Goal: Task Accomplishment & Management: Use online tool/utility

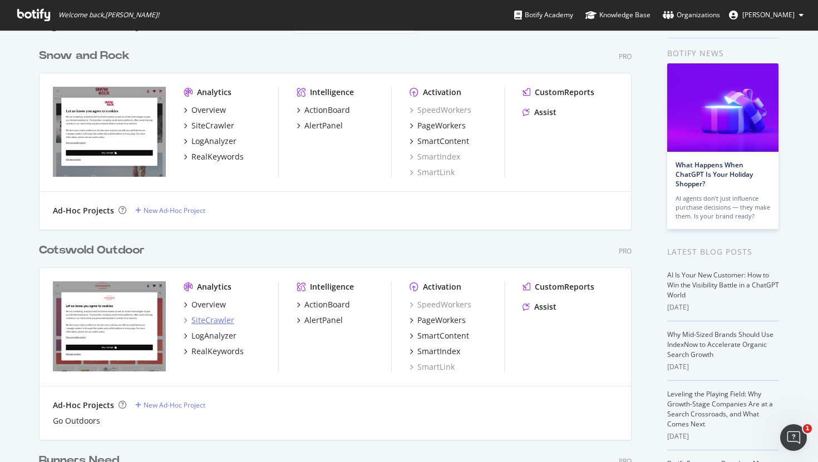
click at [209, 324] on div "SiteCrawler" at bounding box center [212, 320] width 43 height 11
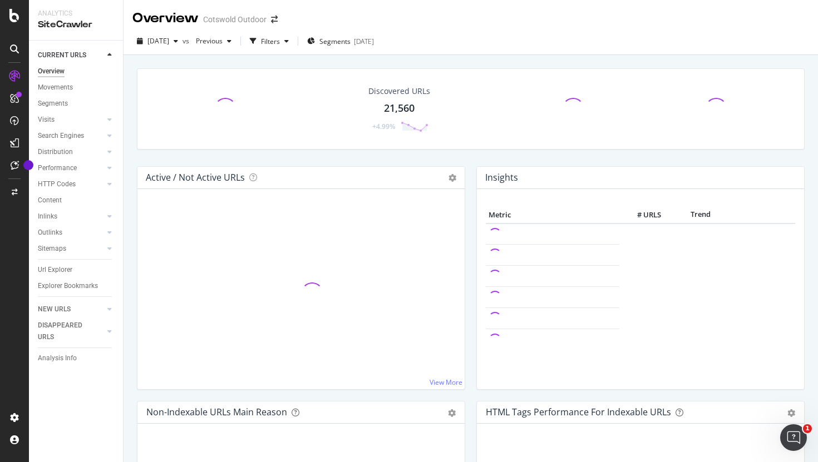
click at [222, 106] on span at bounding box center [225, 109] width 31 height 31
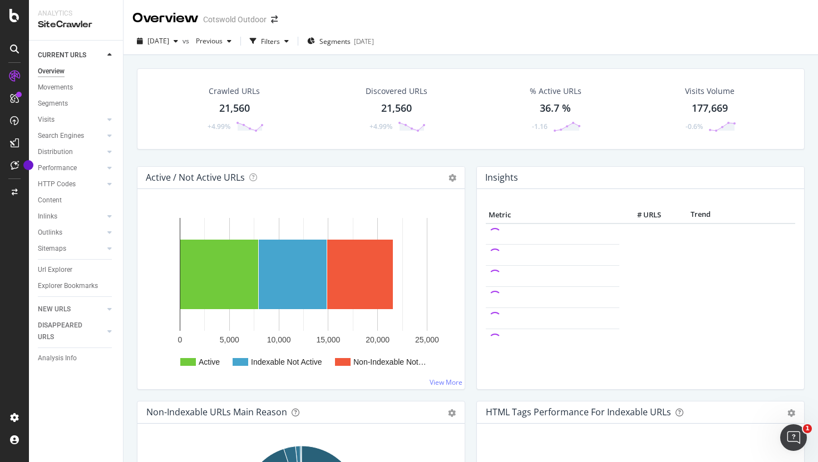
click at [220, 114] on div "21,560" at bounding box center [234, 108] width 31 height 14
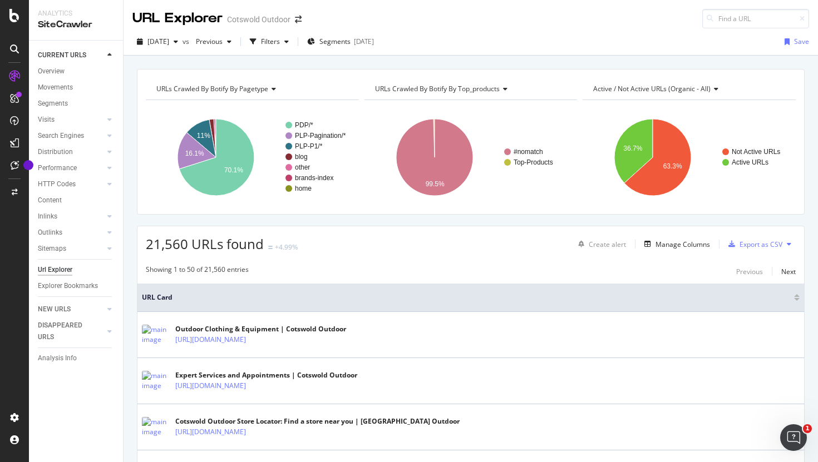
click at [286, 51] on div "[DATE] vs Previous Filters Segments [DATE] Save" at bounding box center [470, 44] width 694 height 22
click at [286, 50] on div "Filters" at bounding box center [269, 41] width 48 height 17
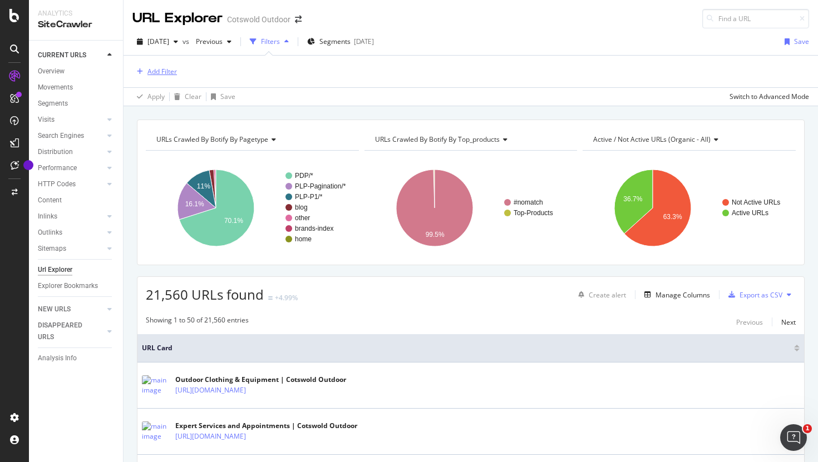
click at [163, 66] on div "Add Filter" at bounding box center [154, 72] width 44 height 12
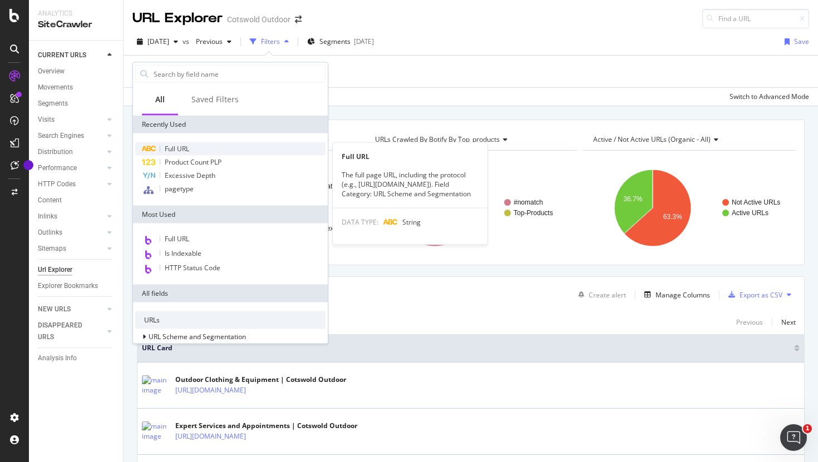
click at [189, 148] on span "Full URL" at bounding box center [177, 148] width 24 height 9
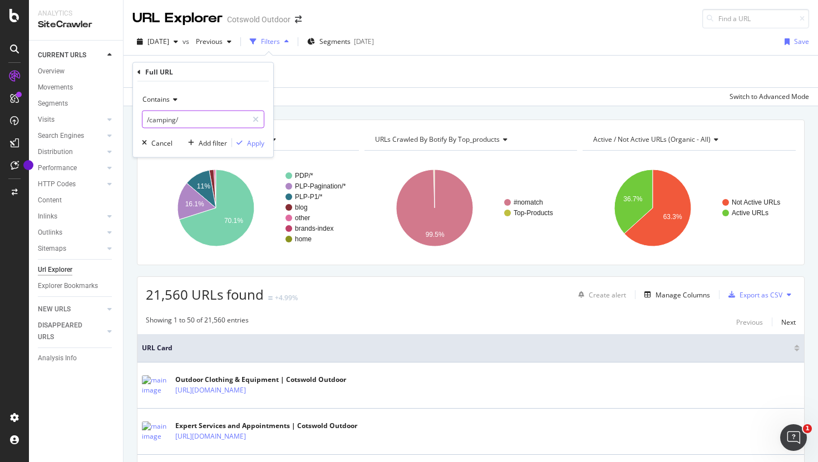
click at [186, 119] on input "/camping/" at bounding box center [194, 120] width 105 height 18
click at [161, 120] on input "/camping/" at bounding box center [194, 120] width 105 height 18
type input "/c/"
click at [259, 145] on div "Apply" at bounding box center [255, 142] width 17 height 9
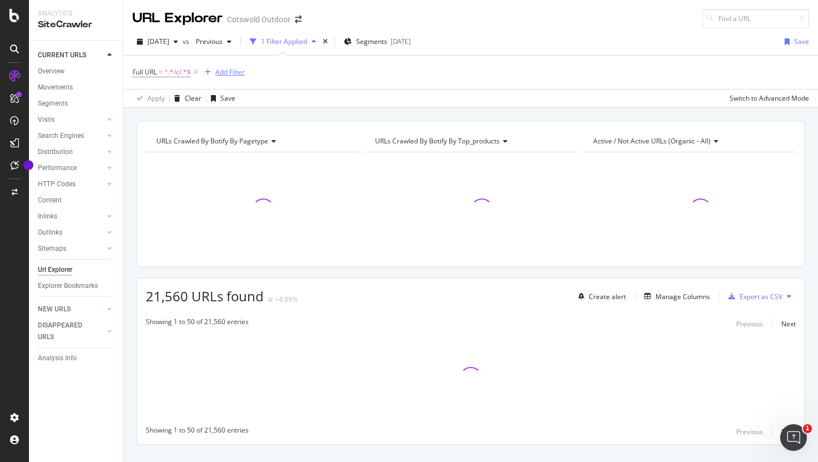
click at [230, 72] on div "Add Filter" at bounding box center [229, 71] width 29 height 9
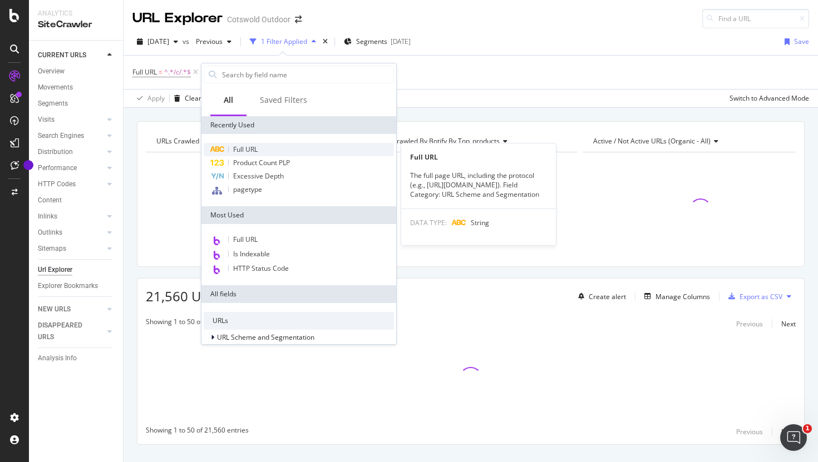
click at [261, 145] on div "Full URL" at bounding box center [299, 149] width 190 height 13
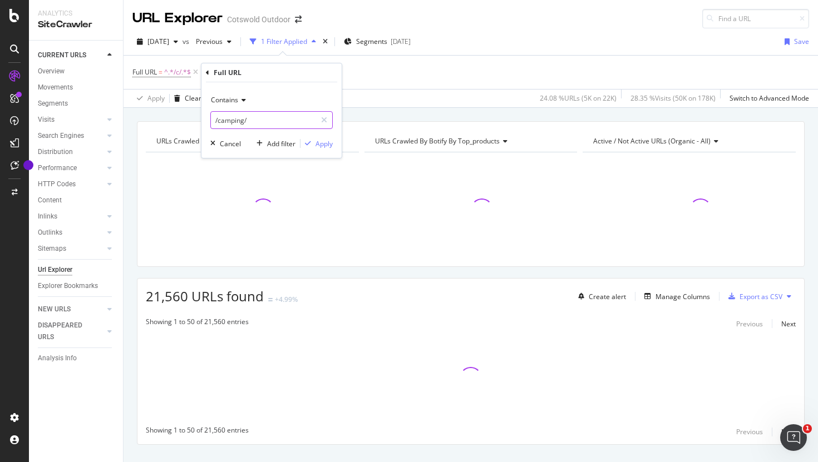
click at [241, 123] on input "/camping/" at bounding box center [263, 120] width 105 height 18
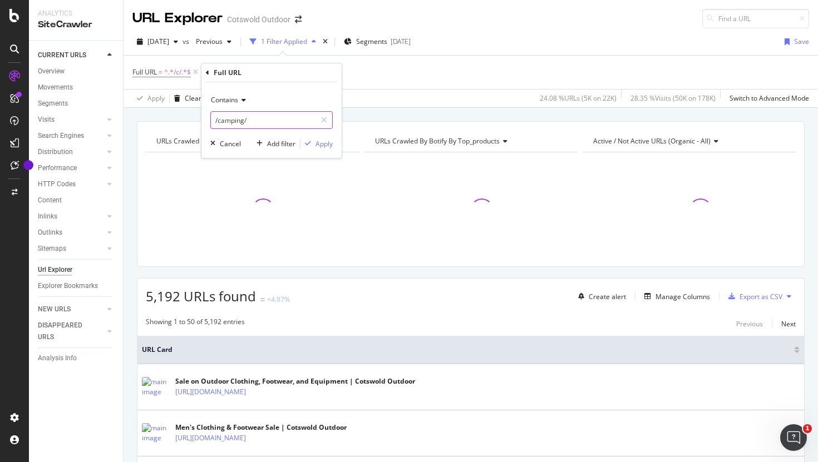
click at [231, 121] on input "/camping/" at bounding box center [263, 120] width 105 height 18
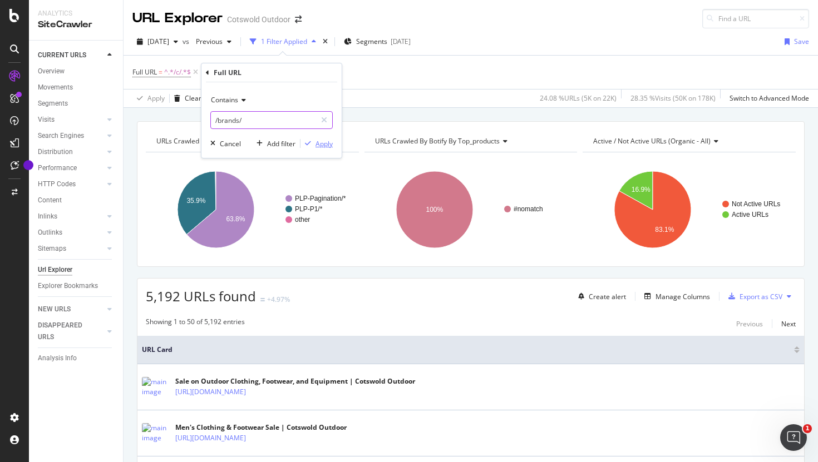
type input "/brands/"
click at [330, 147] on div "Apply" at bounding box center [323, 143] width 17 height 9
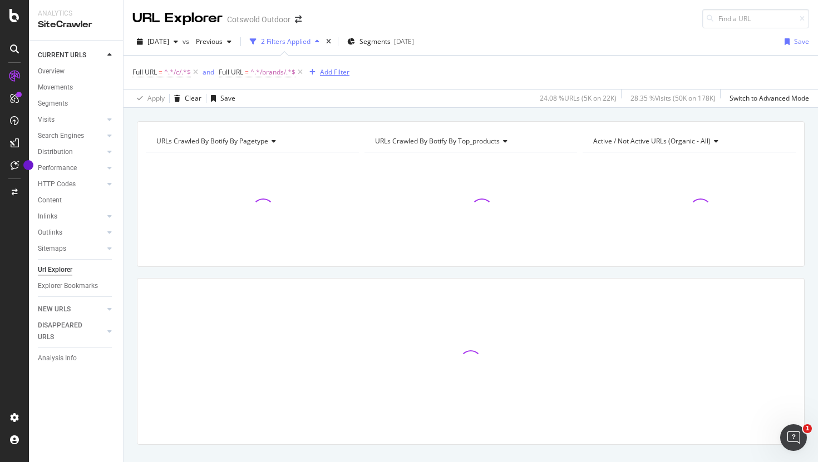
click at [334, 73] on div "Add Filter" at bounding box center [334, 71] width 29 height 9
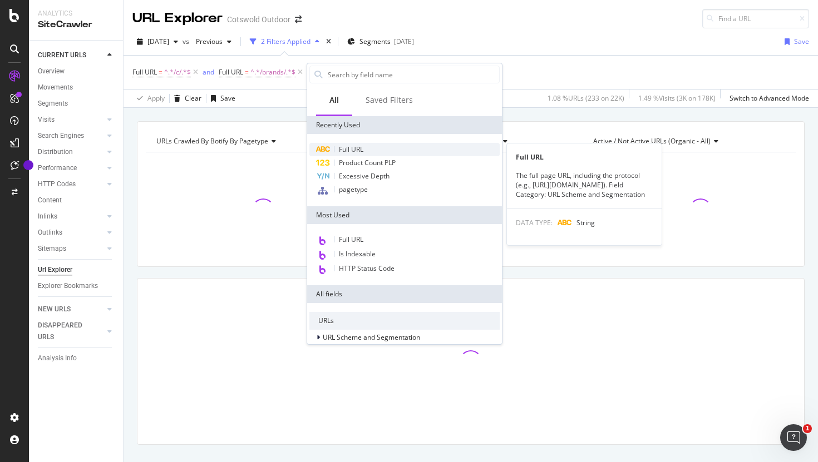
click at [360, 153] on span "Full URL" at bounding box center [351, 149] width 24 height 9
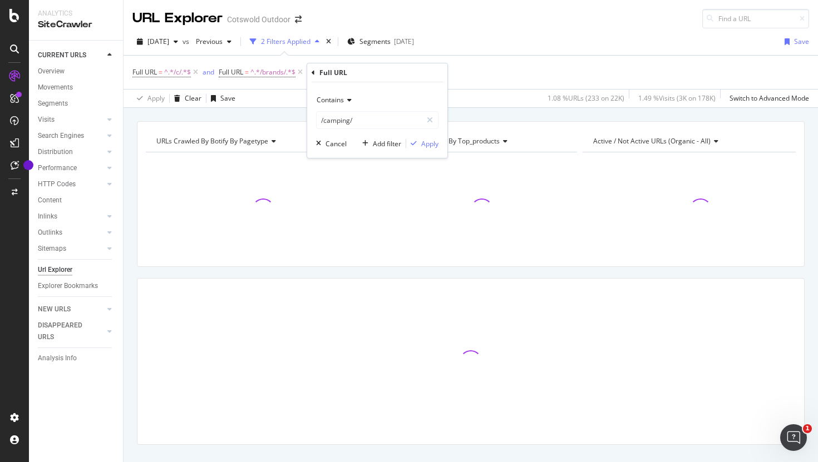
click at [340, 108] on div "Contains" at bounding box center [377, 100] width 122 height 18
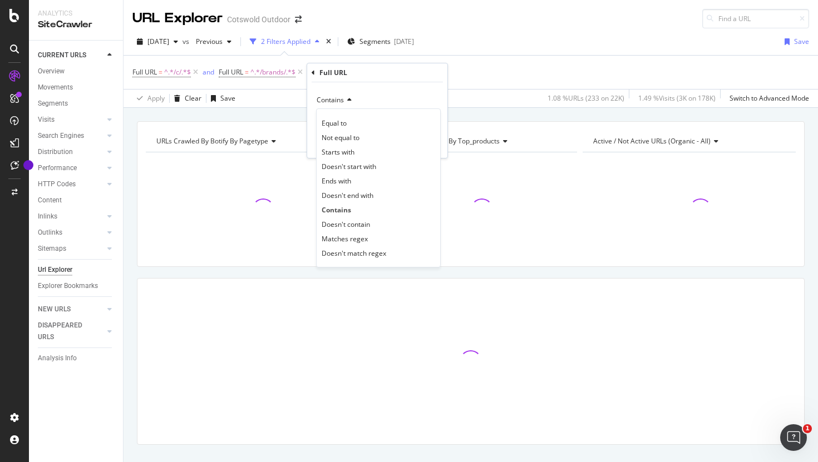
click at [340, 98] on span "Contains" at bounding box center [329, 99] width 27 height 9
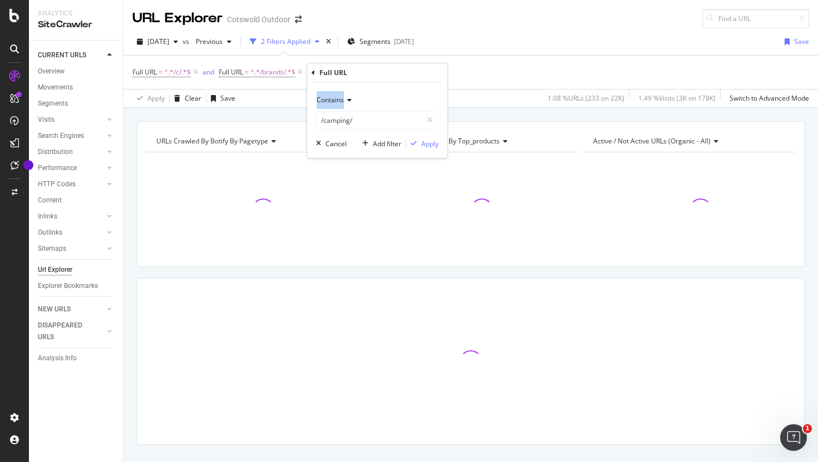
click at [340, 98] on span "Contains" at bounding box center [329, 99] width 27 height 9
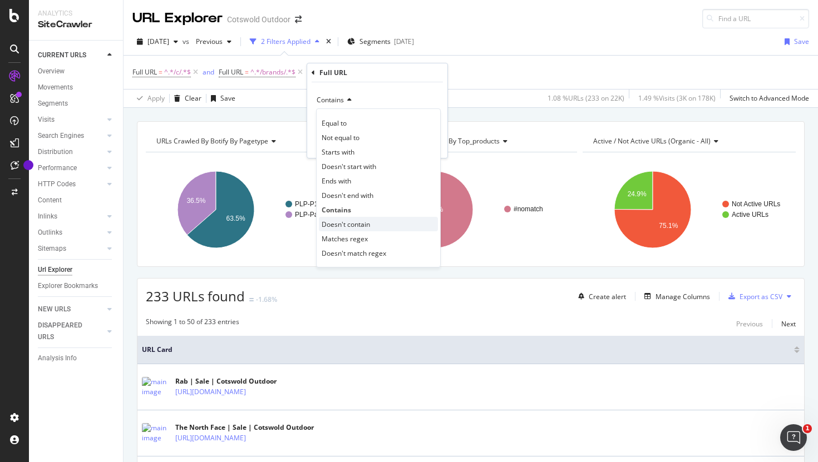
click at [378, 230] on div "Doesn't contain" at bounding box center [378, 224] width 119 height 14
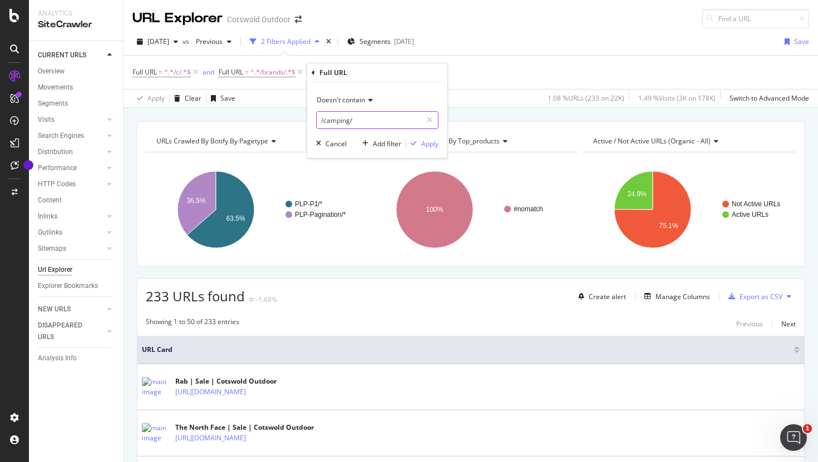
click at [348, 118] on input "/camping/" at bounding box center [368, 120] width 105 height 18
type input "?"
click at [411, 84] on div "Doesn't contain ? Cancel Add filter Apply" at bounding box center [377, 120] width 140 height 76
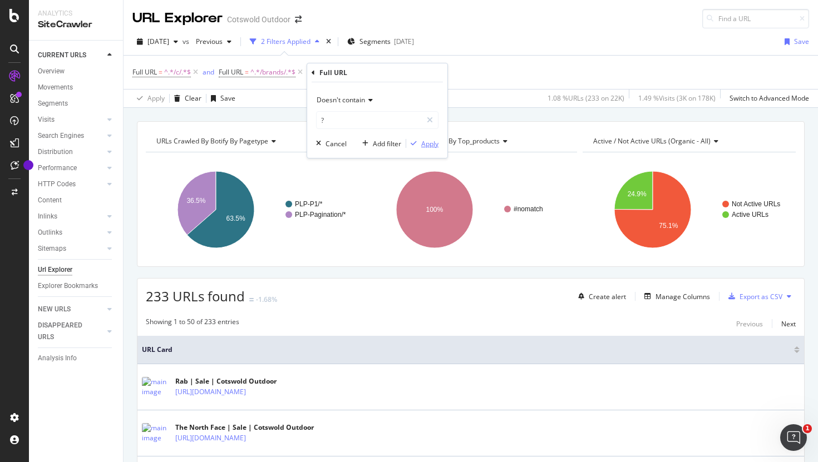
click at [429, 148] on div "Apply" at bounding box center [429, 143] width 17 height 9
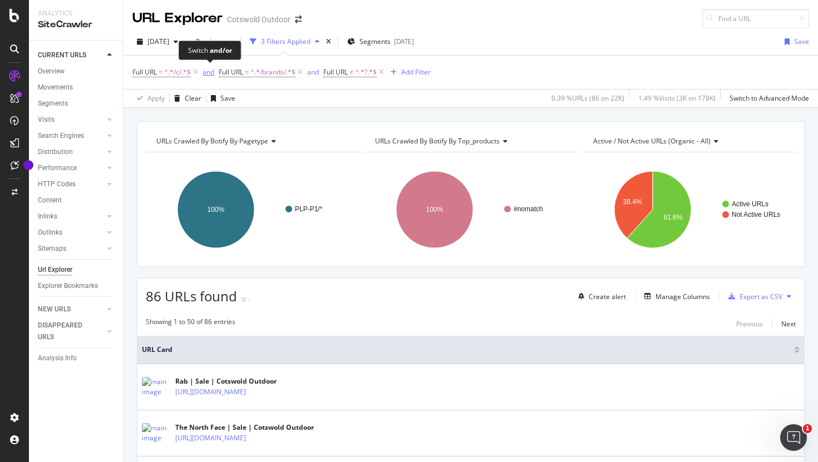
click at [209, 74] on div "and" at bounding box center [208, 71] width 12 height 9
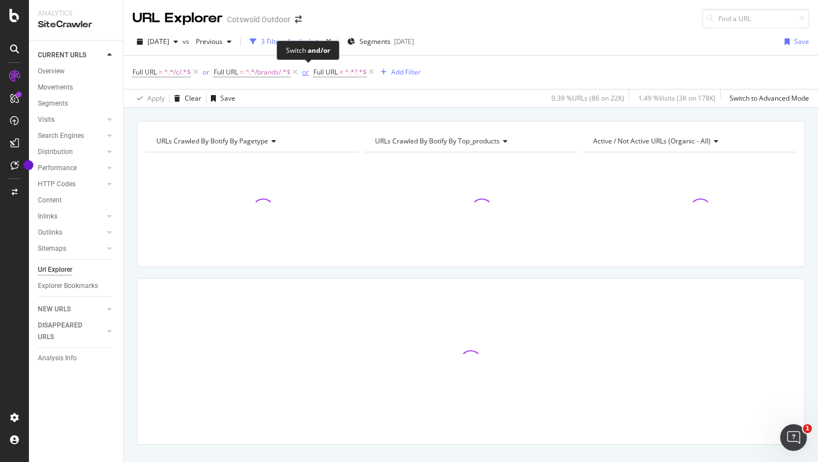
click at [307, 73] on div "or" at bounding box center [305, 71] width 7 height 9
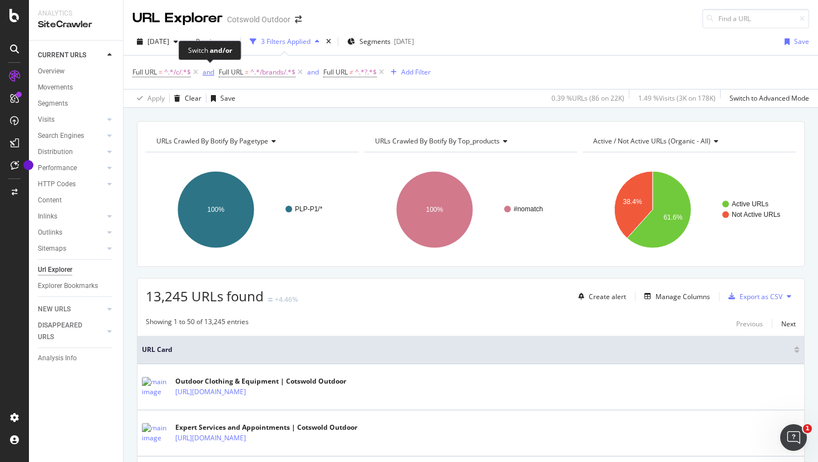
click at [210, 72] on div "and" at bounding box center [208, 71] width 12 height 9
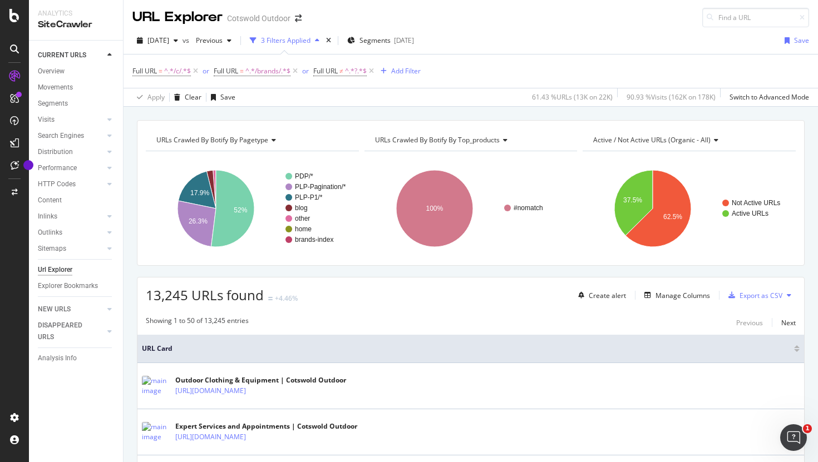
scroll to position [1, 0]
click at [273, 107] on div "[DATE] vs Previous 3 Filters Applied Segments [DATE] Save Full URL = ^.*/c/.*$ …" at bounding box center [470, 68] width 694 height 80
click at [206, 72] on div "or" at bounding box center [205, 71] width 7 height 9
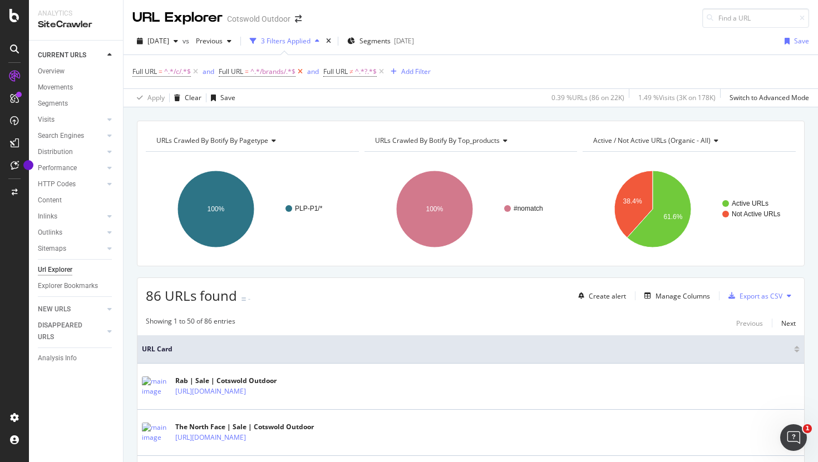
click at [299, 72] on icon at bounding box center [299, 71] width 9 height 11
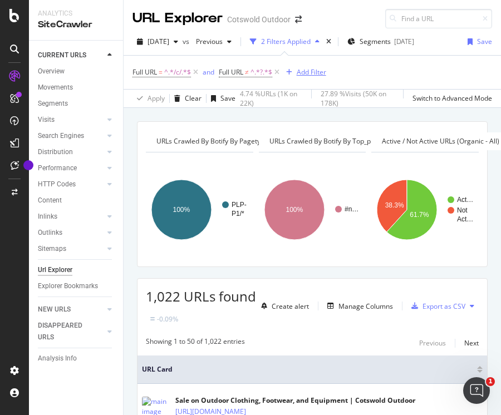
click at [303, 75] on div "Add Filter" at bounding box center [310, 71] width 29 height 9
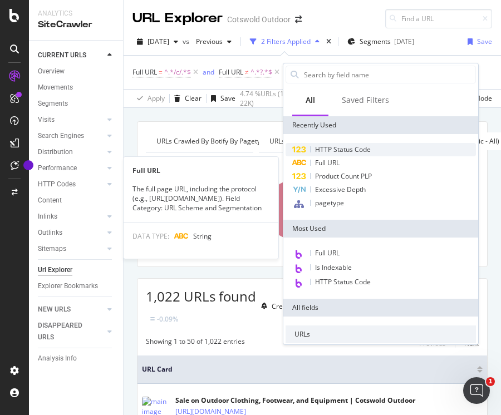
click at [347, 147] on span "HTTP Status Code" at bounding box center [343, 149] width 56 height 9
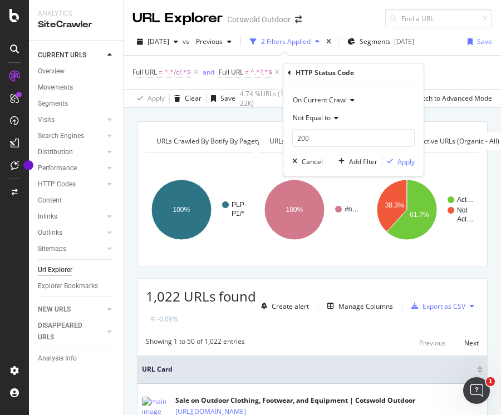
click at [400, 161] on div "Apply" at bounding box center [405, 161] width 17 height 9
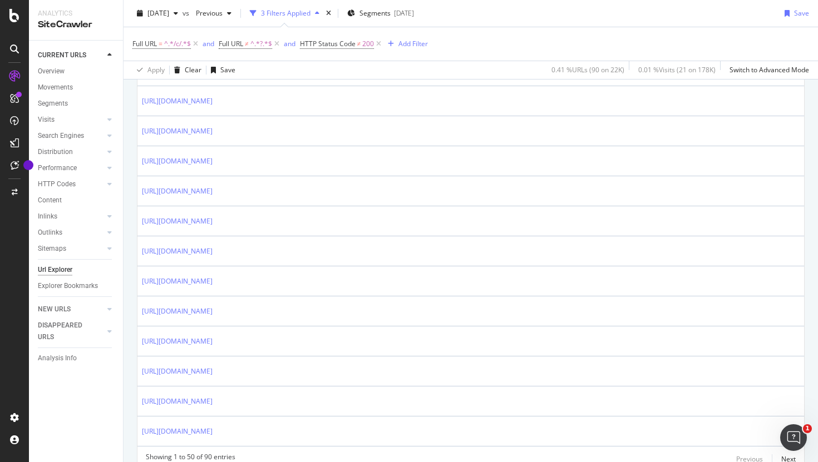
scroll to position [1468, 0]
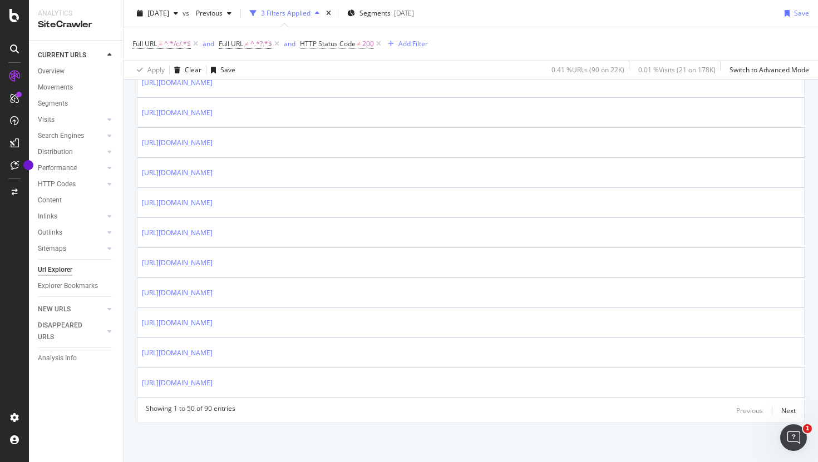
click at [363, 48] on span "200" at bounding box center [368, 44] width 12 height 16
click at [491, 53] on div "Full URL = ^.*/c/.*$ and Full URL ≠ ^.*?.*$ and HTTP Status Code ≠ 200 Add Filt…" at bounding box center [470, 43] width 676 height 33
click at [352, 42] on span "HTTP Status Code" at bounding box center [328, 43] width 56 height 9
click at [355, 87] on icon at bounding box center [353, 88] width 8 height 7
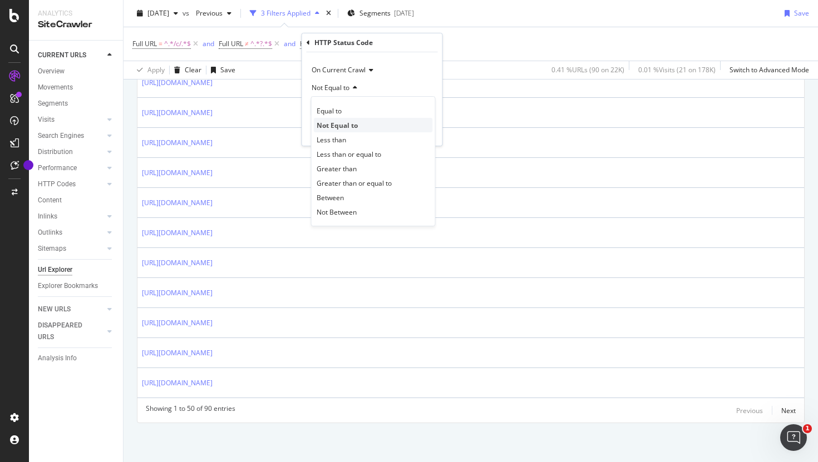
click at [331, 126] on span "Not Equal to" at bounding box center [336, 125] width 41 height 9
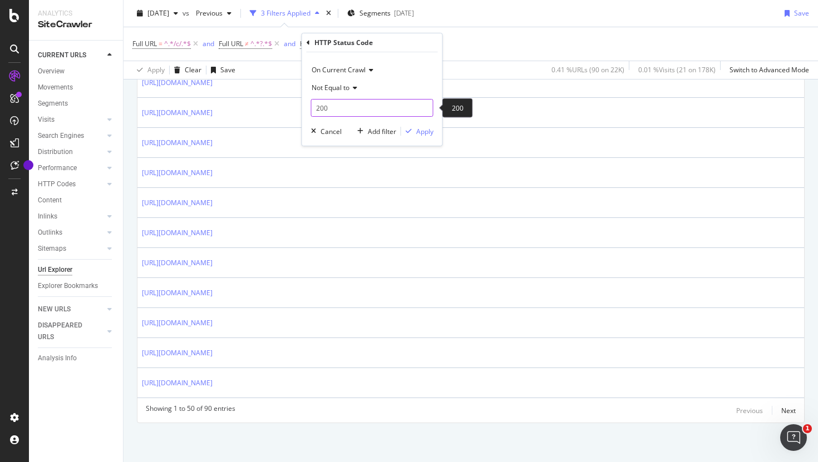
click at [329, 116] on div "200 200" at bounding box center [372, 108] width 122 height 18
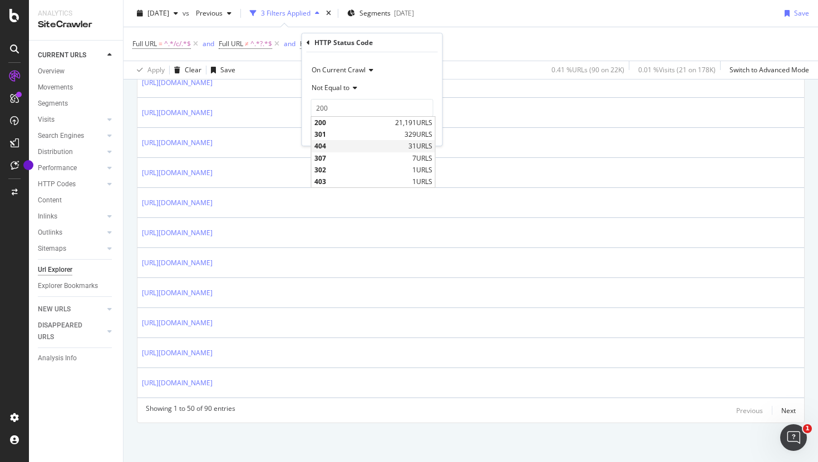
click at [331, 145] on span "404" at bounding box center [359, 145] width 91 height 9
type input "404"
click at [429, 127] on div "Apply" at bounding box center [424, 131] width 17 height 9
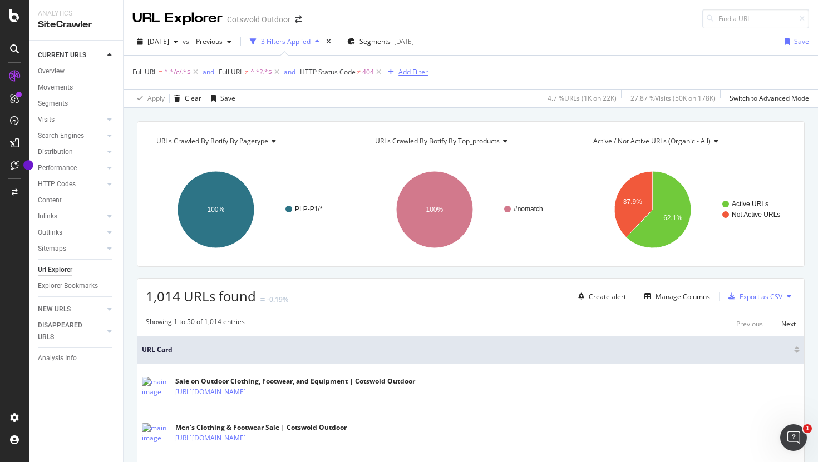
click at [404, 72] on div "Add Filter" at bounding box center [412, 71] width 29 height 9
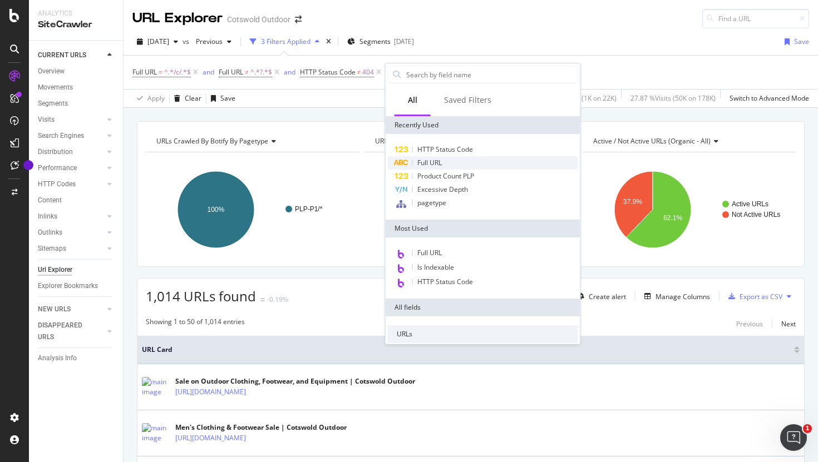
click at [444, 169] on div "Full URL" at bounding box center [483, 162] width 190 height 13
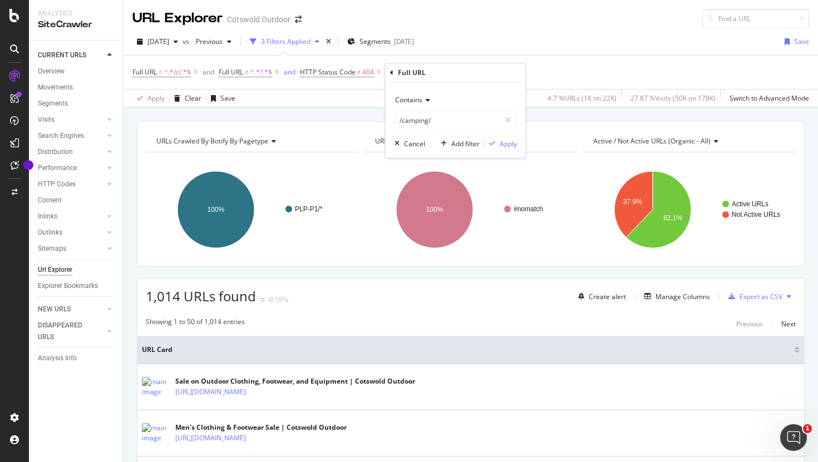
click at [419, 99] on span "Contains" at bounding box center [408, 99] width 27 height 9
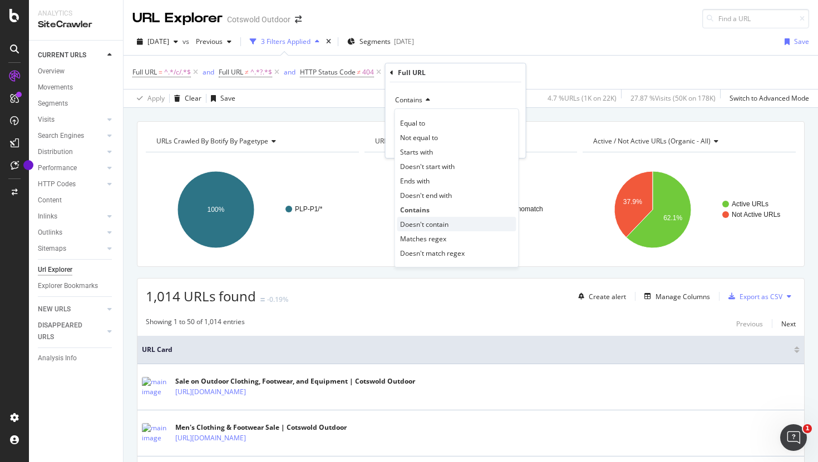
click at [432, 220] on span "Doesn't contain" at bounding box center [424, 224] width 48 height 9
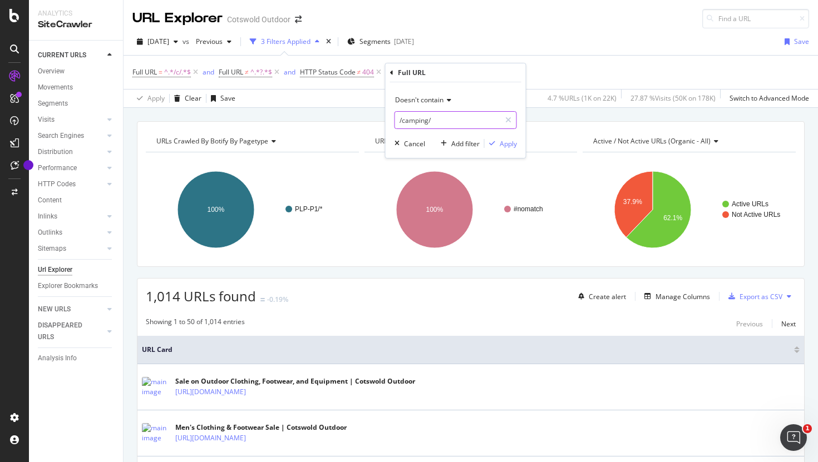
click at [413, 121] on input "/camping/" at bounding box center [447, 120] width 105 height 18
click at [442, 126] on input "store" at bounding box center [447, 120] width 105 height 18
type input "stores"
click at [512, 142] on div "Apply" at bounding box center [507, 143] width 17 height 9
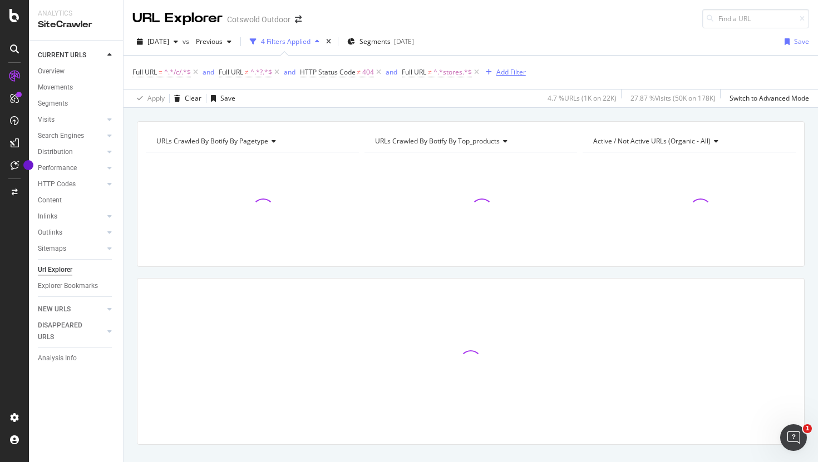
click at [515, 73] on div "Add Filter" at bounding box center [510, 71] width 29 height 9
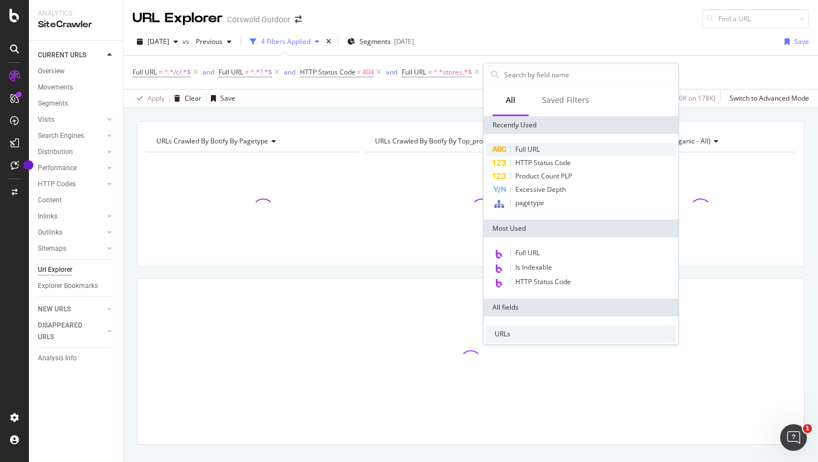
click at [521, 150] on span "Full URL" at bounding box center [527, 149] width 24 height 9
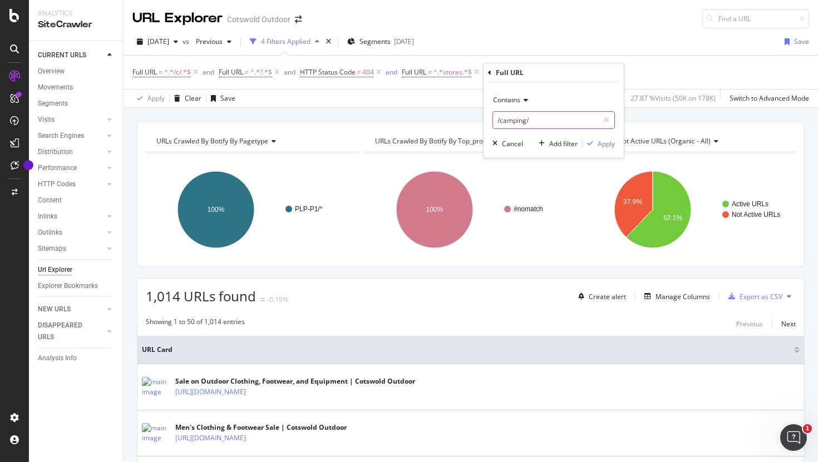
click at [511, 121] on input "/camping/" at bounding box center [545, 120] width 105 height 18
click at [504, 121] on input "/camping/" at bounding box center [545, 120] width 105 height 18
paste input "our-partners"
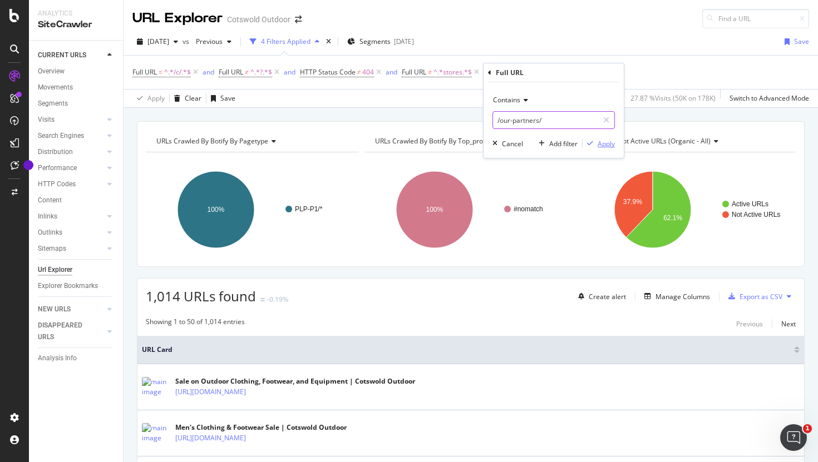
type input "/our-partners/"
click at [603, 145] on div "Apply" at bounding box center [605, 143] width 17 height 9
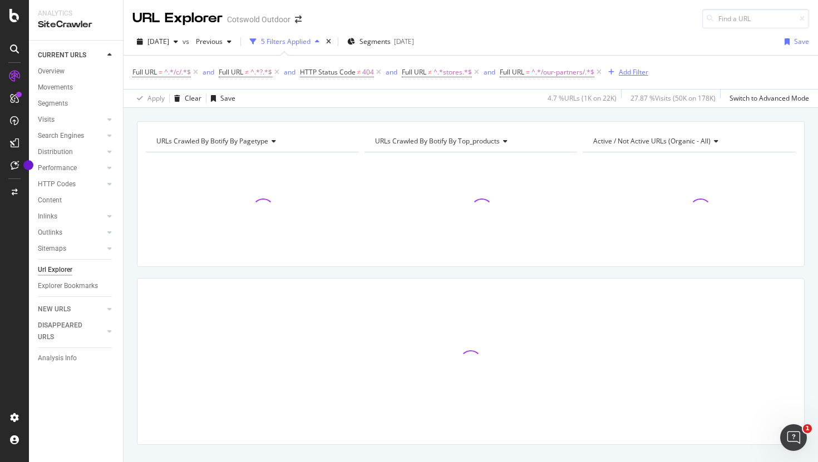
click at [635, 72] on div "Add Filter" at bounding box center [633, 71] width 29 height 9
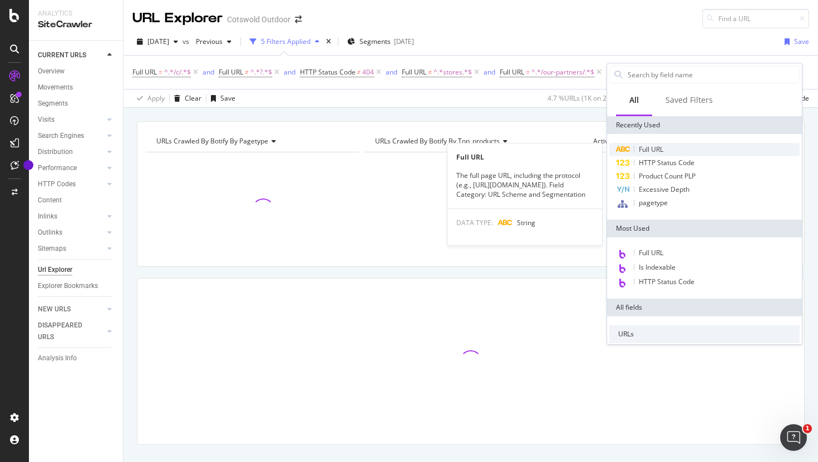
click at [659, 146] on span "Full URL" at bounding box center [651, 149] width 24 height 9
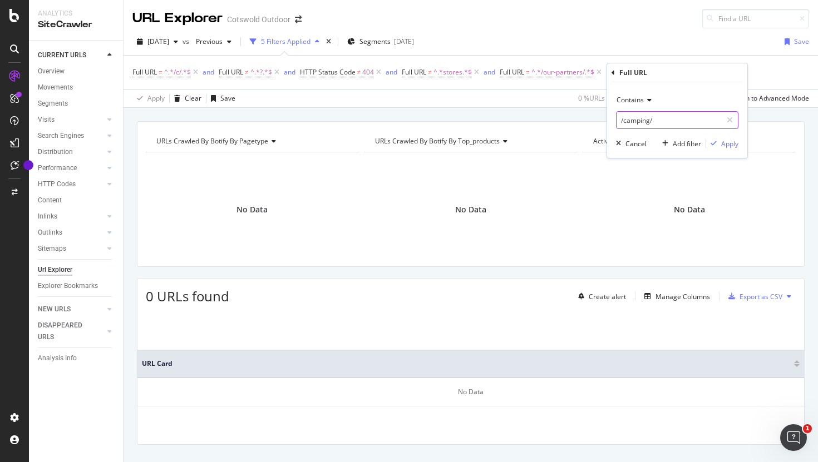
click at [641, 111] on input "/camping/" at bounding box center [668, 120] width 105 height 18
click at [638, 123] on input "/camping/" at bounding box center [668, 120] width 105 height 18
paste input "snow-rock"
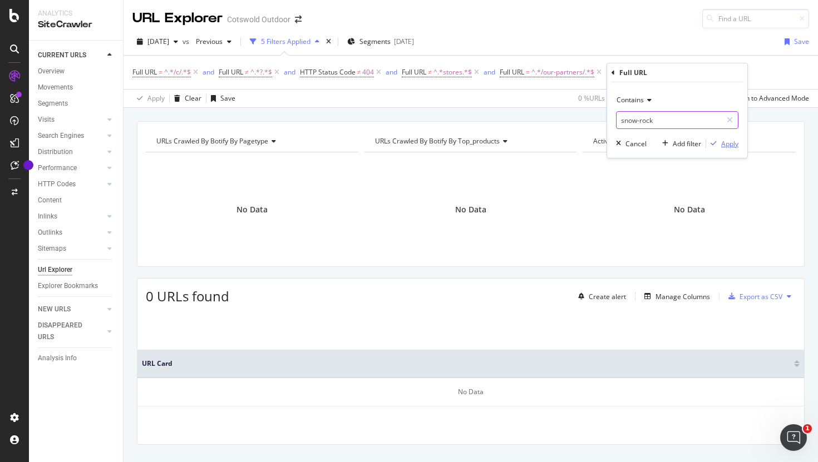
type input "snow-rock"
click at [730, 140] on div "Apply" at bounding box center [729, 143] width 17 height 9
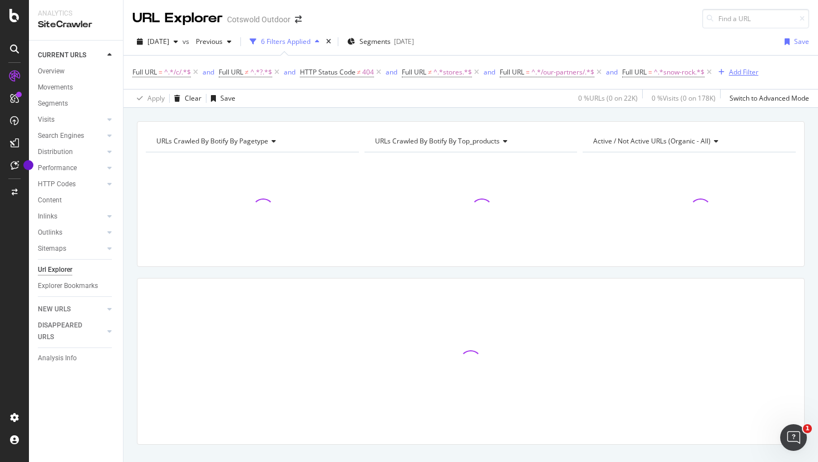
click at [748, 76] on div "Add Filter" at bounding box center [743, 71] width 29 height 9
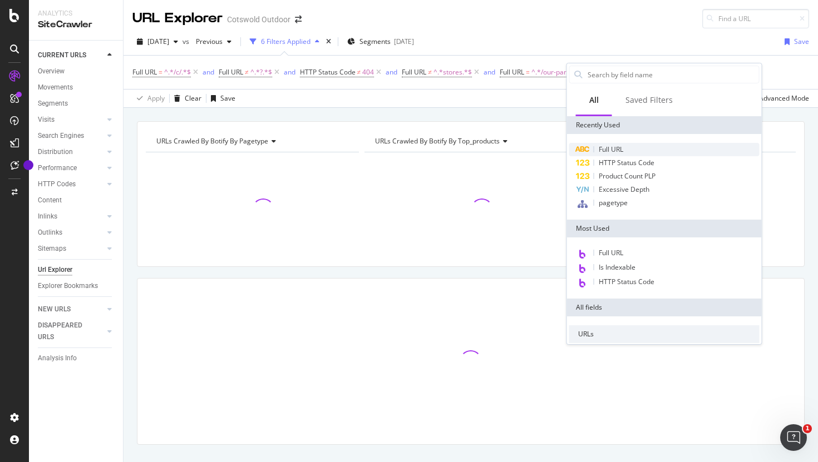
click at [630, 146] on div "Full URL" at bounding box center [664, 149] width 190 height 13
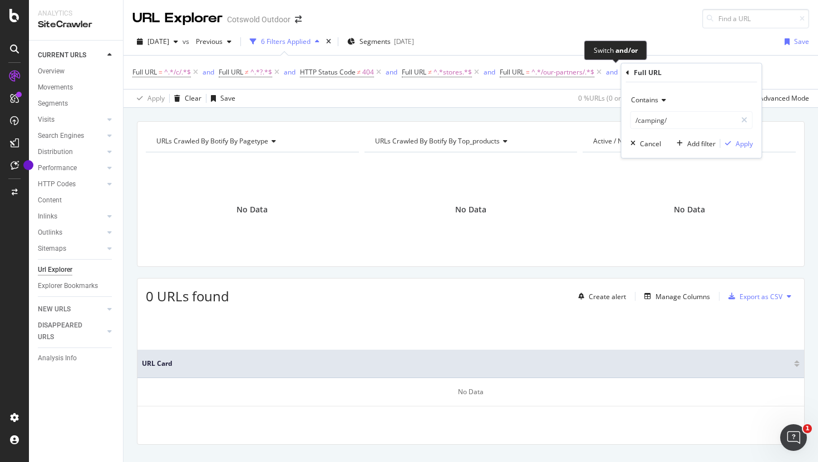
click at [615, 39] on div "[DATE] vs Previous 6 Filters Applied Segments [DATE] Save" at bounding box center [470, 44] width 694 height 22
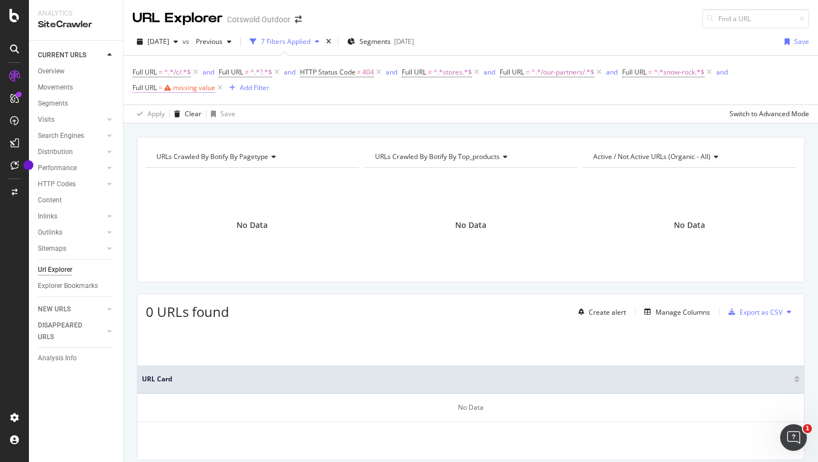
click at [199, 91] on div "missing value" at bounding box center [194, 87] width 42 height 9
click at [195, 136] on input "text" at bounding box center [202, 135] width 121 height 18
type input "sale"
click at [157, 115] on span "Contains" at bounding box center [155, 114] width 27 height 9
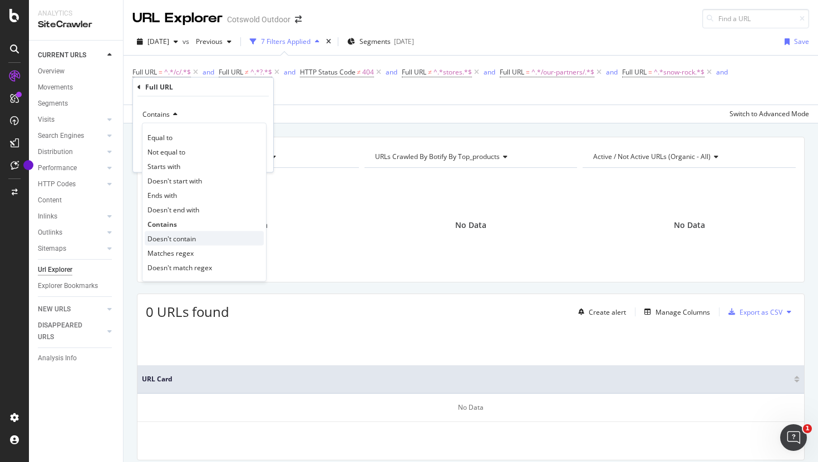
click at [190, 236] on span "Doesn't contain" at bounding box center [171, 238] width 48 height 9
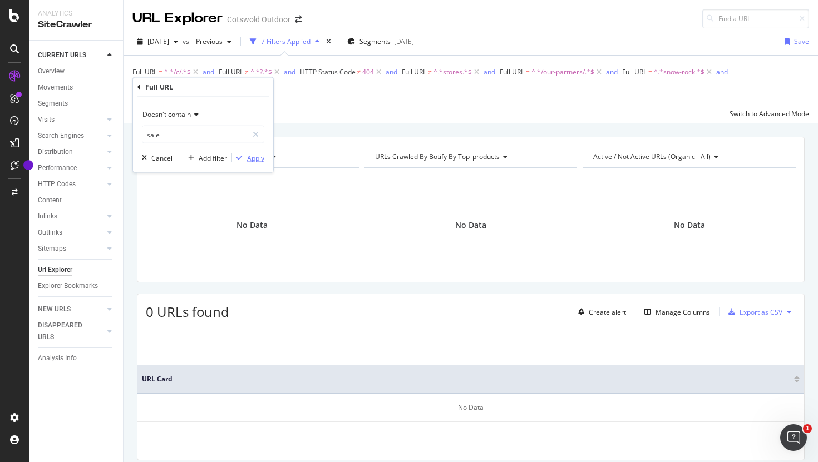
click at [259, 159] on div "Apply" at bounding box center [255, 157] width 17 height 9
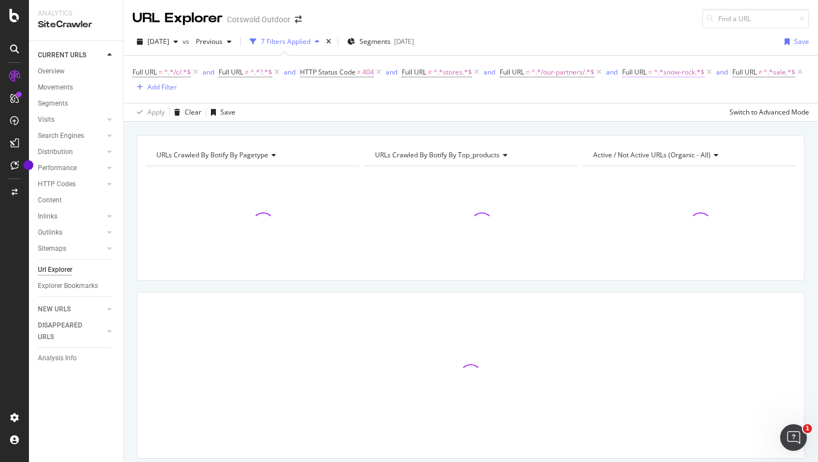
click at [652, 73] on span "=" at bounding box center [650, 71] width 4 height 9
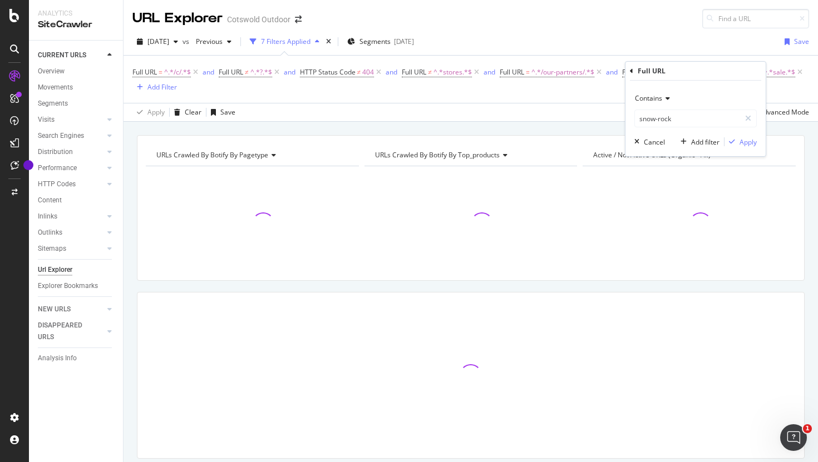
click at [648, 99] on span "Contains" at bounding box center [648, 97] width 27 height 9
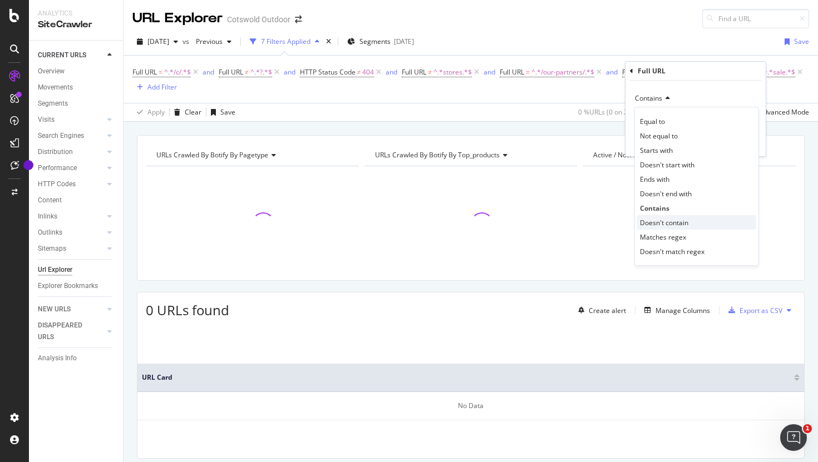
click at [659, 218] on span "Doesn't contain" at bounding box center [664, 222] width 48 height 9
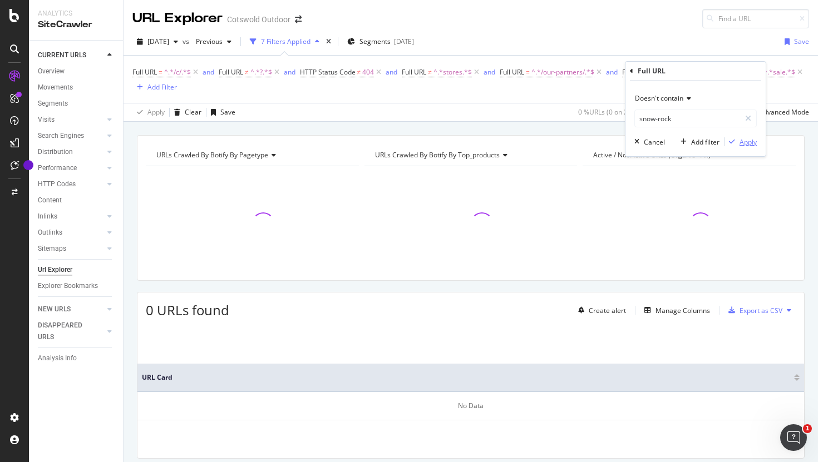
click at [745, 144] on div "Apply" at bounding box center [747, 141] width 17 height 9
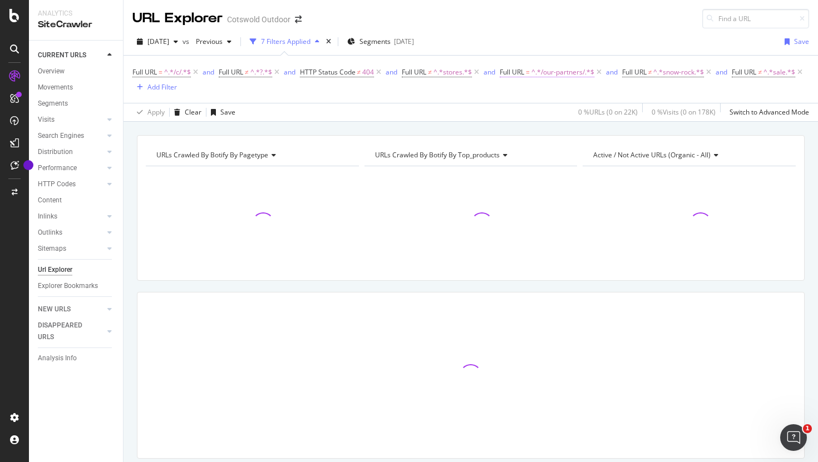
click at [532, 71] on span "Full URL = ^.*/our-partners/.*$" at bounding box center [546, 72] width 95 height 10
click at [525, 98] on span "Contains" at bounding box center [525, 97] width 27 height 9
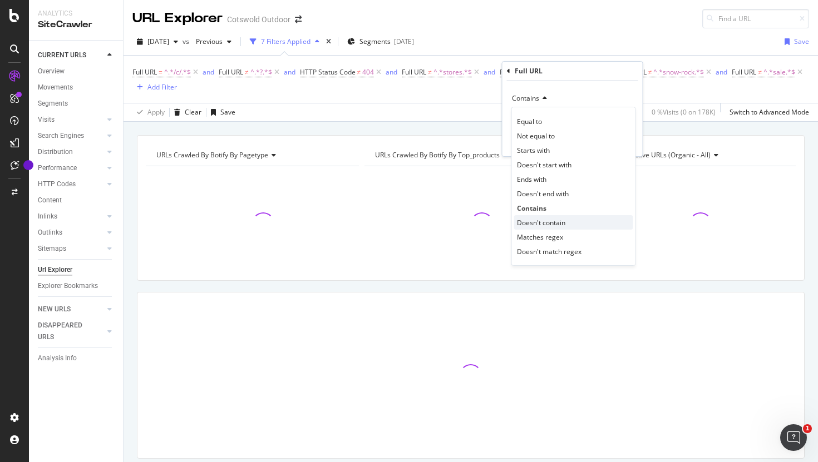
click at [532, 223] on span "Doesn't contain" at bounding box center [541, 222] width 48 height 9
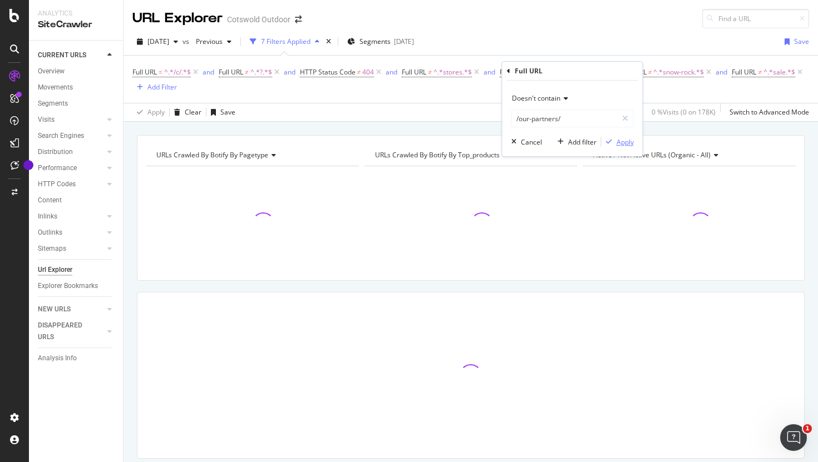
click at [624, 143] on div "Apply" at bounding box center [624, 141] width 17 height 9
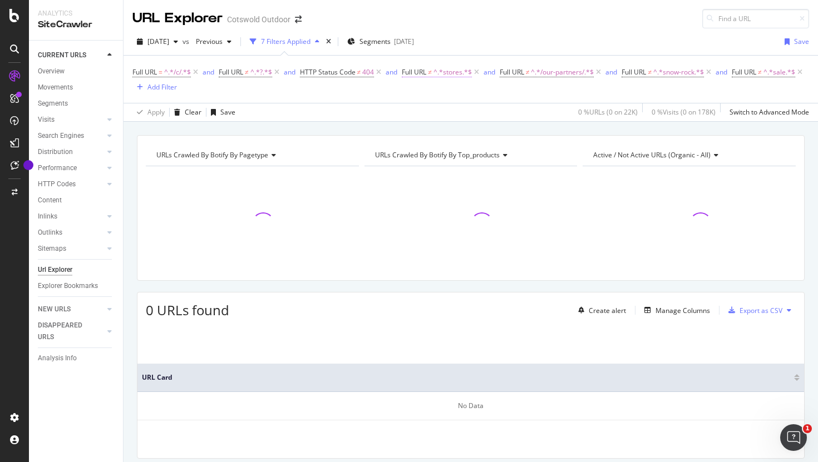
click at [412, 72] on span "Full URL" at bounding box center [414, 71] width 24 height 9
click at [388, 98] on div "Full URL = ^.*/c/.*$ and Full URL ≠ ^.*?.*$ and HTTP Status Code ≠ 404 and Full…" at bounding box center [470, 79] width 676 height 47
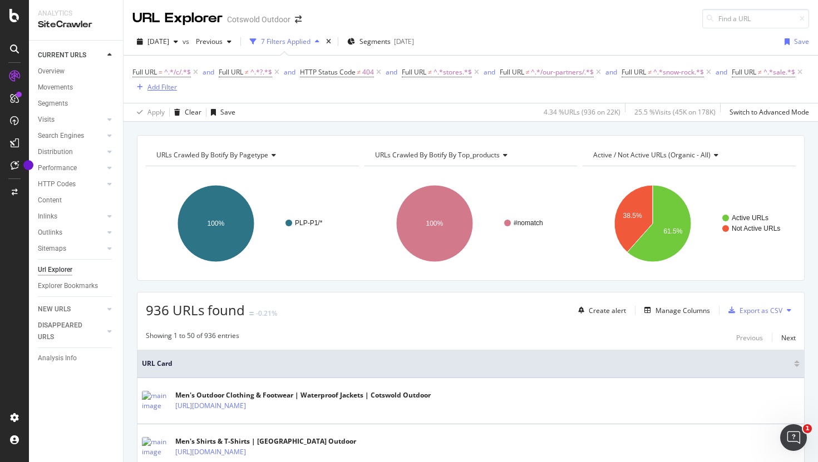
click at [167, 88] on div "Add Filter" at bounding box center [161, 86] width 29 height 9
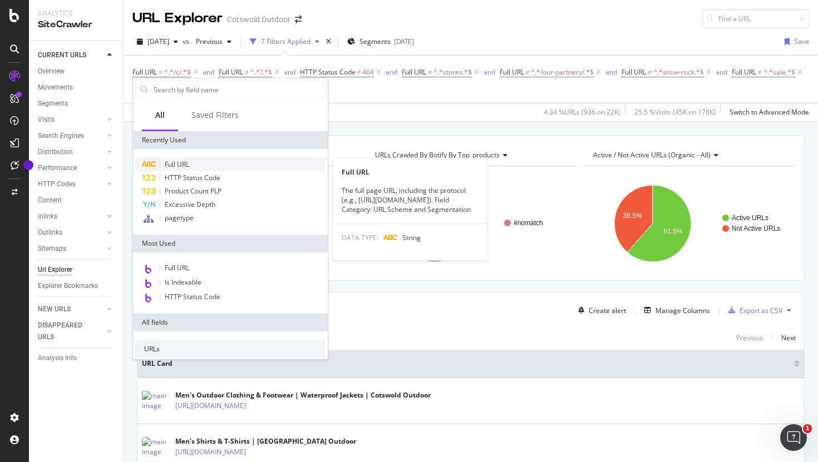
click at [184, 163] on span "Full URL" at bounding box center [177, 164] width 24 height 9
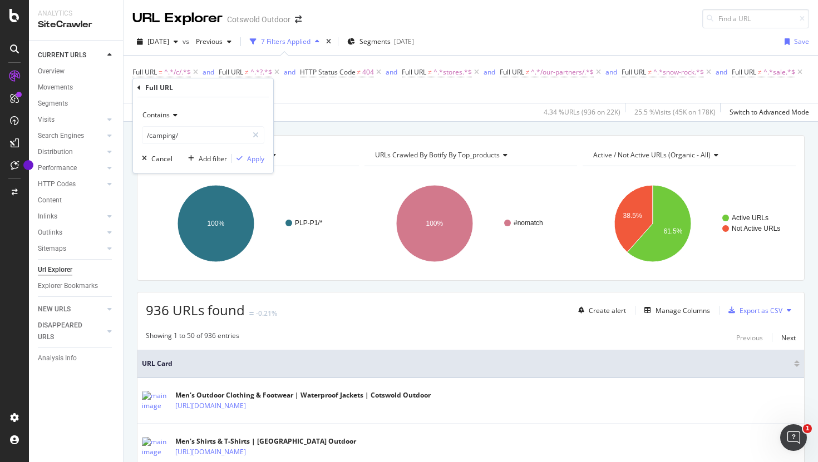
click at [166, 119] on span "Contains" at bounding box center [155, 114] width 27 height 9
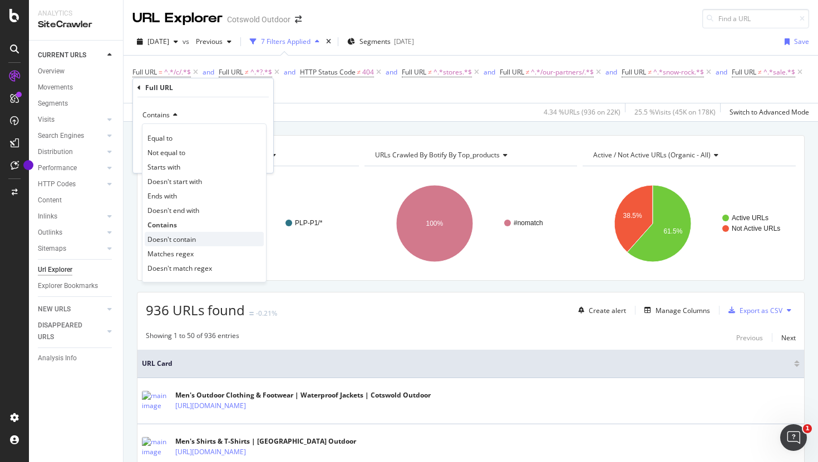
click at [183, 241] on span "Doesn't contain" at bounding box center [171, 239] width 48 height 9
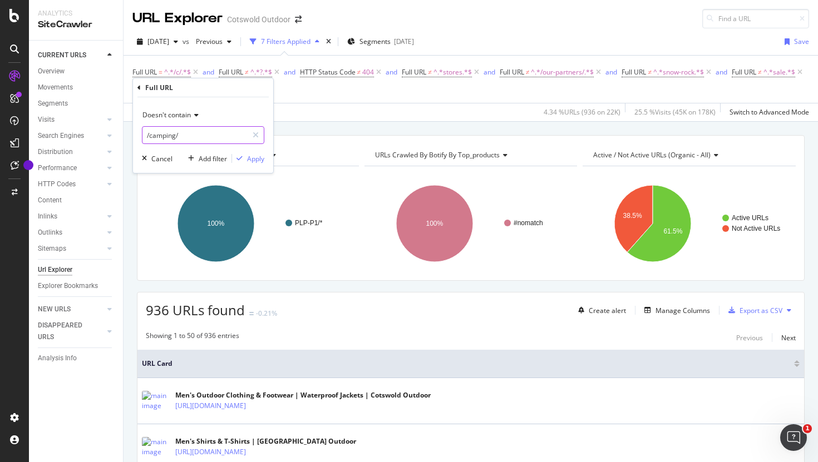
click at [160, 137] on input "/camping/" at bounding box center [194, 135] width 105 height 18
paste input "runners-need"
type input "runners-need"
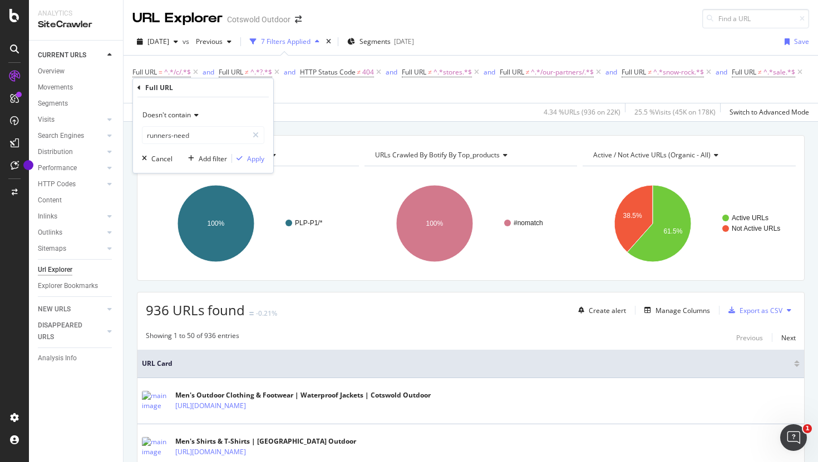
click at [238, 102] on div "Doesn't contain runners-need Cancel Add filter Apply" at bounding box center [203, 135] width 140 height 76
click at [258, 163] on div "Apply" at bounding box center [255, 158] width 17 height 9
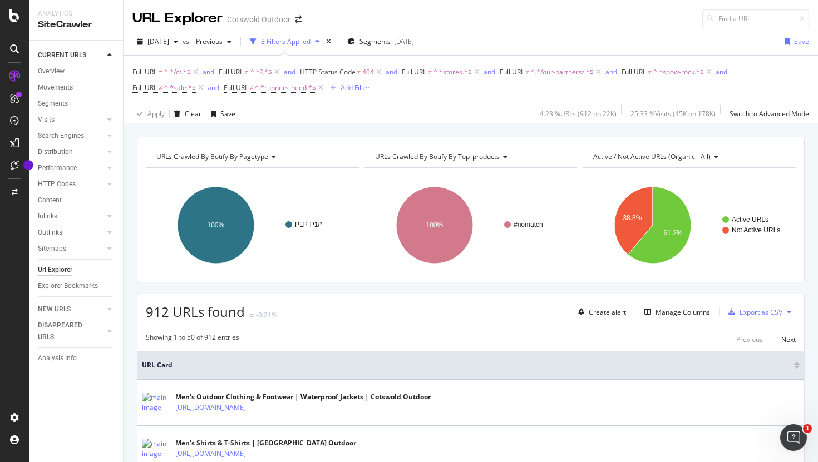
click at [354, 91] on div "Add Filter" at bounding box center [354, 87] width 29 height 9
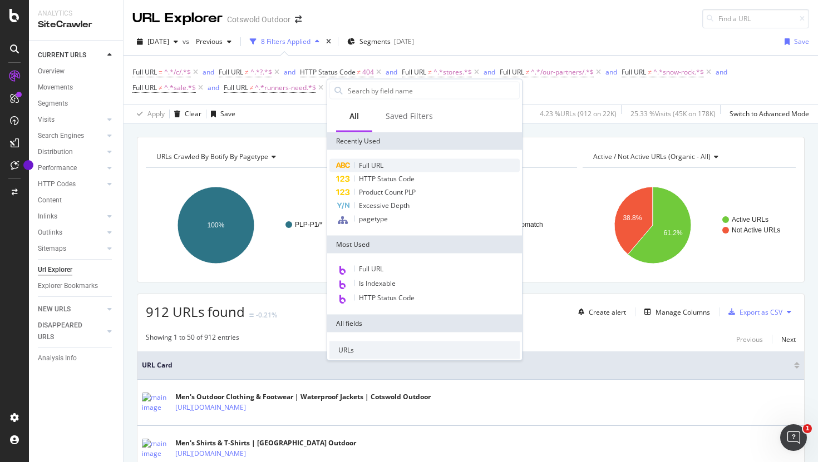
click at [376, 165] on span "Full URL" at bounding box center [371, 165] width 24 height 9
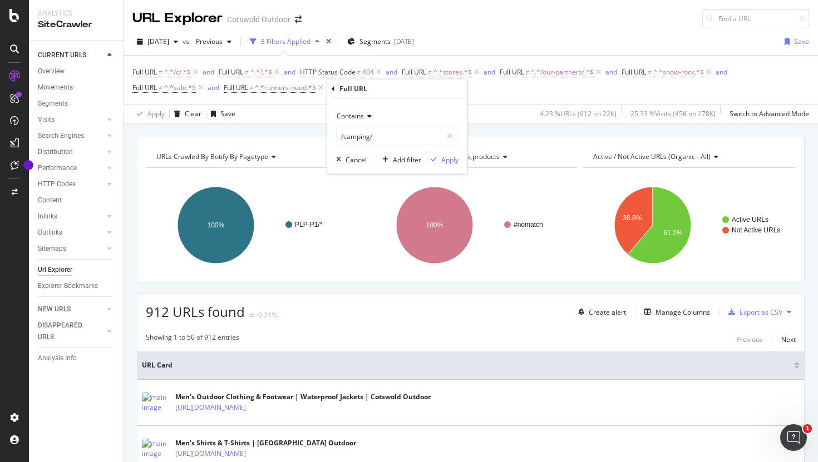
click at [392, 147] on div "Contains /camping/ Cancel Add filter Apply" at bounding box center [397, 136] width 140 height 76
click at [387, 141] on input "/camping/" at bounding box center [389, 136] width 105 height 18
paste input "new-season"
type input "new-season"
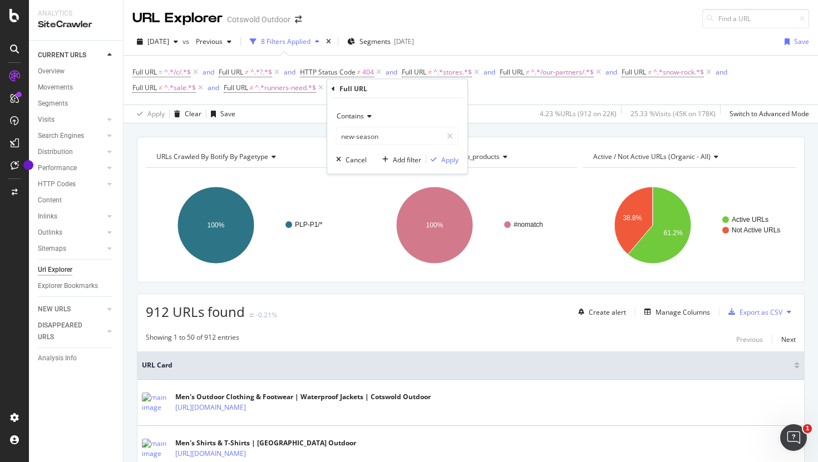
click at [367, 113] on icon at bounding box center [368, 116] width 8 height 7
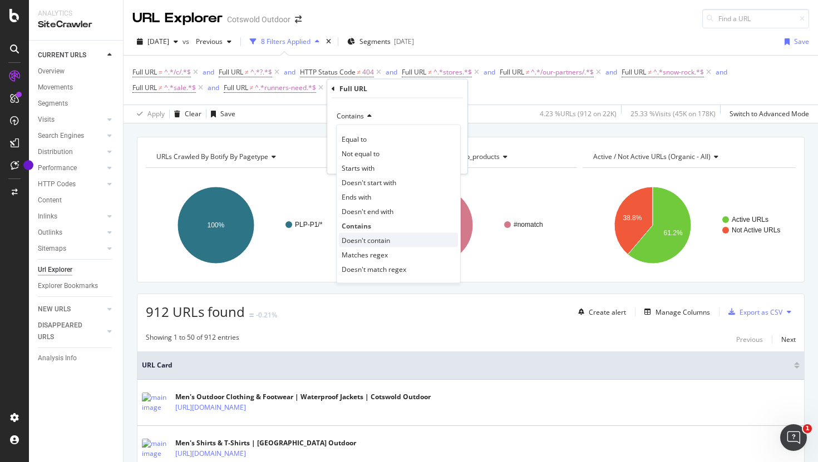
click at [363, 242] on span "Doesn't contain" at bounding box center [366, 239] width 48 height 9
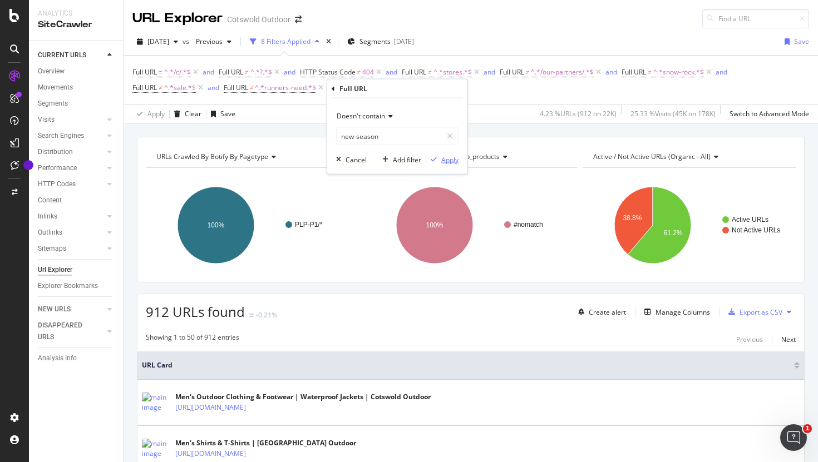
click at [443, 162] on div "Apply" at bounding box center [449, 159] width 17 height 9
click at [472, 92] on div "Add Filter" at bounding box center [470, 87] width 29 height 9
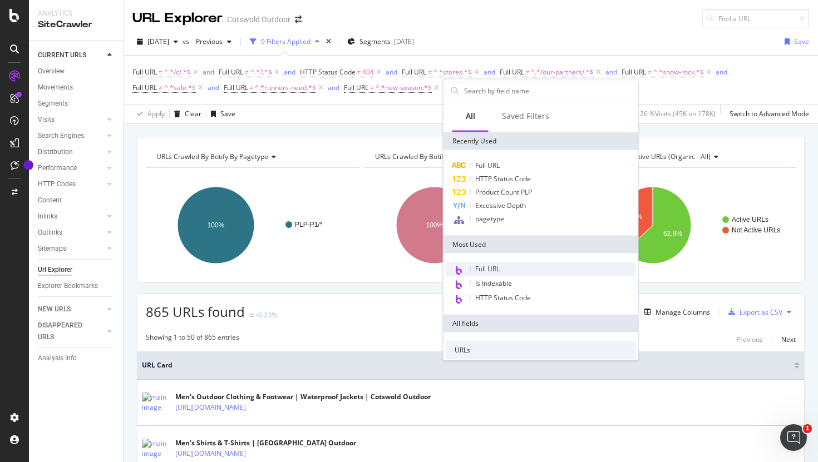
click at [493, 264] on span "Full URL" at bounding box center [487, 268] width 24 height 9
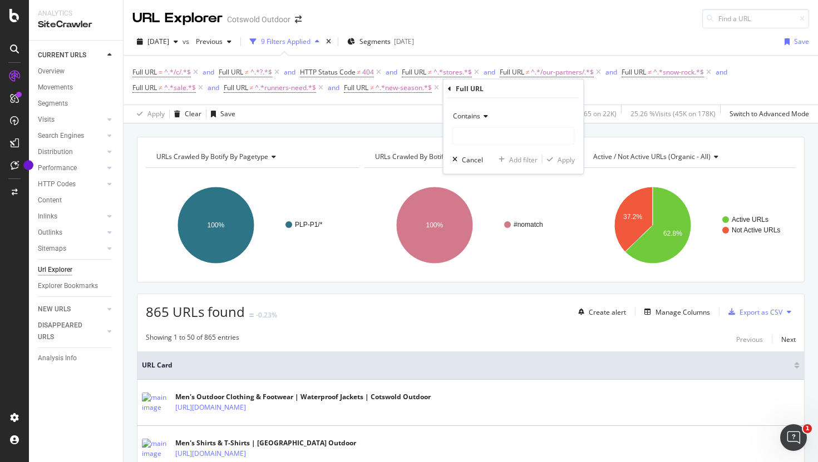
click at [481, 116] on icon at bounding box center [484, 116] width 8 height 7
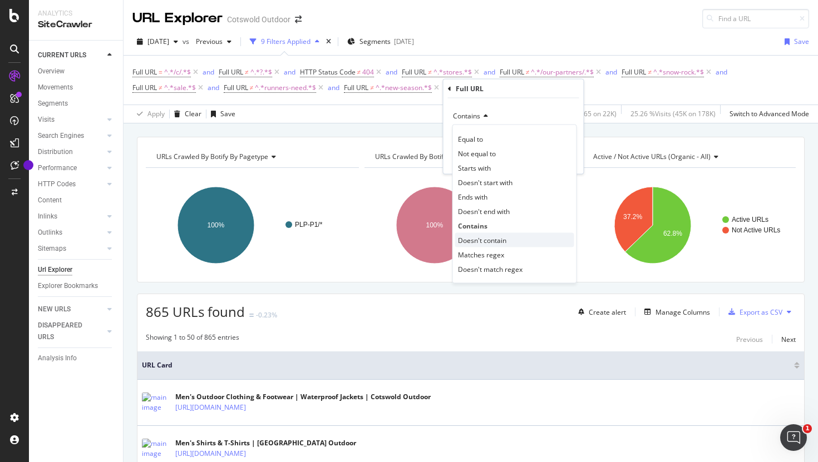
click at [507, 240] on div "Doesn't contain" at bounding box center [514, 240] width 119 height 14
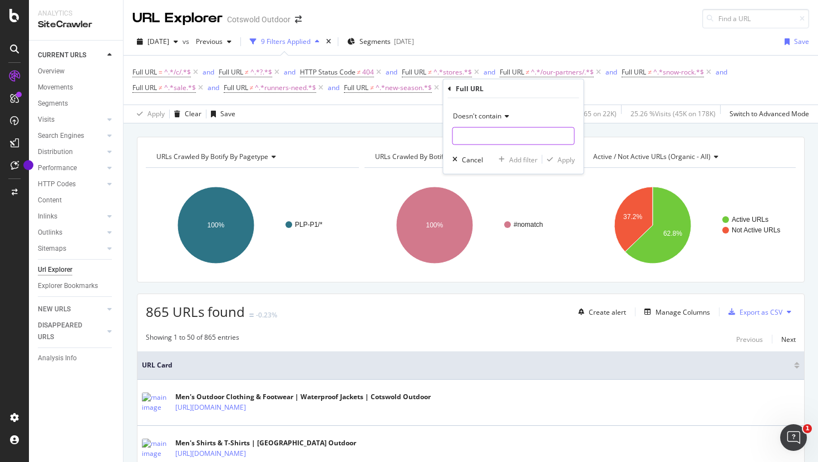
click at [486, 136] on input "text" at bounding box center [513, 136] width 121 height 18
paste input "new-arrivals"
type input "new-arrivals"
click at [567, 161] on div "Apply" at bounding box center [565, 159] width 17 height 9
click at [591, 90] on div "Add Filter" at bounding box center [586, 87] width 29 height 9
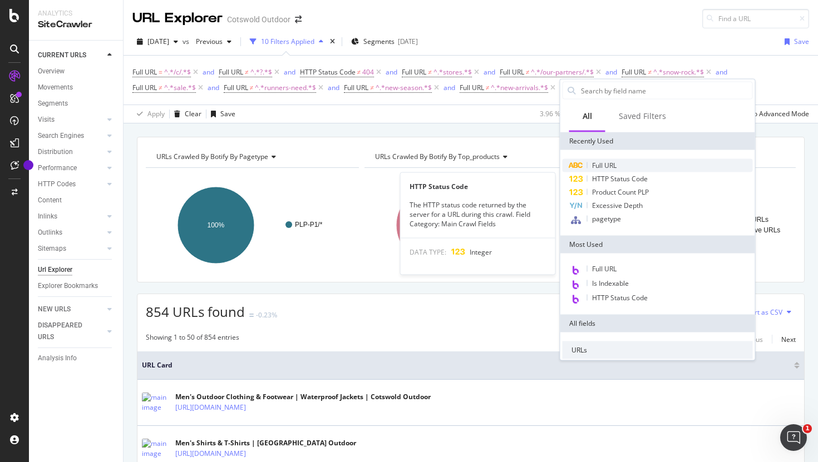
click at [611, 167] on span "Full URL" at bounding box center [604, 165] width 24 height 9
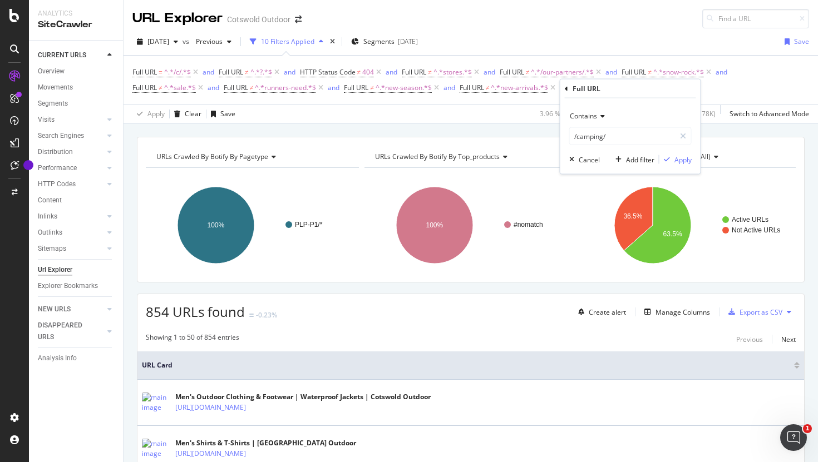
click at [589, 106] on div "Contains /camping/ Cancel Add filter Apply" at bounding box center [630, 136] width 140 height 76
click at [589, 112] on span "Contains" at bounding box center [583, 115] width 27 height 9
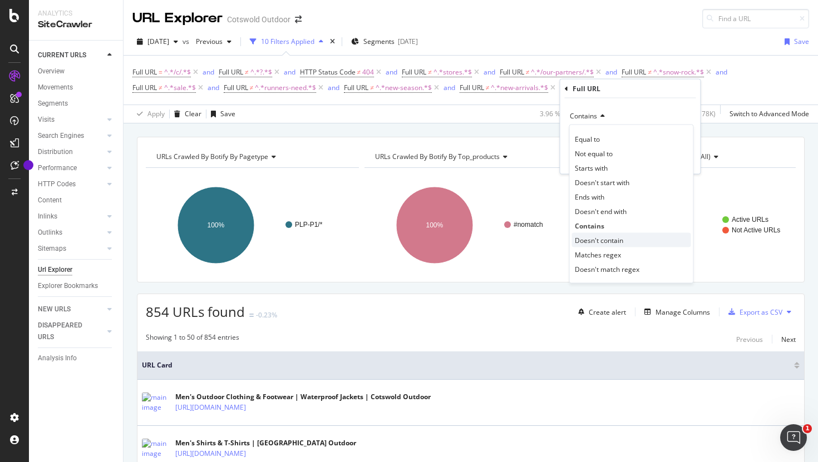
click at [604, 235] on span "Doesn't contain" at bounding box center [599, 239] width 48 height 9
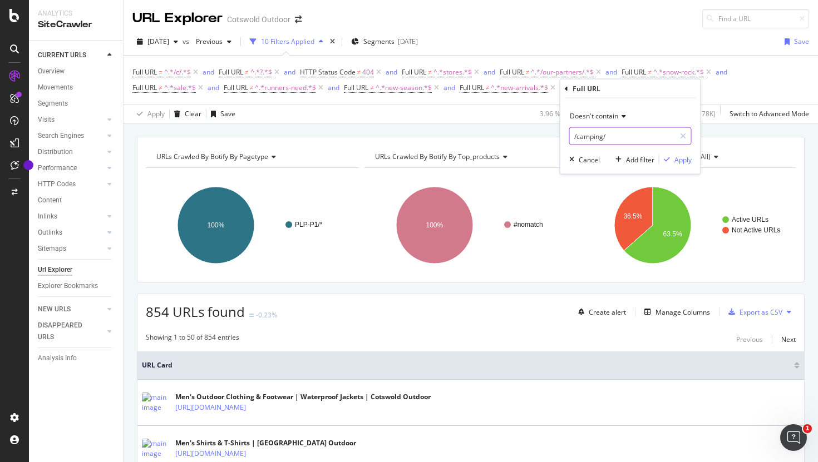
click at [610, 142] on input "/camping/" at bounding box center [622, 136] width 105 height 18
paste input "cycling"
type input "cycling"
click at [681, 164] on div "Apply" at bounding box center [682, 159] width 17 height 9
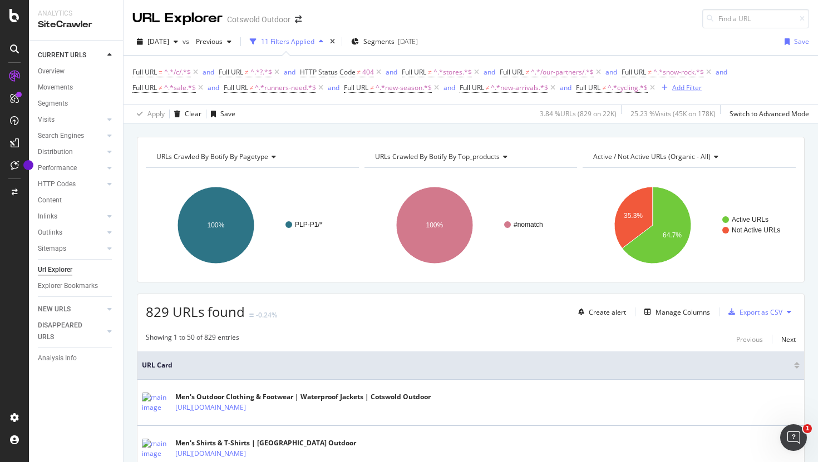
click at [686, 92] on div "Add Filter" at bounding box center [686, 87] width 29 height 9
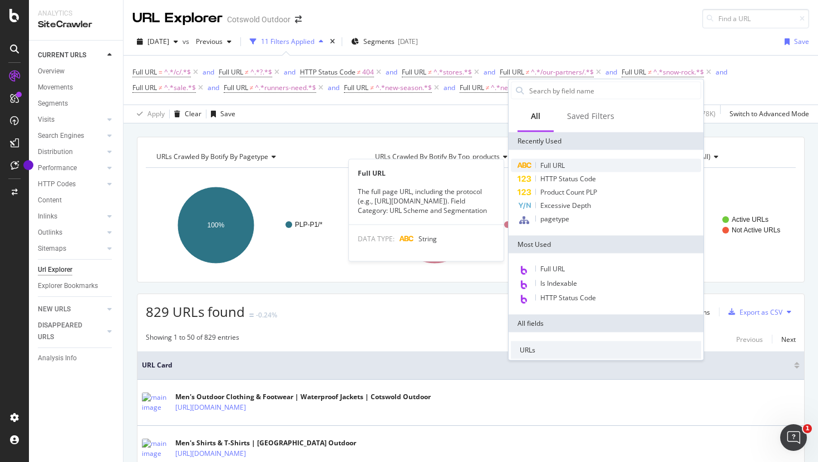
click at [571, 165] on div "Full URL" at bounding box center [606, 165] width 190 height 13
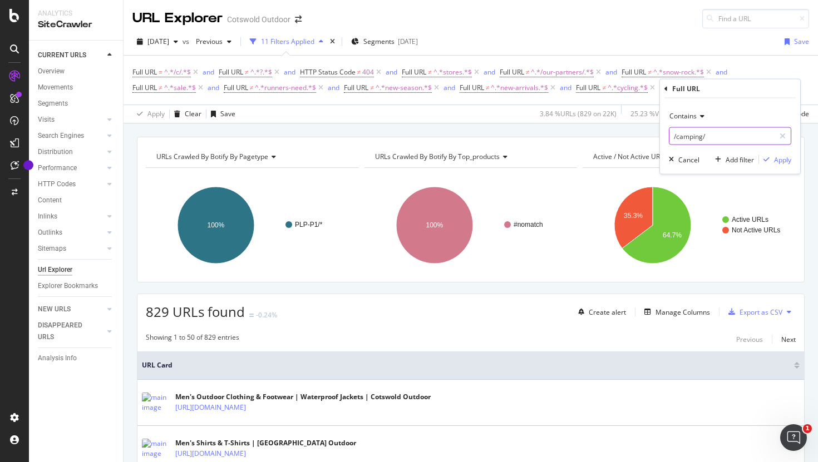
click at [695, 133] on input "/camping/" at bounding box center [721, 136] width 105 height 18
paste input "clearance"
type input "clearance"
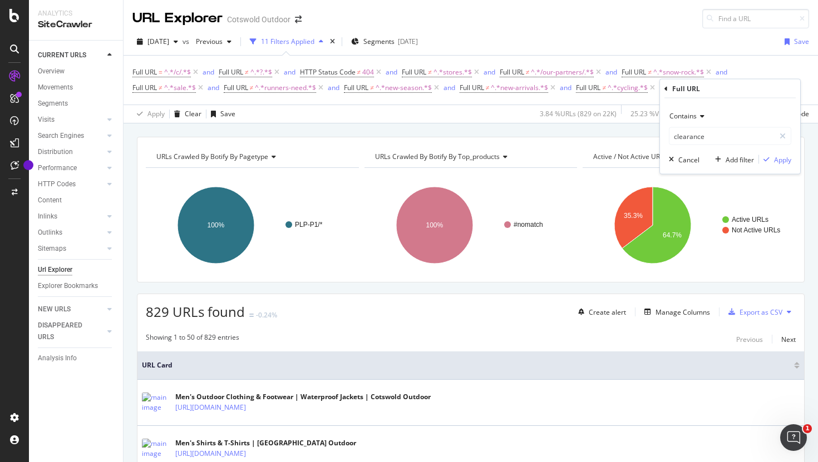
click at [695, 116] on span "Contains" at bounding box center [682, 115] width 27 height 9
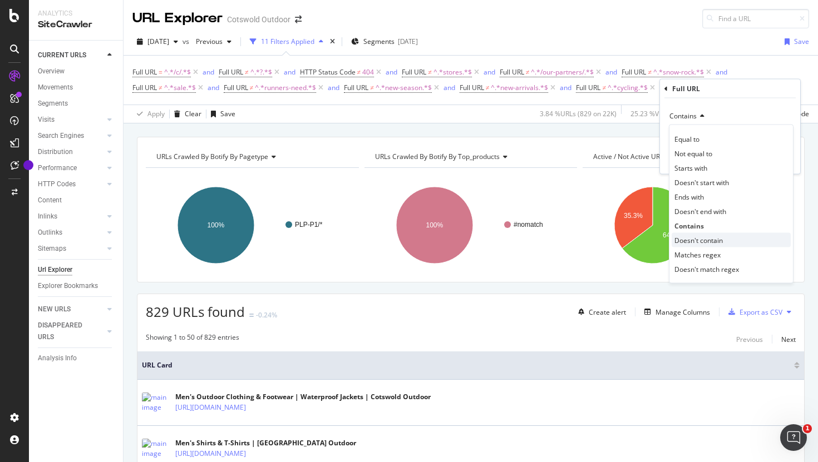
click at [706, 244] on span "Doesn't contain" at bounding box center [698, 239] width 48 height 9
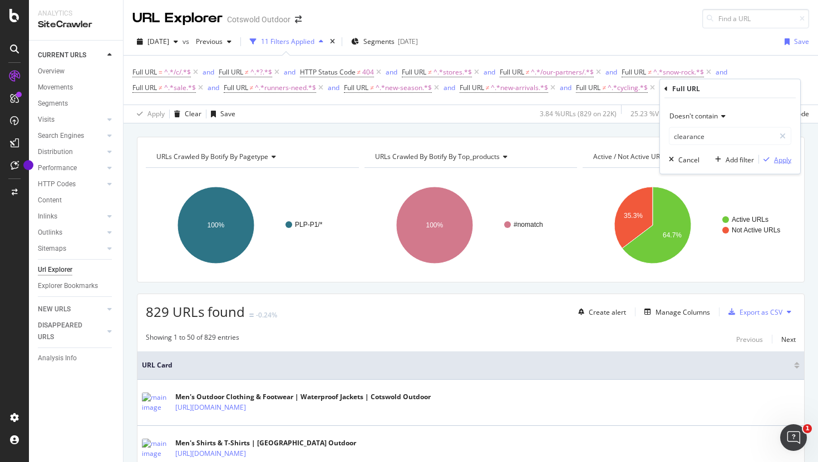
click at [787, 158] on div "Apply" at bounding box center [782, 159] width 17 height 9
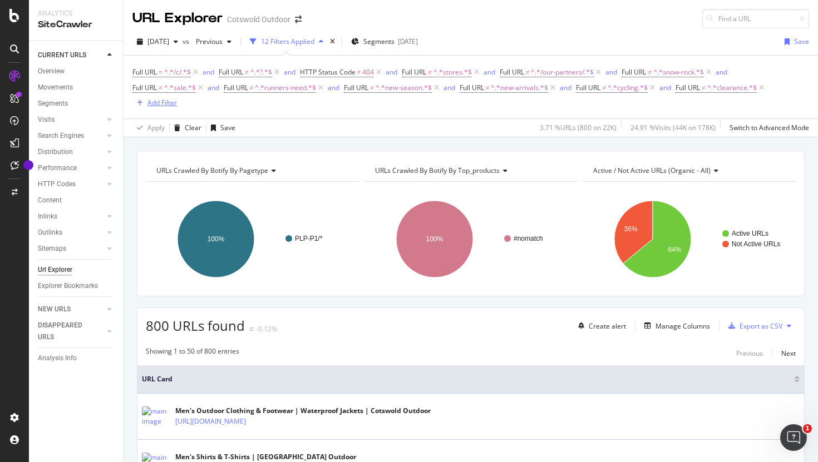
click at [163, 104] on div "Add Filter" at bounding box center [161, 102] width 29 height 9
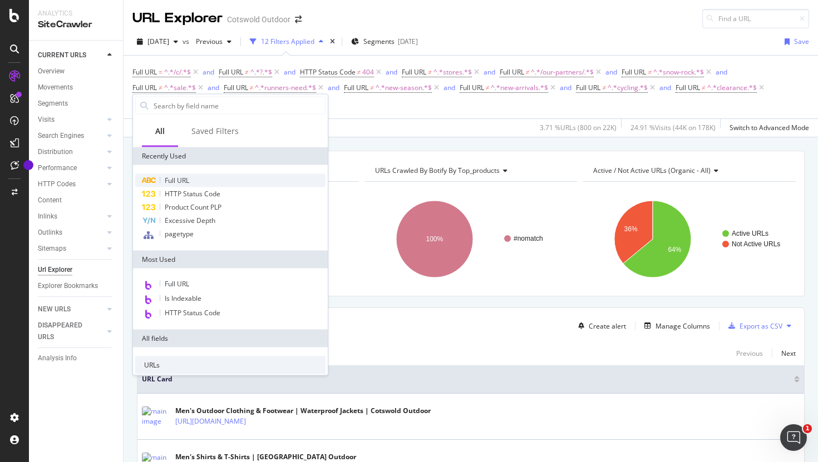
click at [179, 178] on span "Full URL" at bounding box center [177, 180] width 24 height 9
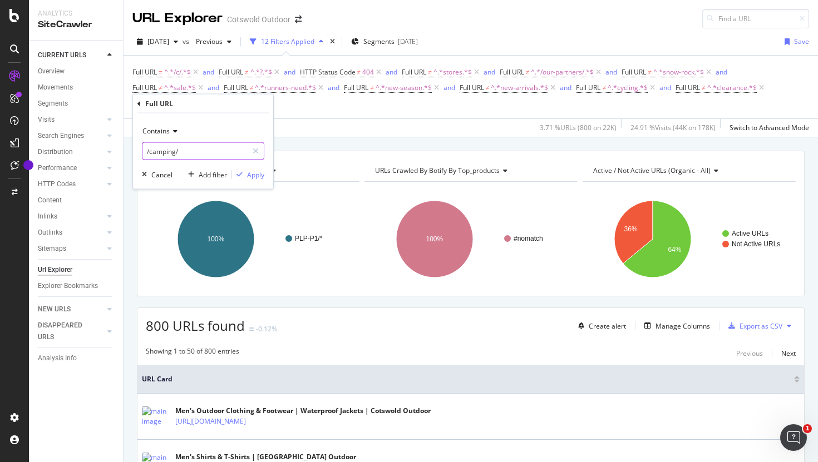
click at [199, 150] on input "/camping/" at bounding box center [194, 151] width 105 height 18
paste input "campaigns"
type input "campaigns"
click at [158, 120] on div "Contains campaigns Cancel Add filter Apply" at bounding box center [203, 151] width 140 height 76
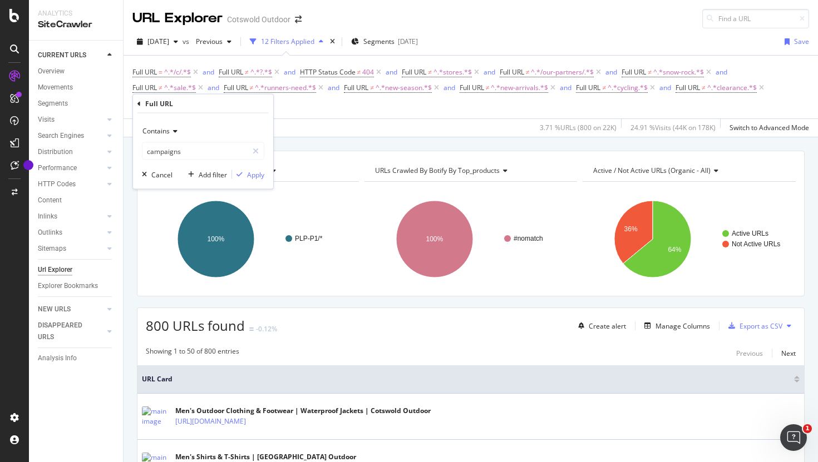
click at [158, 131] on span "Contains" at bounding box center [155, 130] width 27 height 9
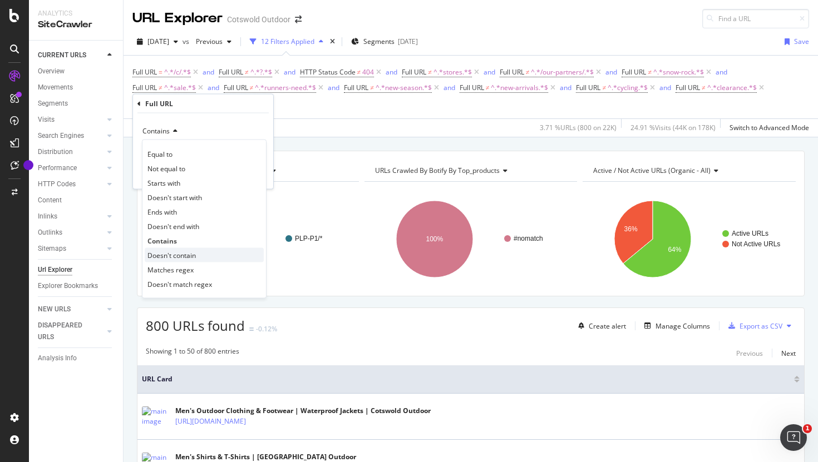
click at [208, 257] on div "Doesn't contain" at bounding box center [204, 255] width 119 height 14
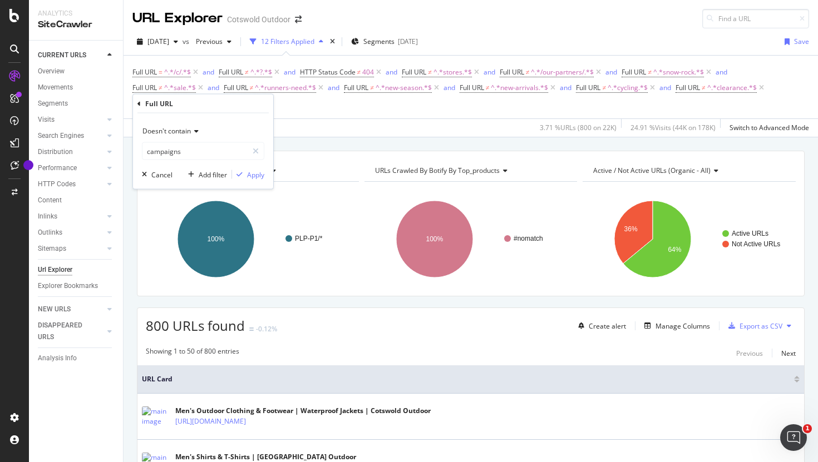
click at [256, 180] on div "Doesn't contain campaigns Cancel Add filter Apply" at bounding box center [203, 151] width 140 height 76
click at [255, 177] on div "Apply" at bounding box center [255, 174] width 17 height 9
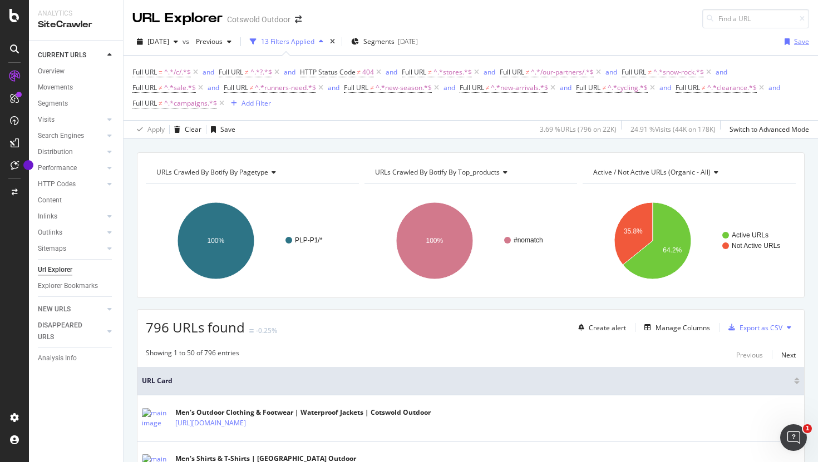
click at [793, 41] on div "button" at bounding box center [787, 41] width 14 height 7
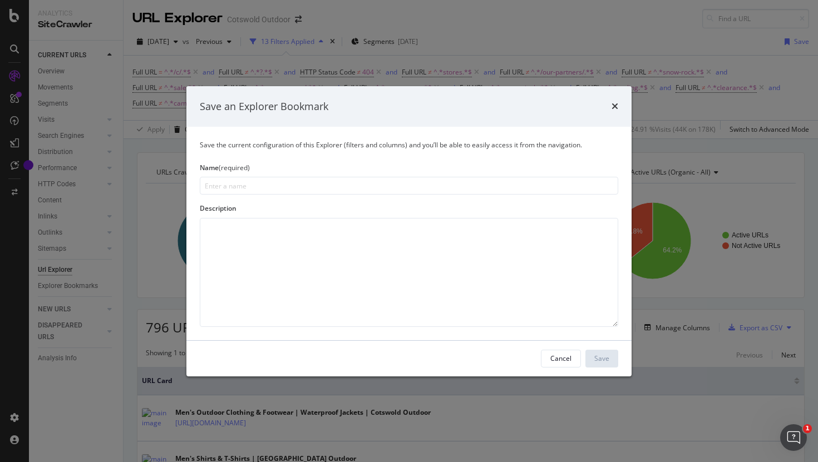
click at [393, 177] on input "modal" at bounding box center [409, 186] width 418 height 18
type input "Cotswold Outdoor - Core Pages To Update"
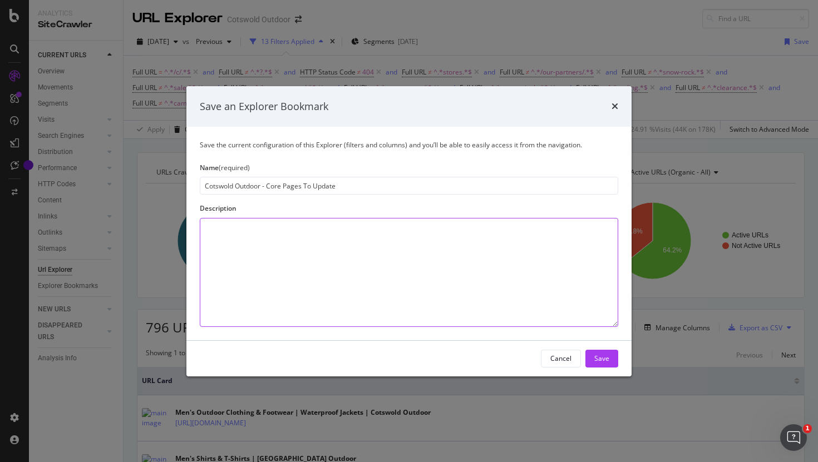
click at [272, 240] on textarea "modal" at bounding box center [409, 272] width 418 height 109
click at [256, 261] on textarea "To enrich screen reader interactions, please activate Accessibility in Grammarl…" at bounding box center [409, 272] width 418 height 109
click at [374, 228] on textarea "No Sale, Clearance, Campaigns, Stores, S+R, RUN," at bounding box center [409, 272] width 418 height 109
type textarea "No Sale, Clearance, Campaigns, Stores, S+R, RUN"
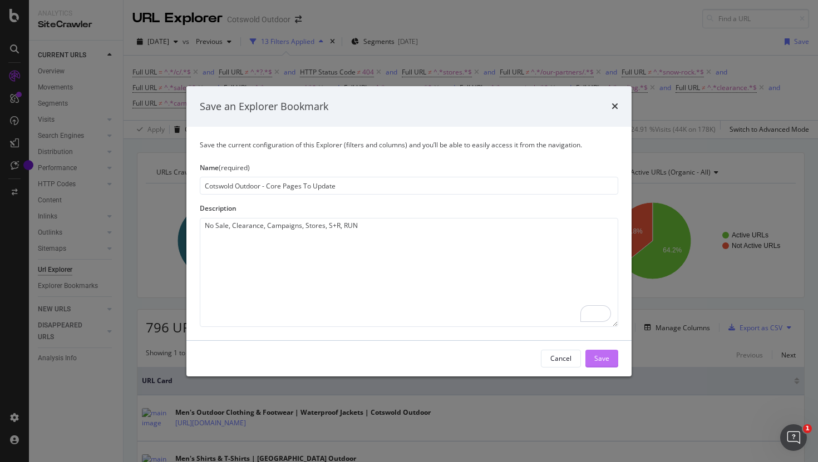
click at [606, 354] on div "Save" at bounding box center [601, 358] width 15 height 9
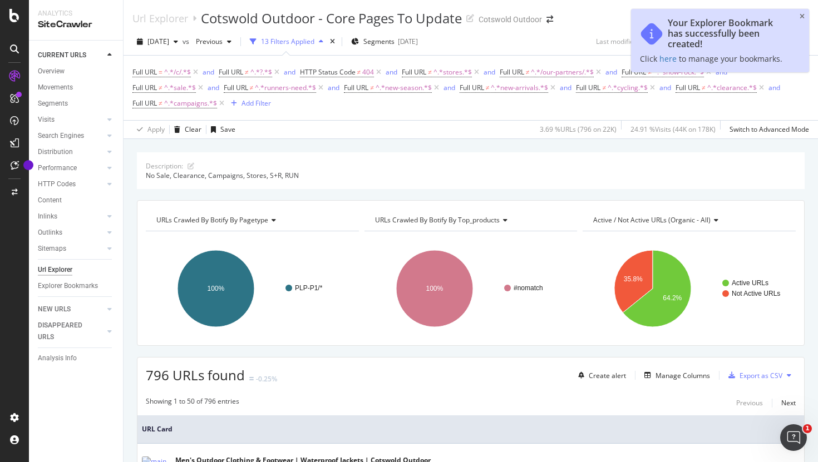
click at [150, 363] on div "796 URLs found -0.25% Create alert Manage Columns Export as CSV" at bounding box center [470, 371] width 666 height 27
click at [150, 371] on span "796 URLs found" at bounding box center [195, 375] width 99 height 18
copy span "796"
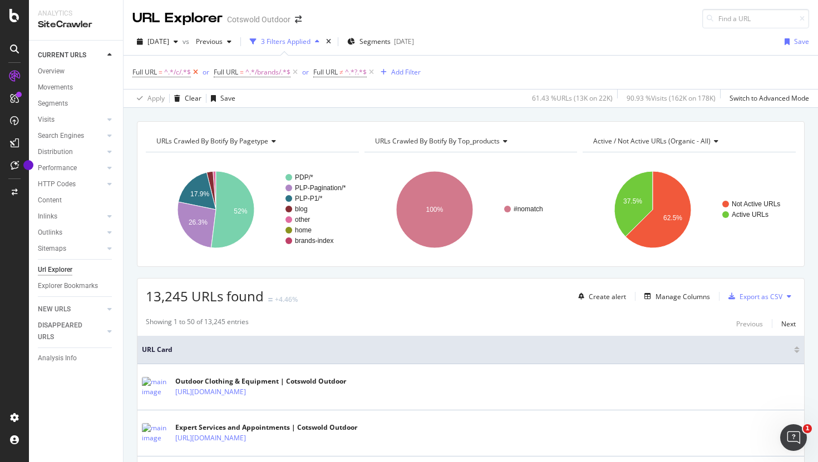
click at [195, 75] on icon at bounding box center [195, 72] width 9 height 11
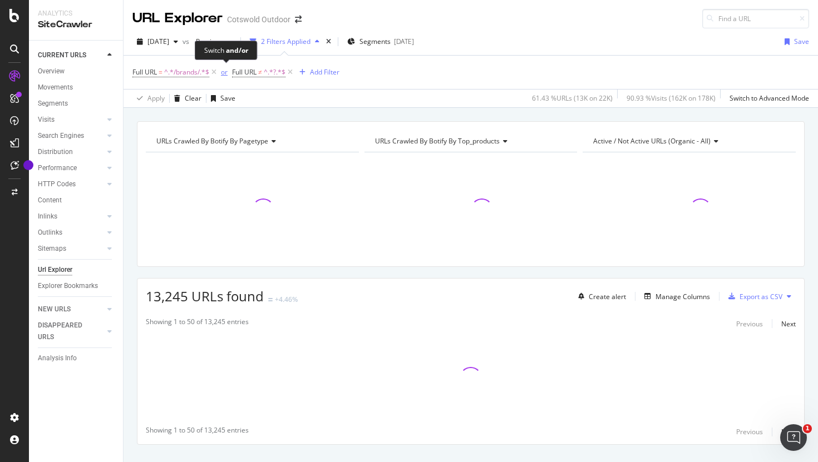
click at [226, 73] on div "or" at bounding box center [224, 71] width 7 height 9
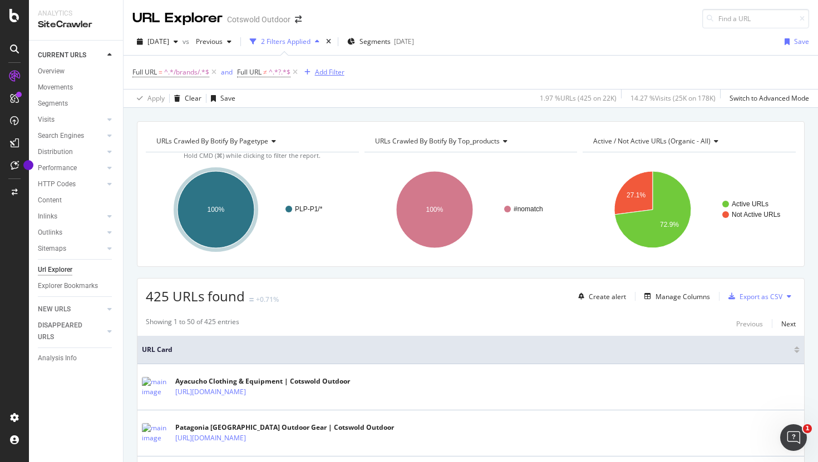
click at [319, 76] on div "Add Filter" at bounding box center [329, 71] width 29 height 9
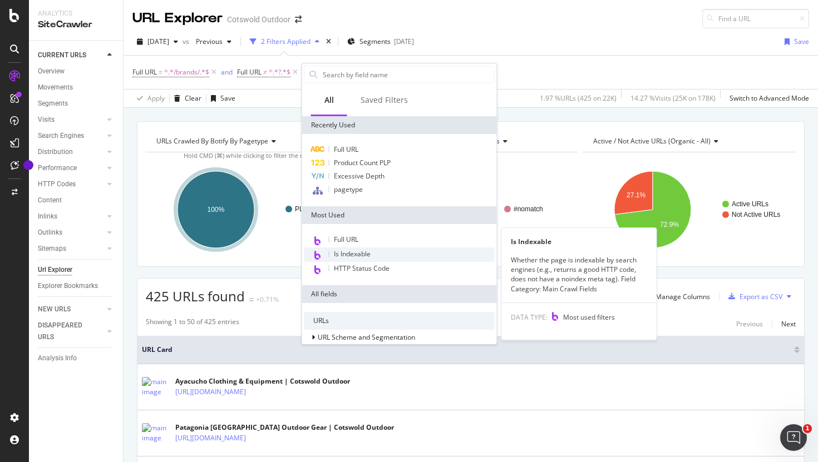
scroll to position [22, 0]
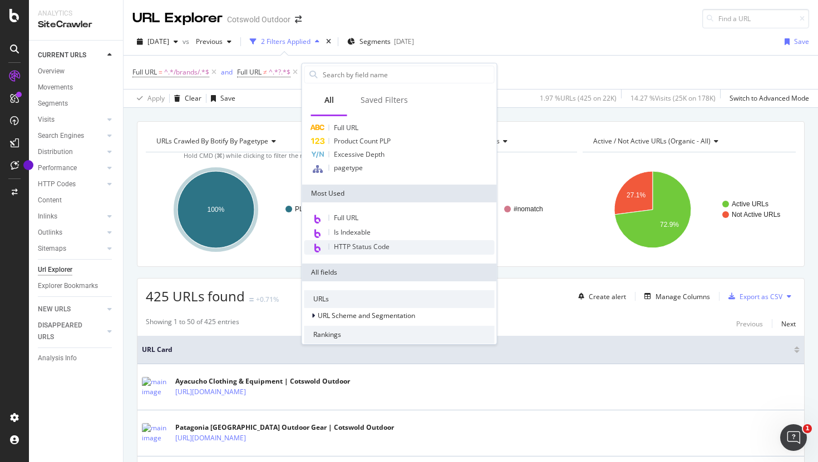
click at [368, 249] on span "HTTP Status Code" at bounding box center [362, 246] width 56 height 9
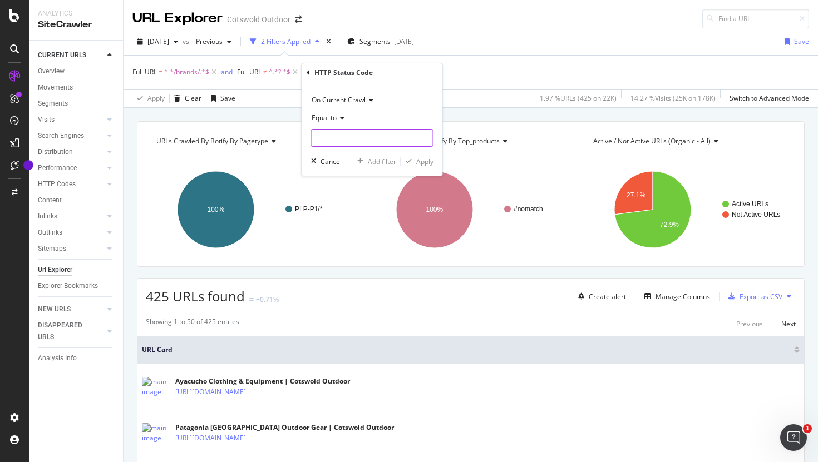
click at [338, 138] on input "number" at bounding box center [372, 138] width 122 height 18
type input "400"
click at [422, 163] on div "Apply" at bounding box center [424, 161] width 17 height 9
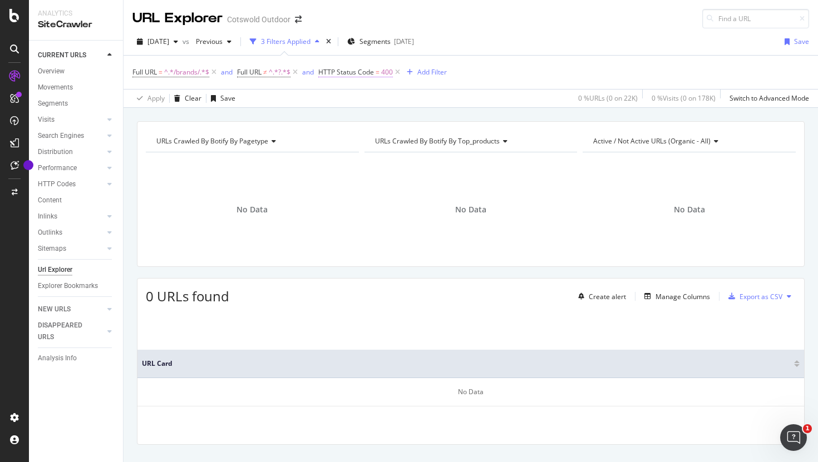
click at [369, 71] on span "HTTP Status Code" at bounding box center [346, 71] width 56 height 9
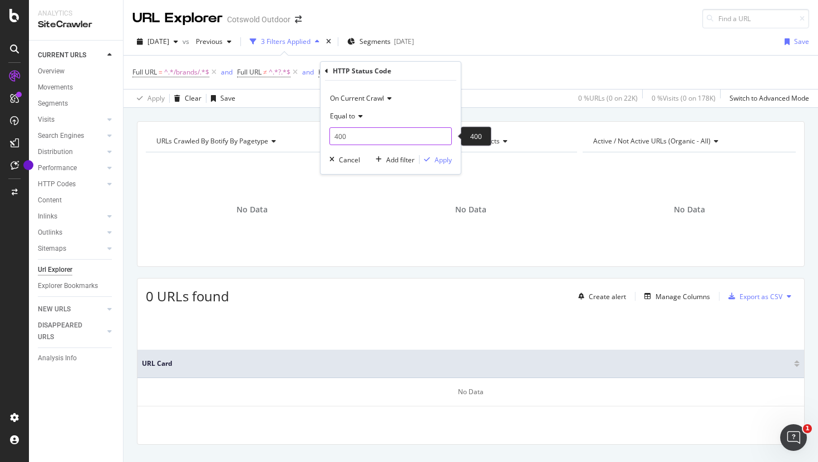
click at [343, 136] on input "400" at bounding box center [390, 136] width 122 height 18
click at [364, 171] on span "404" at bounding box center [378, 174] width 91 height 9
click at [360, 144] on input "404" at bounding box center [390, 136] width 122 height 18
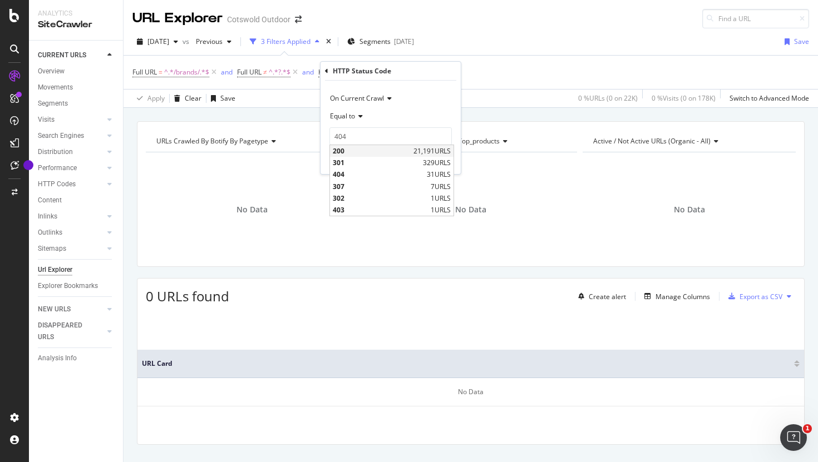
click at [351, 151] on span "200" at bounding box center [372, 150] width 78 height 9
type input "200"
click at [444, 160] on div "Apply" at bounding box center [442, 159] width 17 height 9
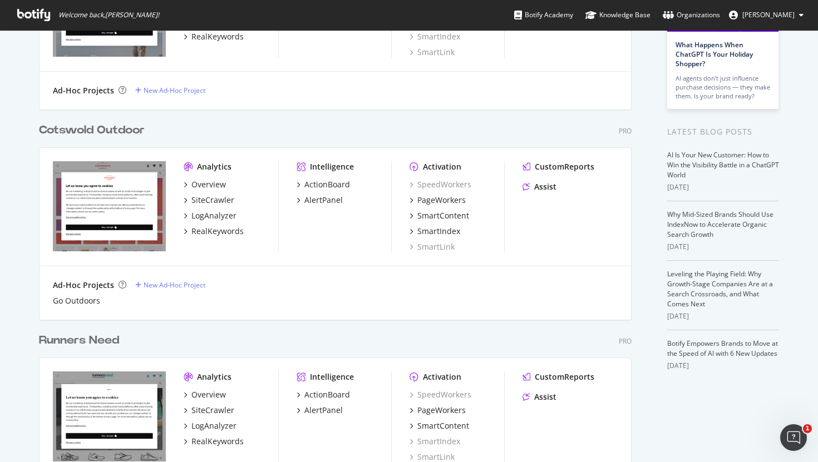
scroll to position [225, 0]
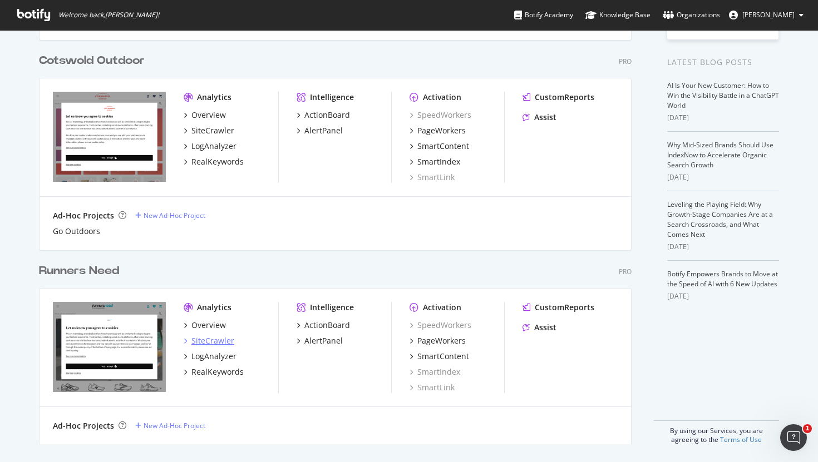
click at [206, 341] on div "SiteCrawler" at bounding box center [212, 340] width 43 height 11
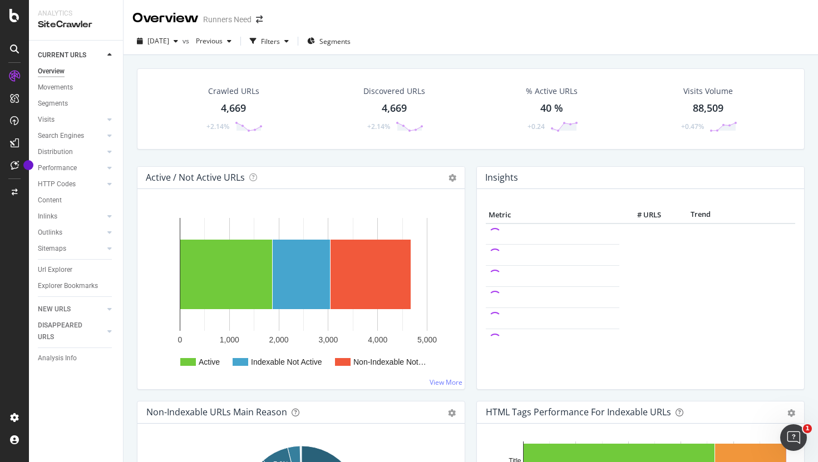
click at [238, 113] on div "4,669" at bounding box center [233, 108] width 25 height 14
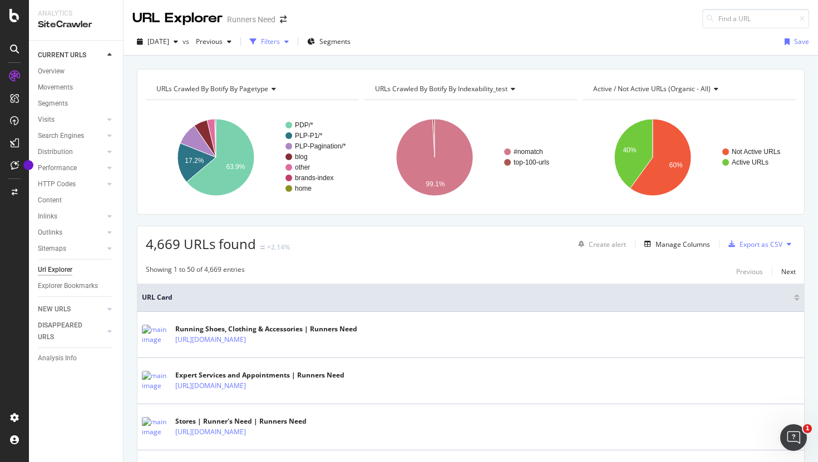
click at [256, 44] on icon "button" at bounding box center [253, 41] width 7 height 7
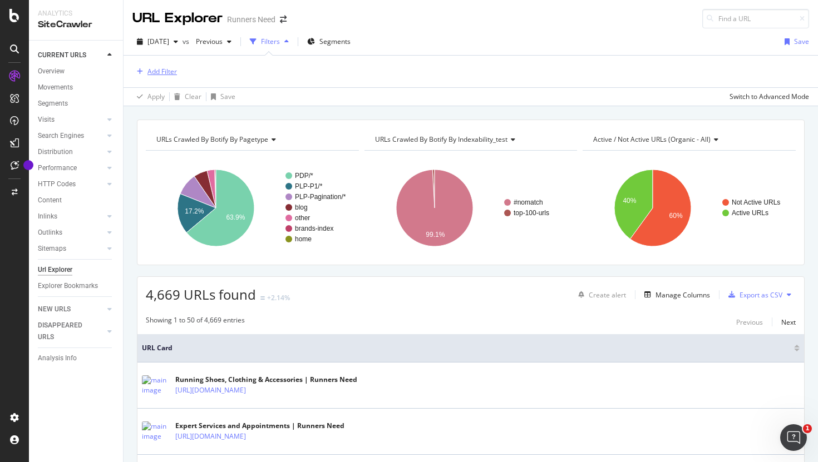
click at [163, 74] on div "Add Filter" at bounding box center [161, 71] width 29 height 9
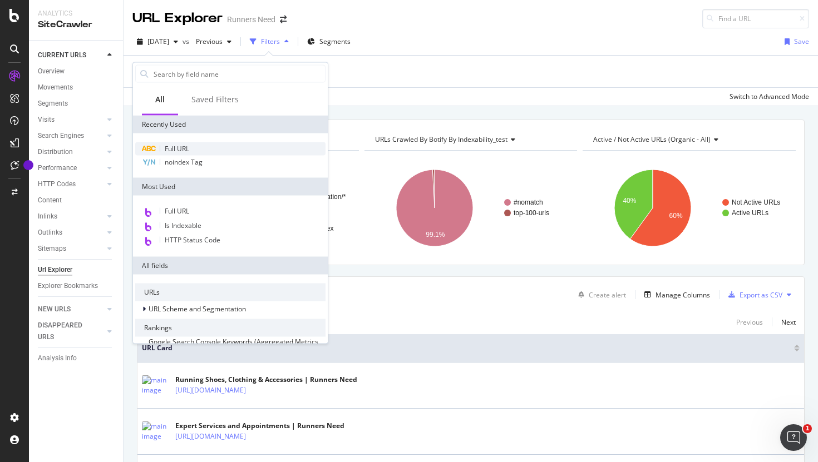
click at [174, 150] on span "Full URL" at bounding box center [177, 148] width 24 height 9
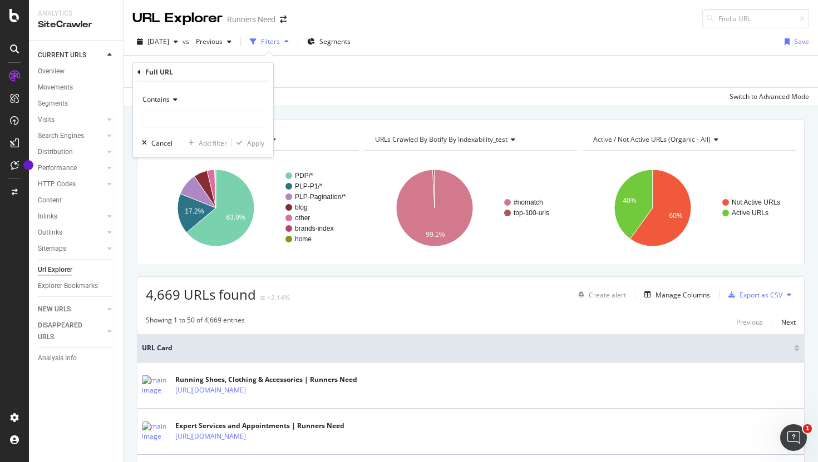
click at [177, 102] on div "Contains" at bounding box center [203, 100] width 122 height 18
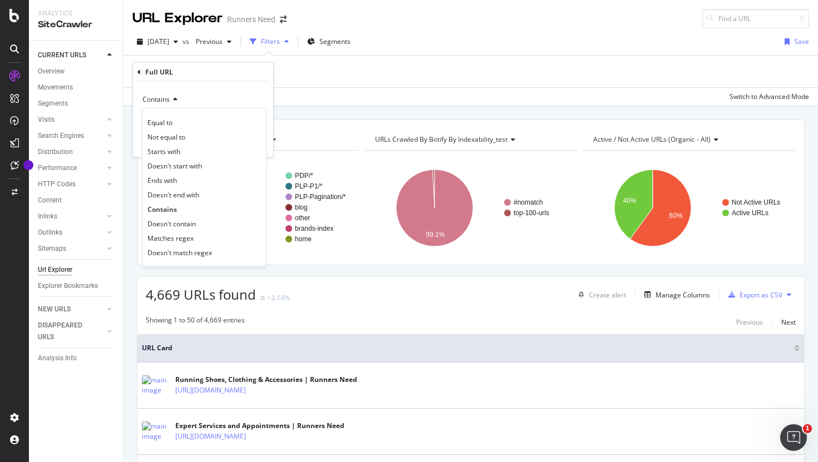
click at [177, 102] on div "Contains" at bounding box center [203, 100] width 122 height 18
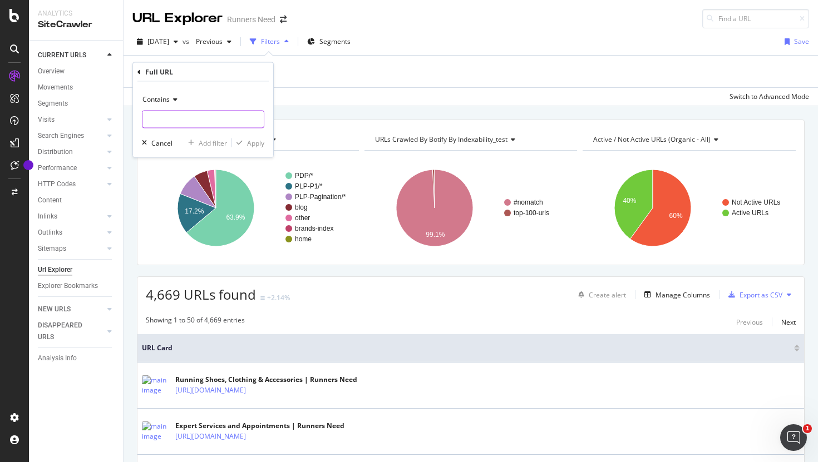
click at [179, 117] on input "text" at bounding box center [202, 120] width 121 height 18
type input "brands"
click at [252, 147] on div "Apply" at bounding box center [255, 142] width 17 height 9
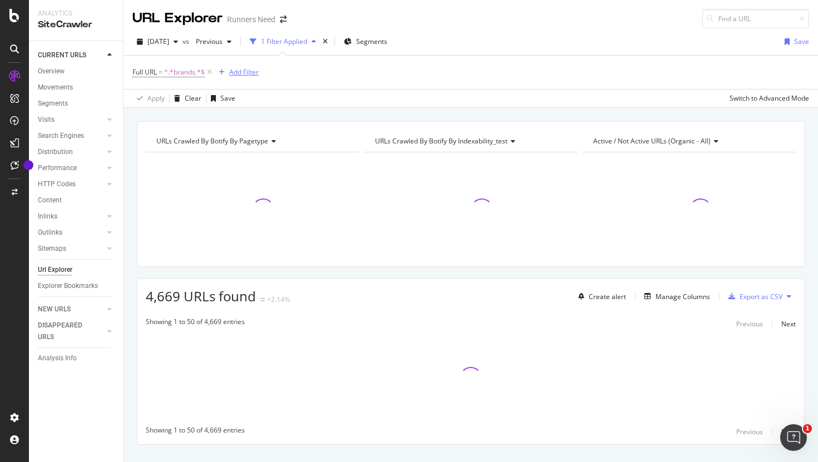
click at [251, 73] on div "Add Filter" at bounding box center [243, 71] width 29 height 9
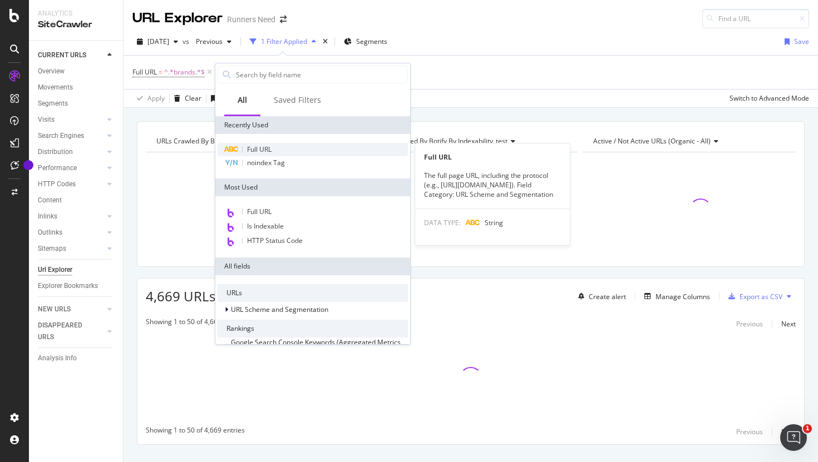
click at [263, 150] on span "Full URL" at bounding box center [259, 149] width 24 height 9
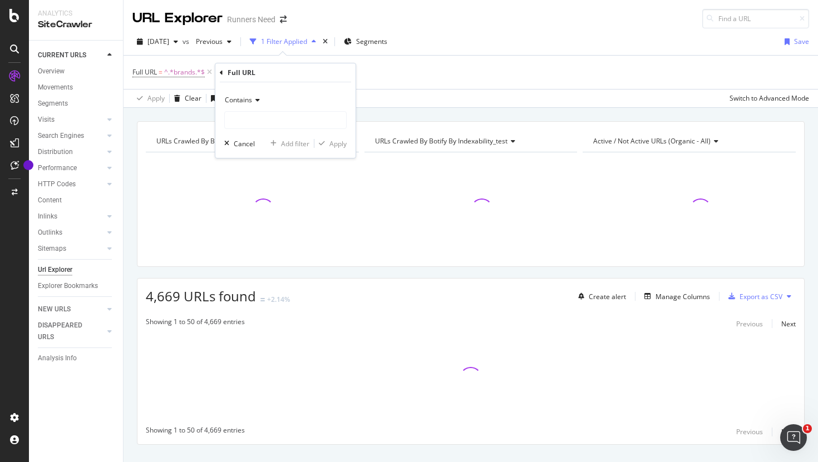
click at [244, 102] on span "Contains" at bounding box center [238, 99] width 27 height 9
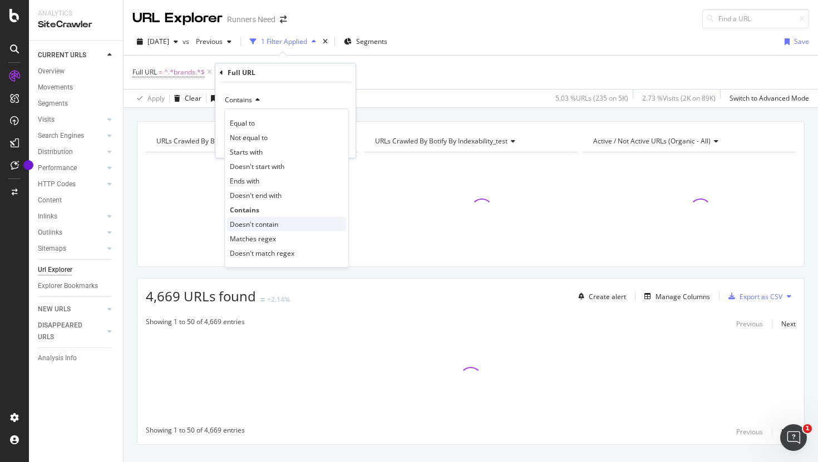
click at [269, 224] on span "Doesn't contain" at bounding box center [254, 224] width 48 height 9
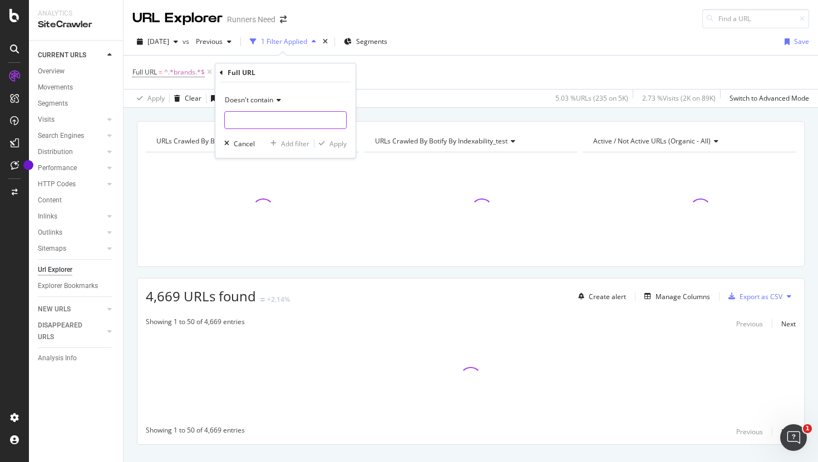
click at [261, 126] on input "text" at bounding box center [285, 120] width 121 height 18
type input "?"
click at [330, 142] on div "Apply" at bounding box center [337, 143] width 17 height 9
click at [332, 73] on div "Add Filter" at bounding box center [324, 71] width 29 height 9
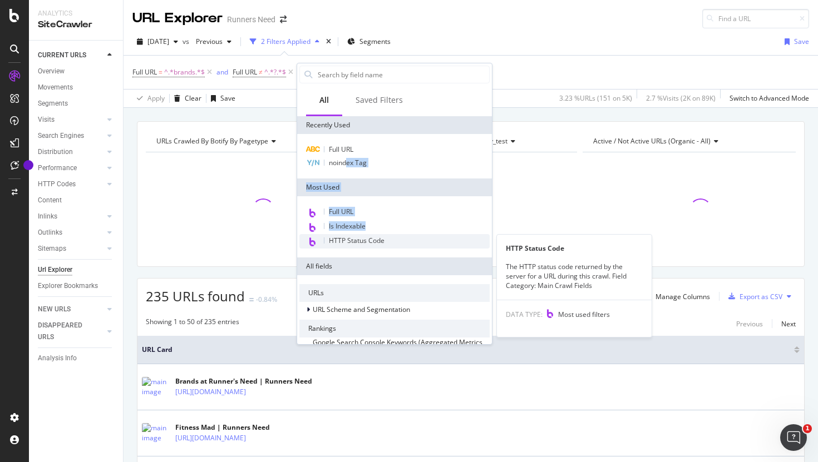
drag, startPoint x: 348, startPoint y: 162, endPoint x: 344, endPoint y: 244, distance: 81.9
click at [343, 244] on div "Recently Used Full URL noindex Tag Most Used Full URL Is Indexable HTTP Status …" at bounding box center [394, 402] width 195 height 573
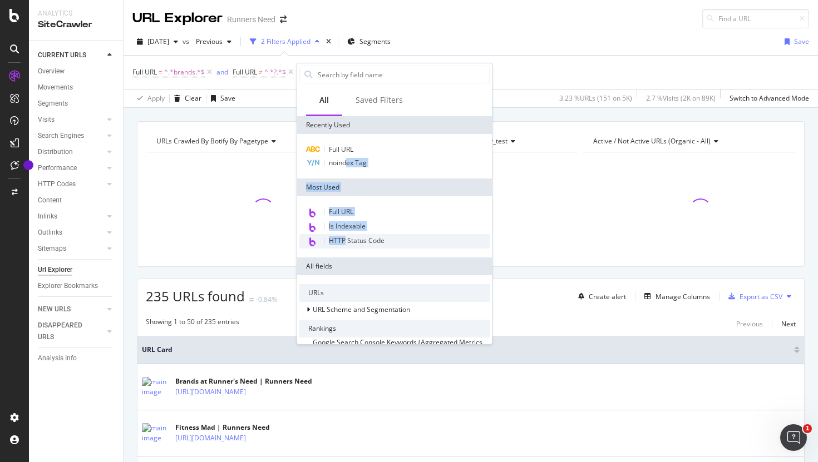
click at [344, 244] on span "HTTP Status Code" at bounding box center [357, 240] width 56 height 9
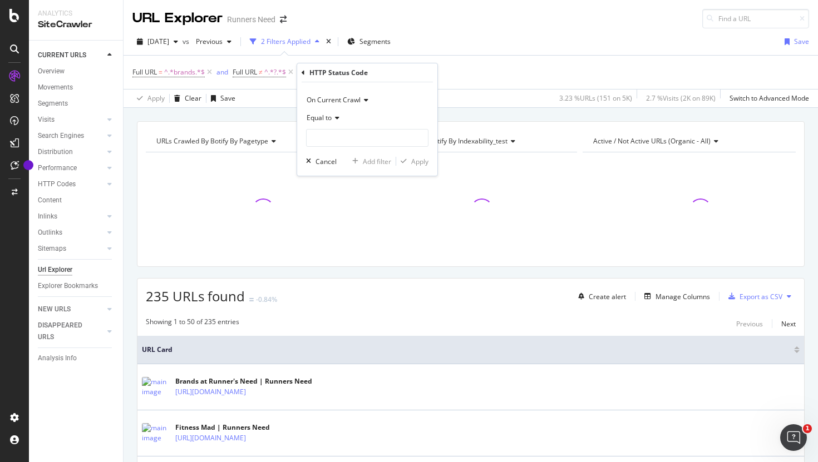
click at [323, 116] on span "Equal to" at bounding box center [318, 117] width 25 height 9
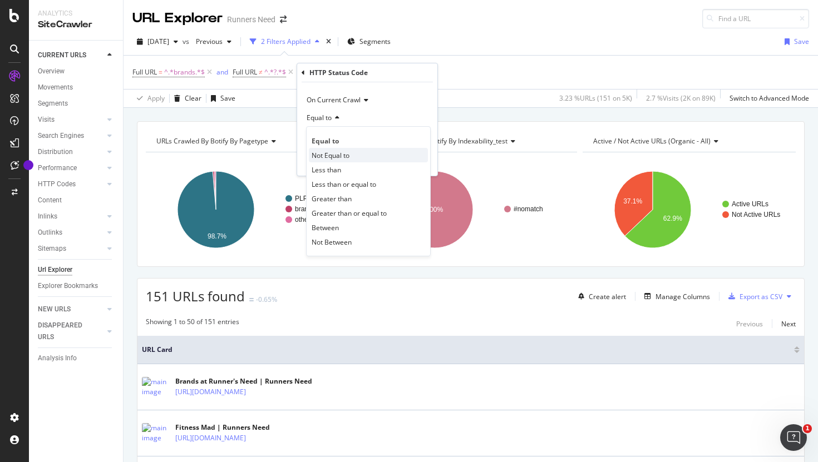
click at [339, 151] on span "Not Equal to" at bounding box center [330, 155] width 38 height 9
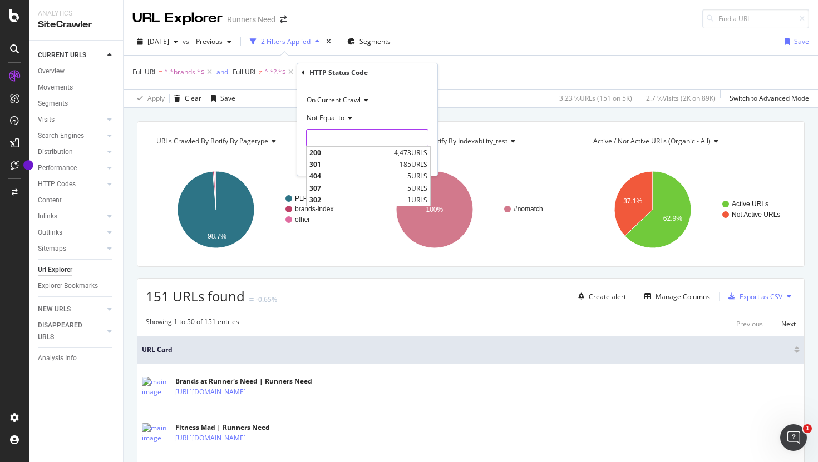
click at [332, 140] on input "number" at bounding box center [367, 138] width 122 height 18
click at [342, 176] on span "404" at bounding box center [356, 175] width 95 height 9
type input "404"
click at [418, 160] on div "Apply" at bounding box center [419, 161] width 17 height 9
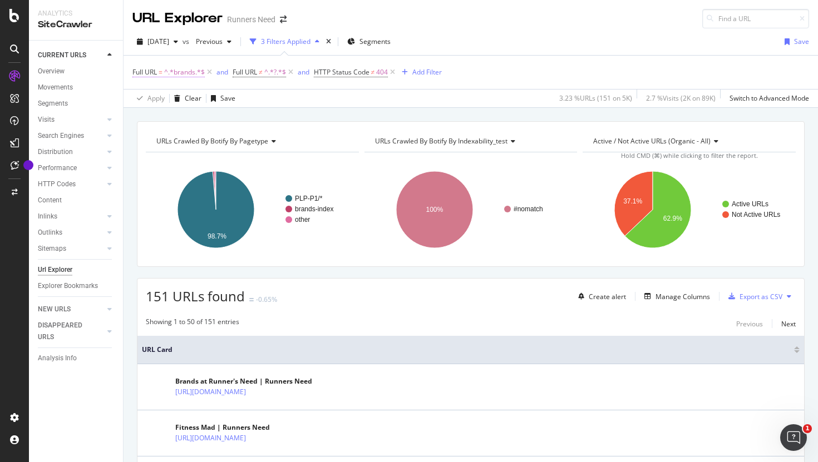
click at [183, 76] on span "^.*brands.*$" at bounding box center [184, 73] width 41 height 16
click at [170, 122] on input "brands" at bounding box center [194, 119] width 105 height 18
type input "/c/"
click at [257, 142] on div "Apply" at bounding box center [255, 141] width 17 height 9
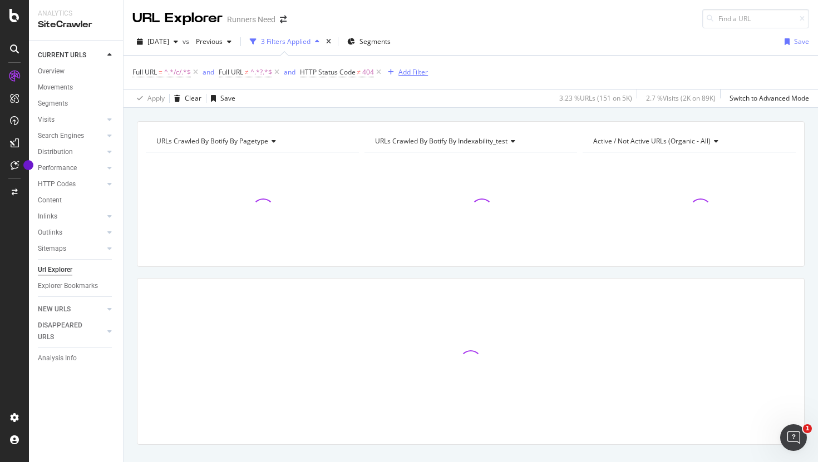
click at [412, 72] on div "Add Filter" at bounding box center [412, 71] width 29 height 9
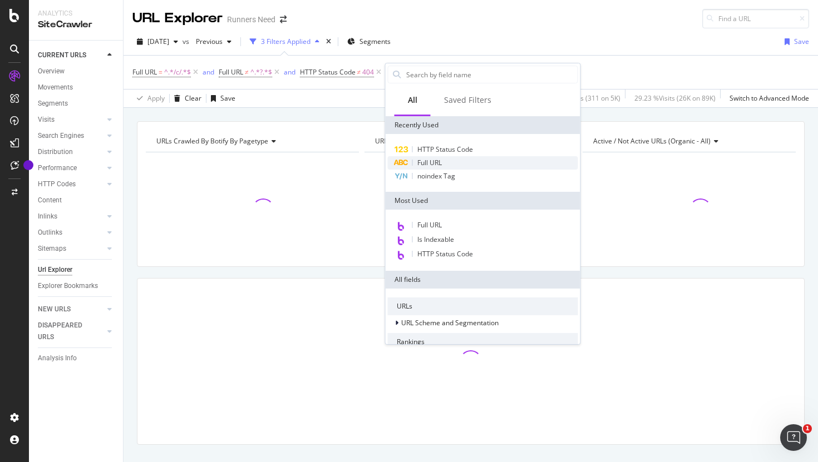
click at [433, 161] on span "Full URL" at bounding box center [429, 162] width 24 height 9
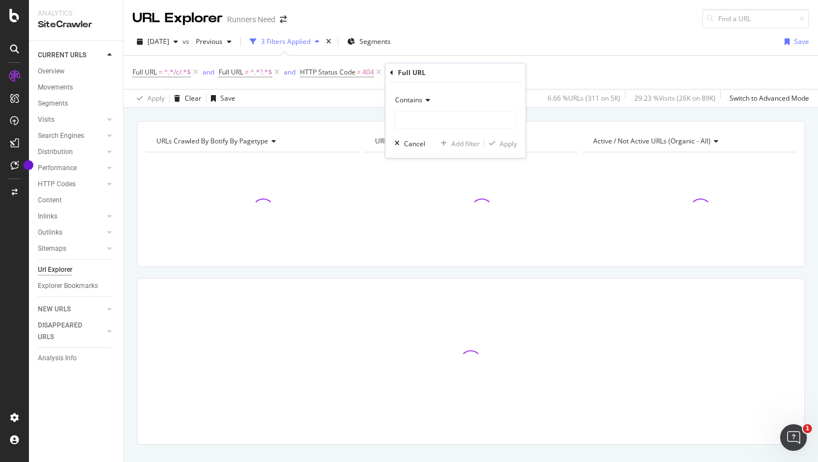
click at [413, 105] on div "Contains" at bounding box center [455, 100] width 122 height 18
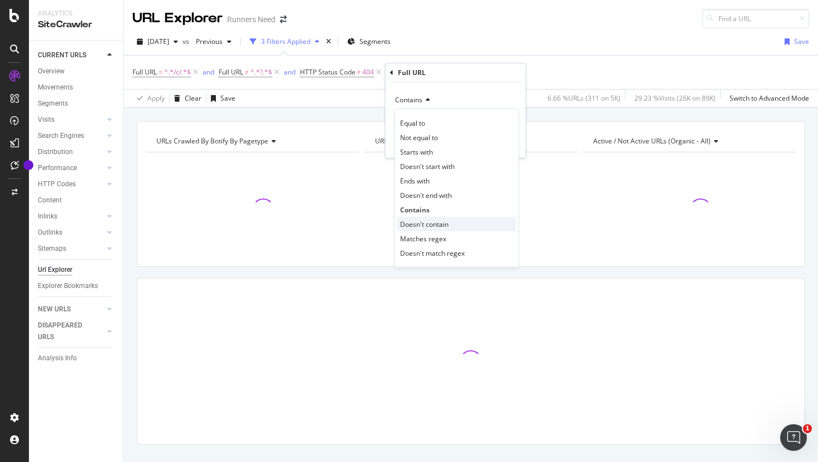
click at [413, 223] on span "Doesn't contain" at bounding box center [424, 224] width 48 height 9
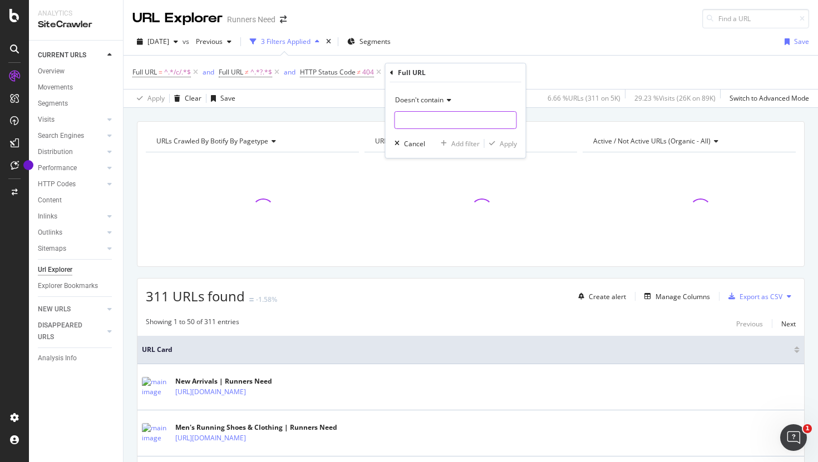
click at [408, 122] on input "text" at bounding box center [455, 120] width 121 height 18
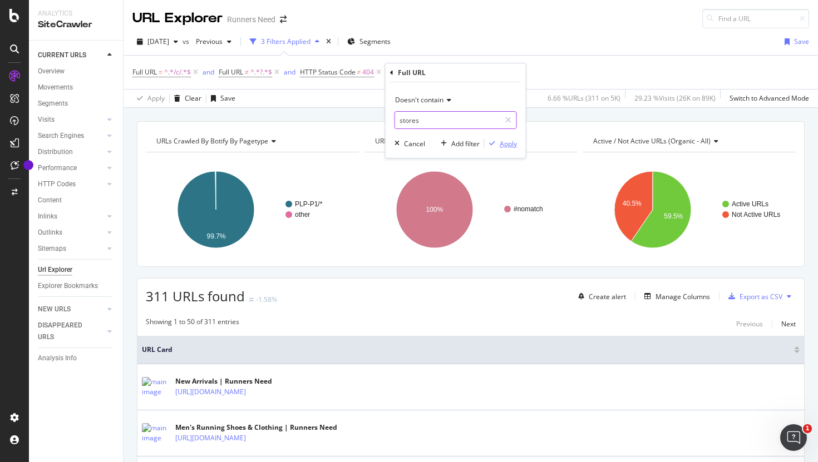
type input "stores"
click at [506, 144] on div "Apply" at bounding box center [507, 143] width 17 height 9
click at [523, 75] on div "Add Filter" at bounding box center [510, 71] width 29 height 9
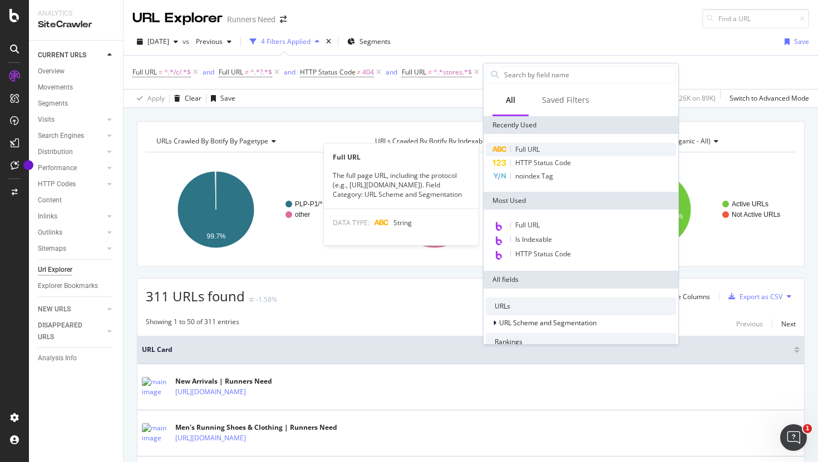
click at [532, 150] on span "Full URL" at bounding box center [527, 149] width 24 height 9
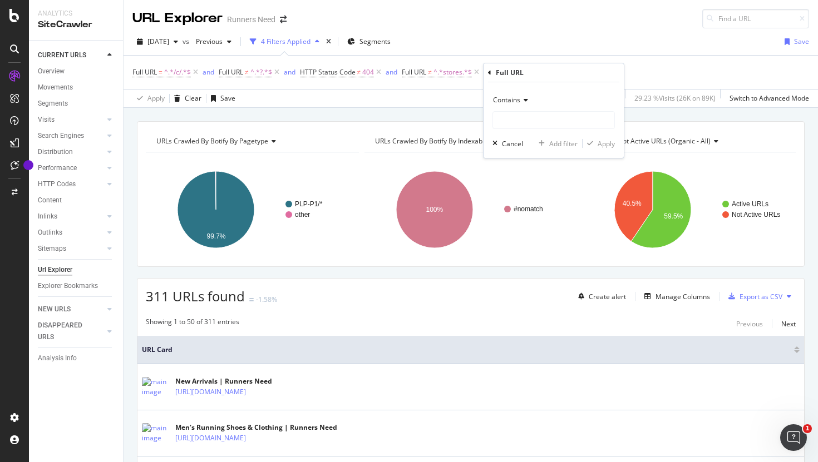
click at [515, 101] on span "Contains" at bounding box center [506, 99] width 27 height 9
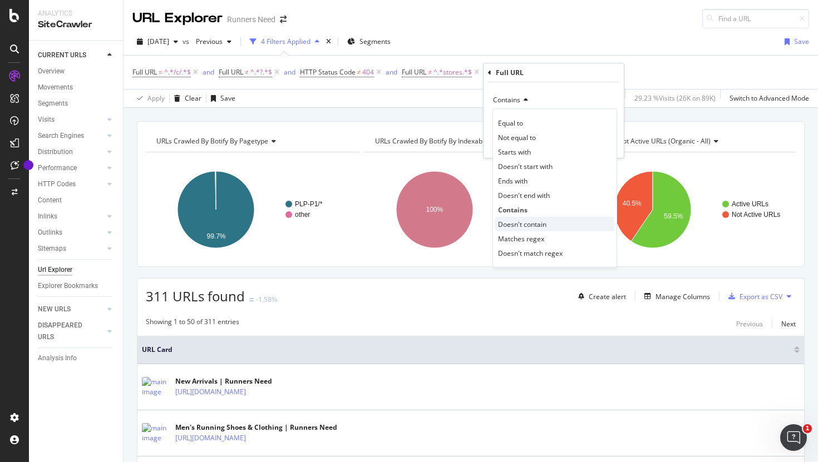
click at [511, 226] on span "Doesn't contain" at bounding box center [522, 224] width 48 height 9
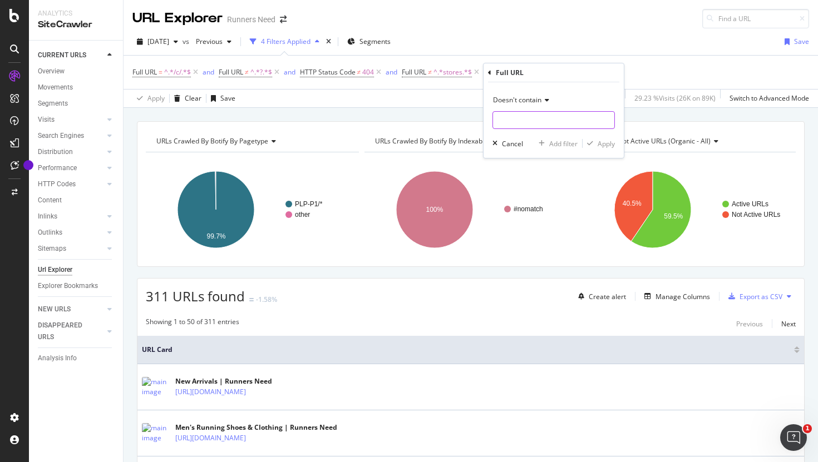
click at [509, 123] on input "text" at bounding box center [553, 120] width 121 height 18
type input "sale"
click at [597, 138] on button "Apply" at bounding box center [598, 143] width 32 height 11
click at [595, 65] on div "Full URL = ^.*/c/.*$ and Full URL ≠ ^.*?.*$ and HTTP Status Code ≠ 404 and Full…" at bounding box center [374, 73] width 484 height 16
click at [595, 70] on div "Add Filter" at bounding box center [601, 71] width 29 height 9
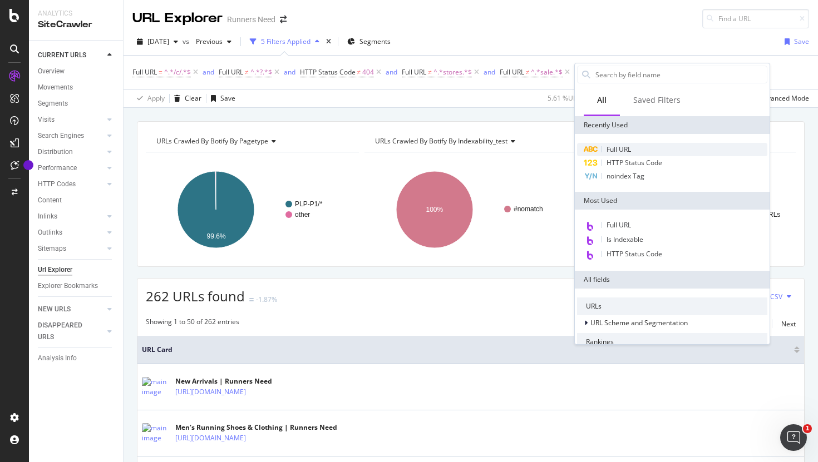
click at [615, 153] on span "Full URL" at bounding box center [618, 149] width 24 height 9
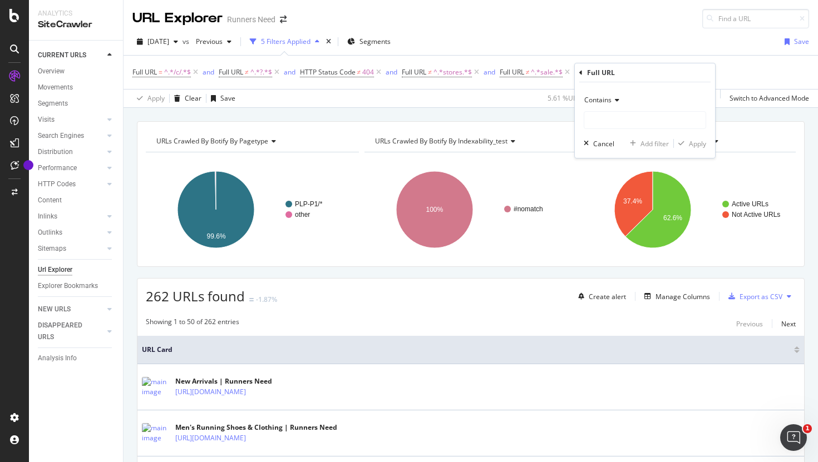
click at [611, 106] on div "Contains" at bounding box center [644, 100] width 122 height 18
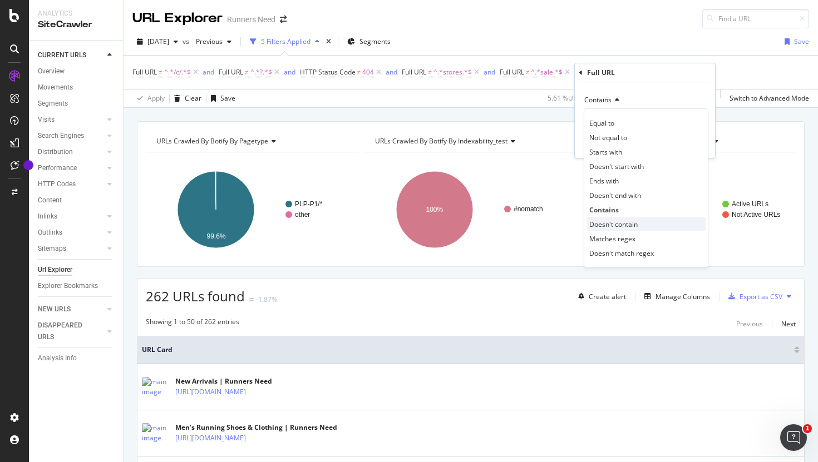
click at [606, 220] on span "Doesn't contain" at bounding box center [613, 224] width 48 height 9
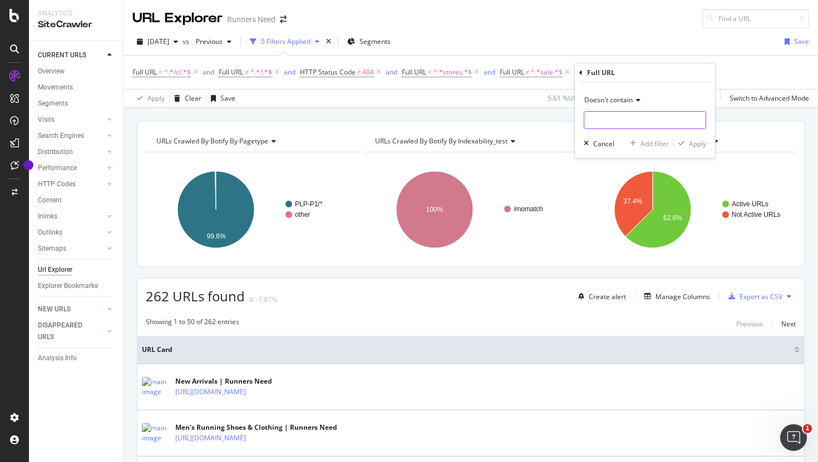
click at [592, 119] on input "text" at bounding box center [644, 120] width 121 height 18
paste input "new"
type input "/new/"
click at [701, 141] on div "Apply" at bounding box center [697, 143] width 17 height 9
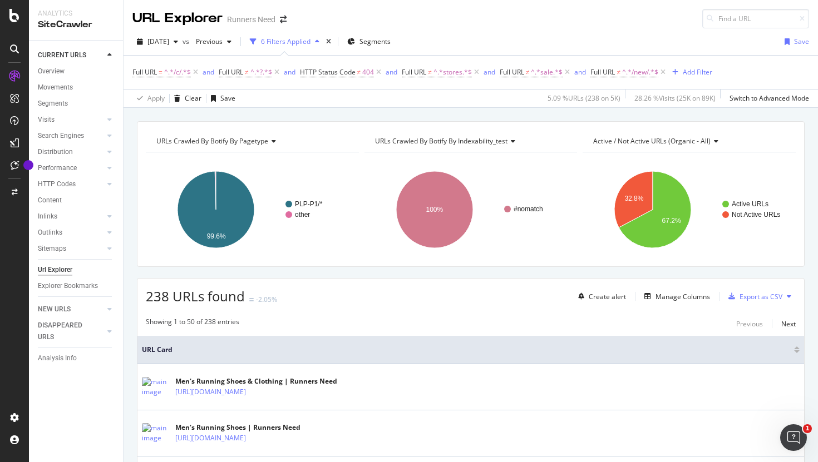
click at [147, 295] on span "238 URLs found" at bounding box center [195, 296] width 99 height 18
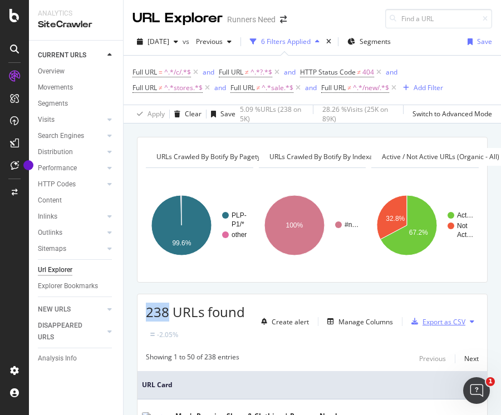
copy span "238"
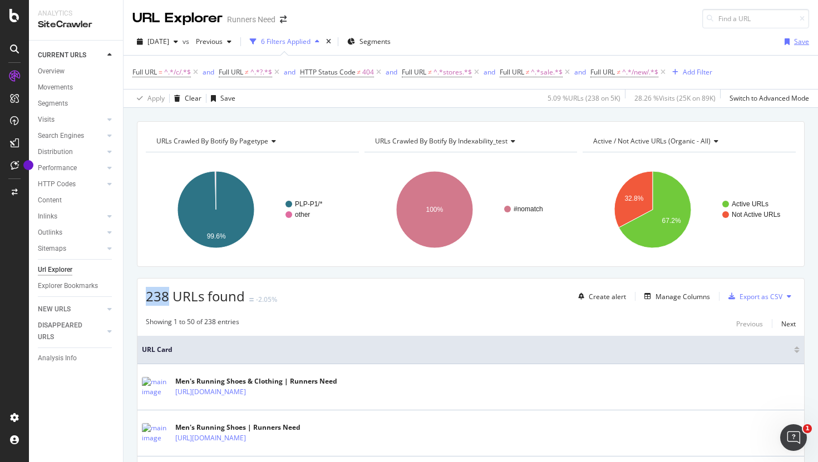
click at [793, 44] on div "button" at bounding box center [787, 41] width 14 height 7
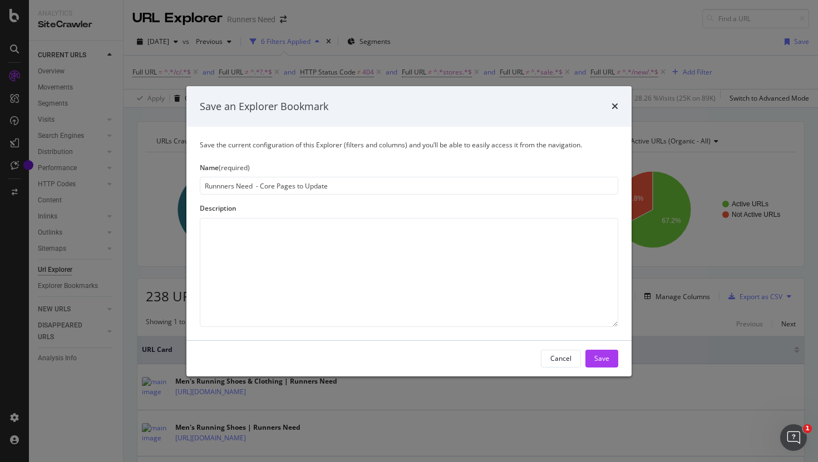
type input "Runnners Need - Core Pages to Update"
click at [610, 357] on button "Save" at bounding box center [601, 359] width 33 height 18
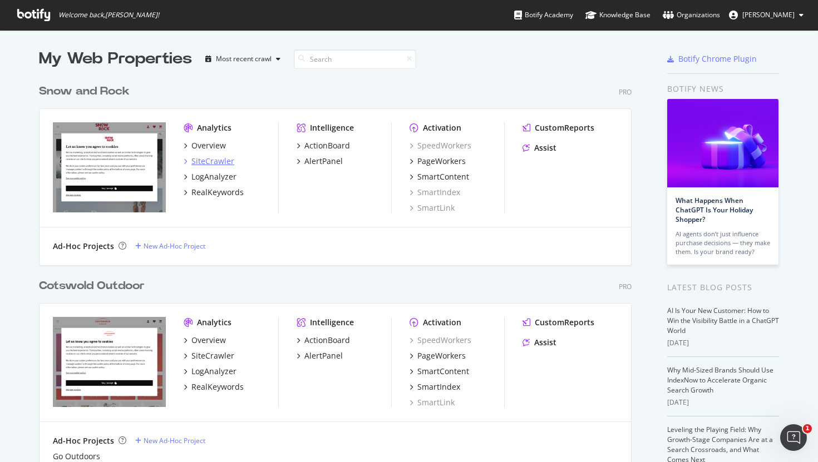
click at [217, 159] on div "SiteCrawler" at bounding box center [212, 161] width 43 height 11
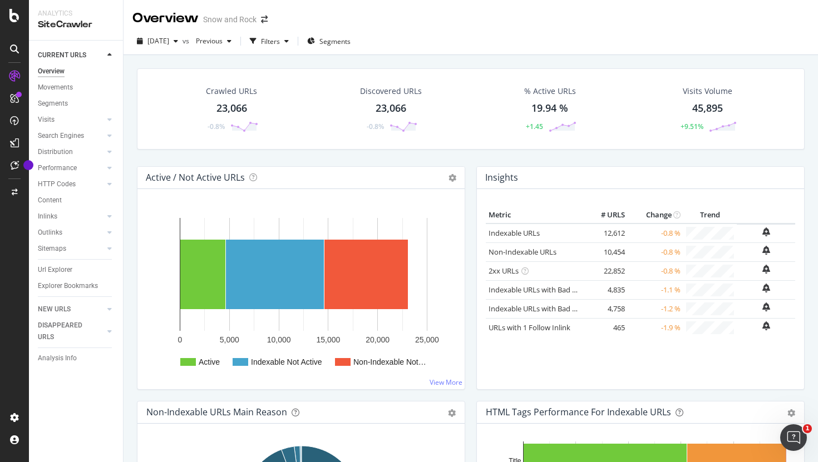
click at [234, 108] on div "23,066" at bounding box center [231, 108] width 31 height 14
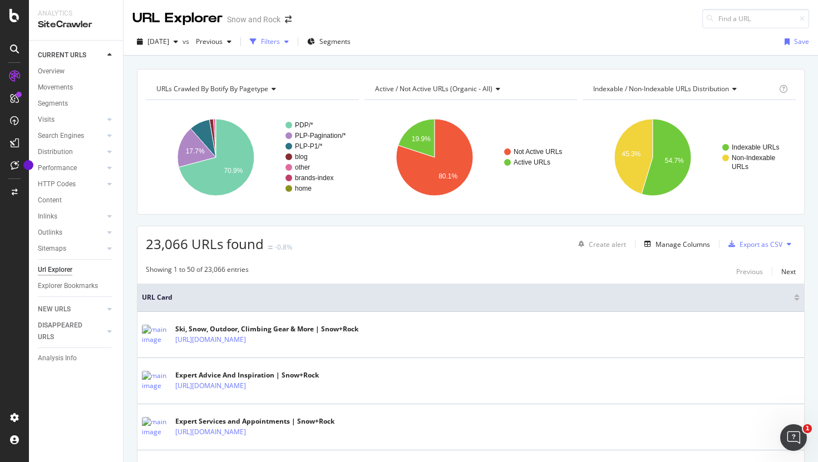
click at [261, 40] on div "button" at bounding box center [253, 42] width 16 height 16
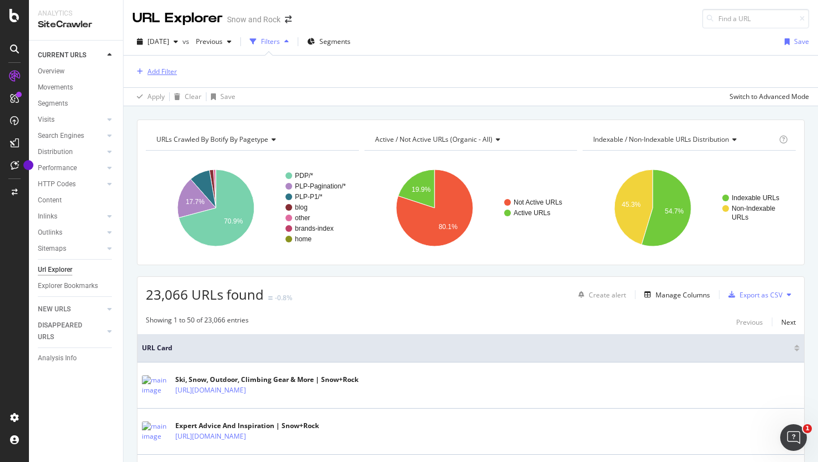
click at [157, 74] on div "Add Filter" at bounding box center [161, 71] width 29 height 9
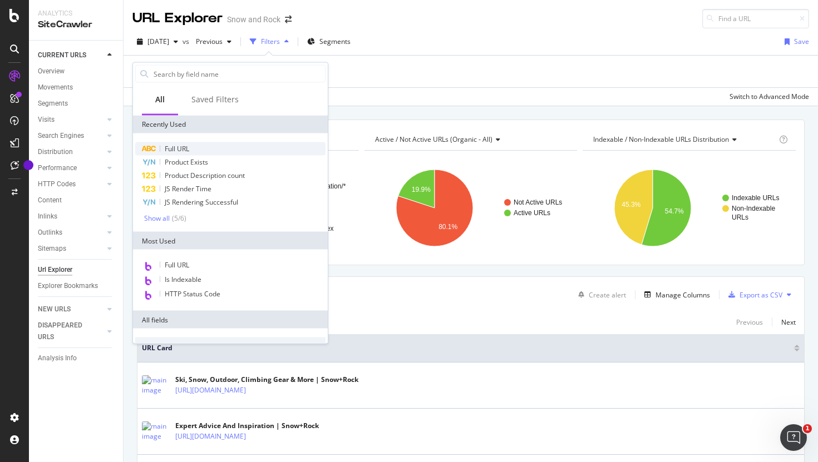
click at [170, 147] on span "Full URL" at bounding box center [177, 148] width 24 height 9
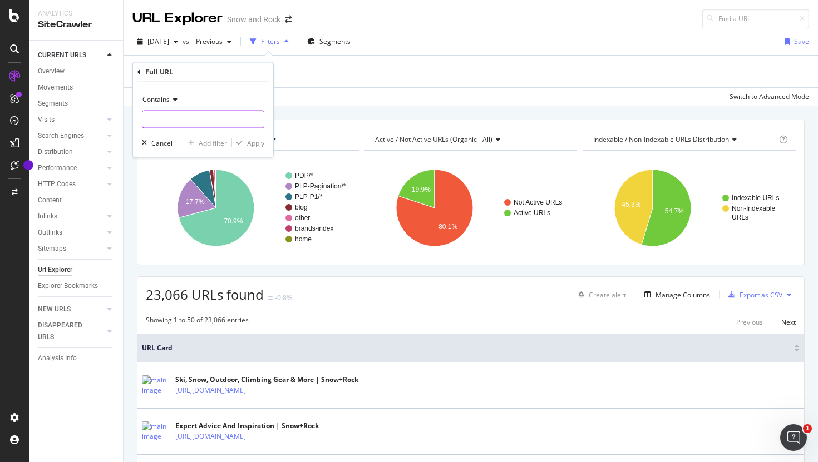
click at [173, 122] on input "text" at bounding box center [202, 120] width 121 height 18
type input "brands"
click at [250, 141] on div "Apply" at bounding box center [255, 142] width 17 height 9
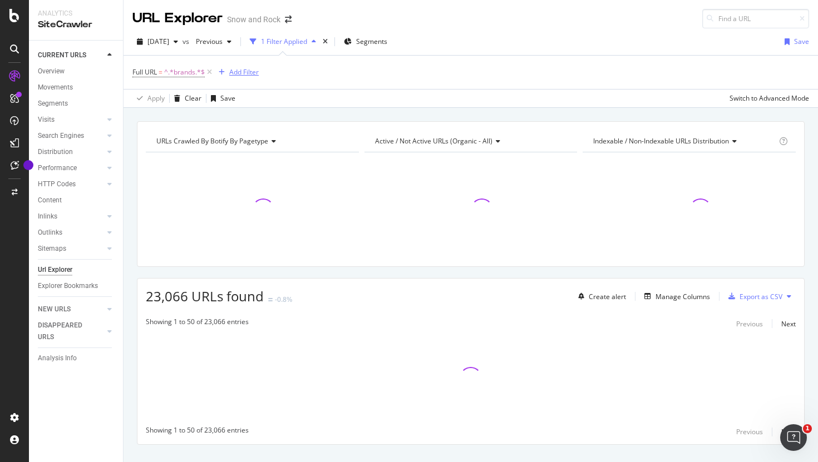
click at [246, 72] on div "Add Filter" at bounding box center [243, 71] width 29 height 9
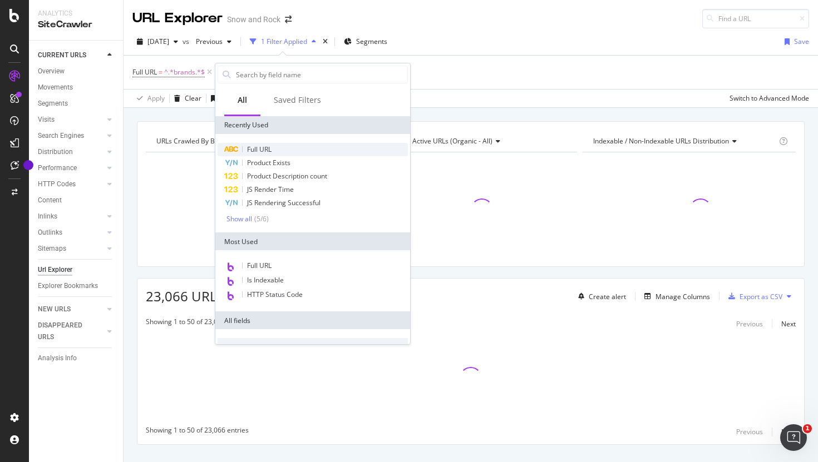
click at [266, 148] on span "Full URL" at bounding box center [259, 149] width 24 height 9
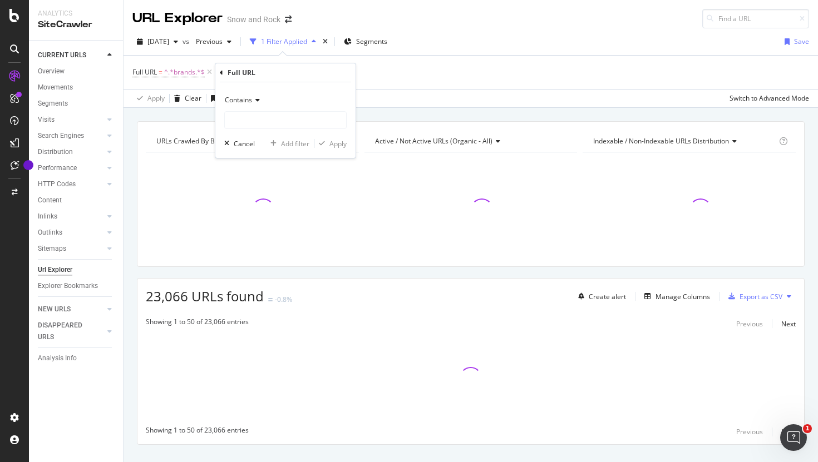
click at [248, 101] on span "Contains" at bounding box center [238, 99] width 27 height 9
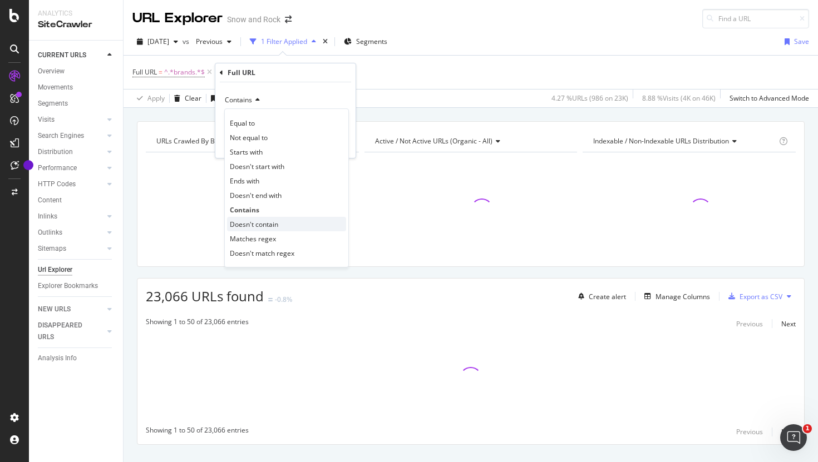
click at [251, 219] on div "Doesn't contain" at bounding box center [286, 224] width 119 height 14
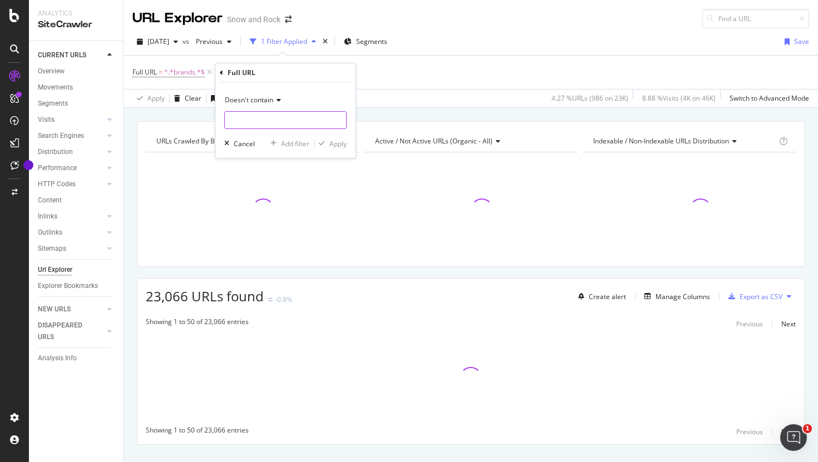
click at [248, 119] on input "text" at bounding box center [285, 120] width 121 height 18
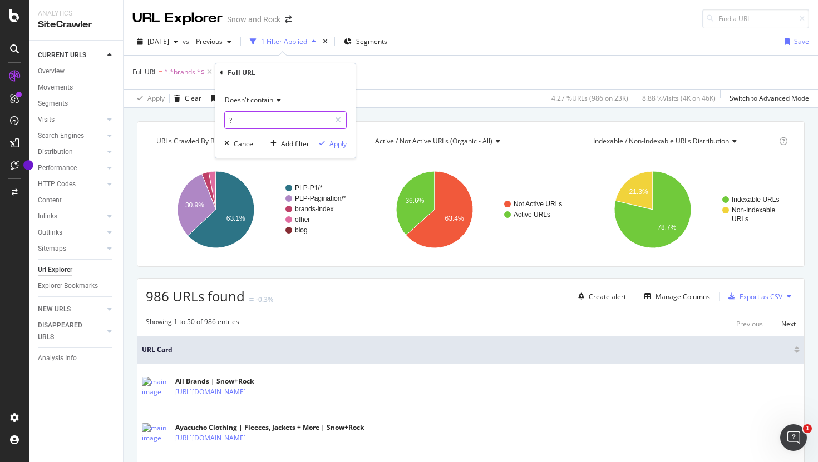
type input "?"
click at [330, 147] on div "Apply" at bounding box center [337, 143] width 17 height 9
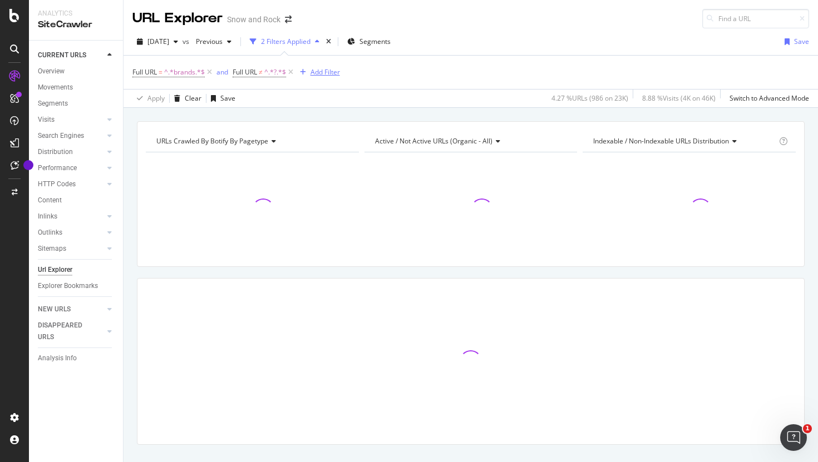
click at [330, 67] on div "Add Filter" at bounding box center [317, 72] width 44 height 12
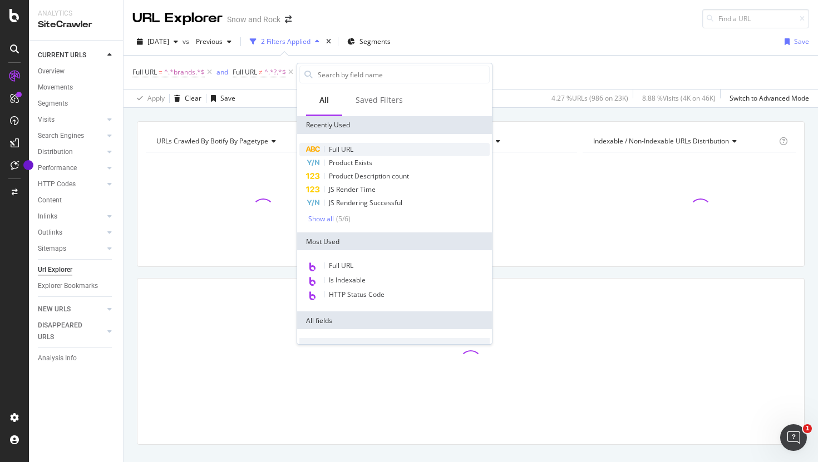
click at [347, 150] on span "Full URL" at bounding box center [341, 149] width 24 height 9
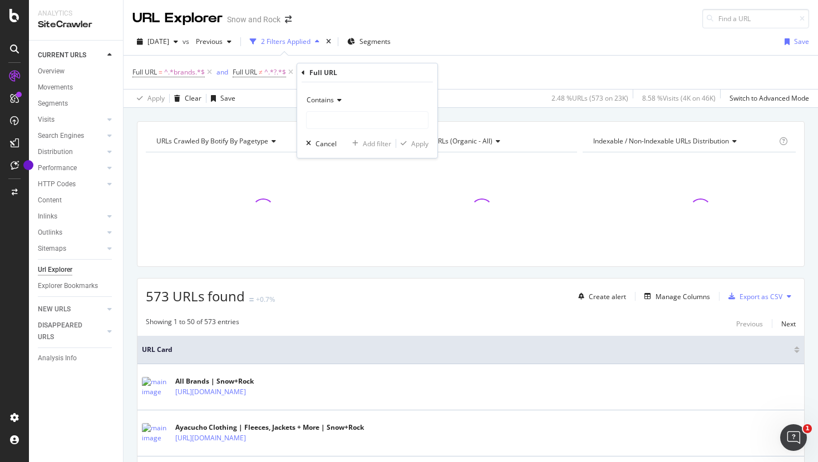
click at [304, 73] on icon at bounding box center [302, 73] width 3 height 7
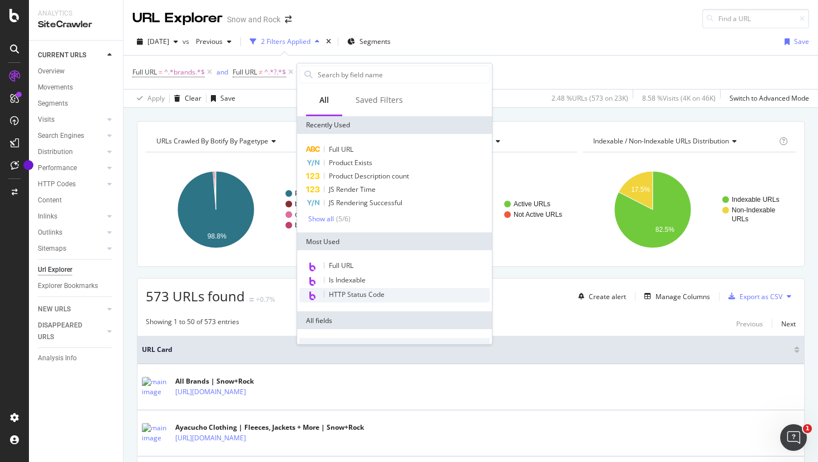
click at [352, 292] on span "HTTP Status Code" at bounding box center [357, 294] width 56 height 9
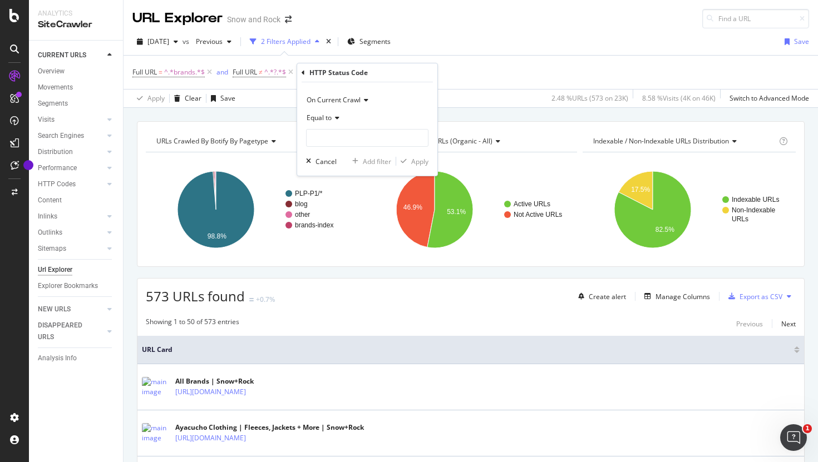
click at [328, 120] on span "Equal to" at bounding box center [318, 117] width 25 height 9
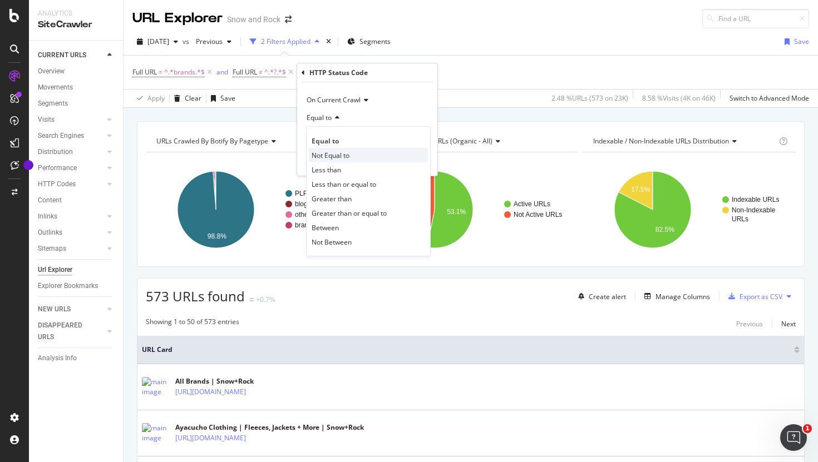
click at [338, 156] on span "Not Equal to" at bounding box center [330, 155] width 38 height 9
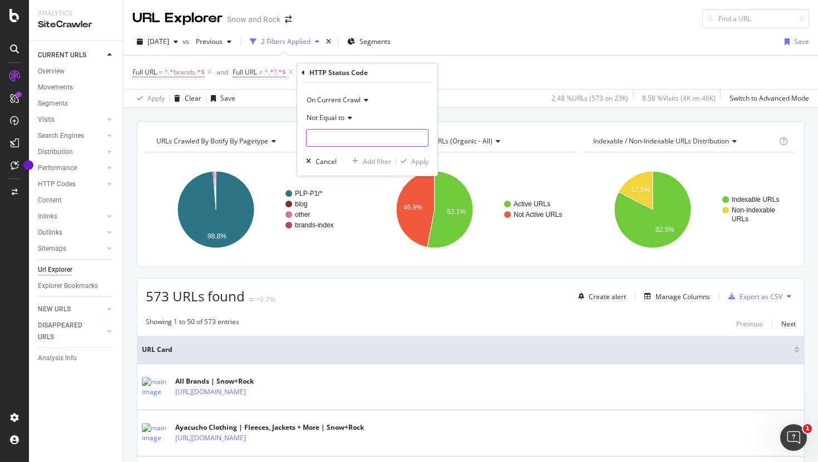
click at [334, 135] on input "number" at bounding box center [367, 138] width 122 height 18
click at [342, 177] on span "404" at bounding box center [354, 175] width 91 height 9
type input "404"
click at [416, 161] on div "Apply" at bounding box center [419, 161] width 17 height 9
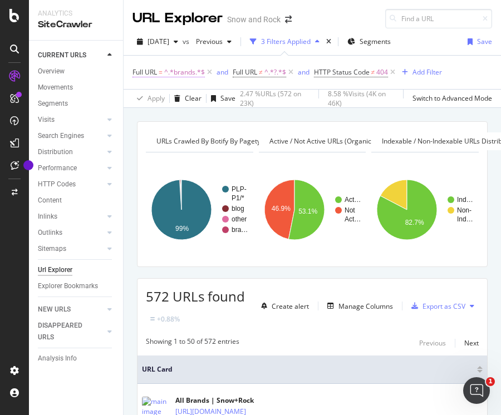
click at [192, 68] on span "^.*brands.*$" at bounding box center [184, 73] width 41 height 16
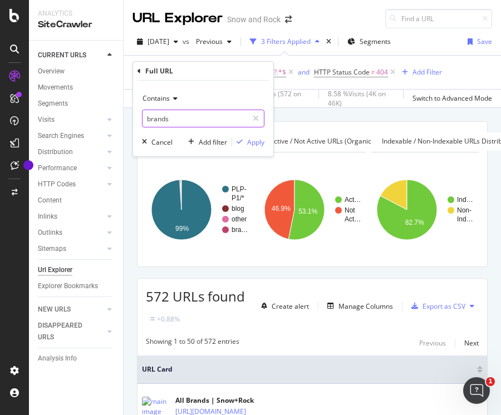
click at [170, 118] on input "brands" at bounding box center [194, 119] width 105 height 18
type input "/c/"
click at [254, 141] on div "Apply" at bounding box center [255, 141] width 17 height 9
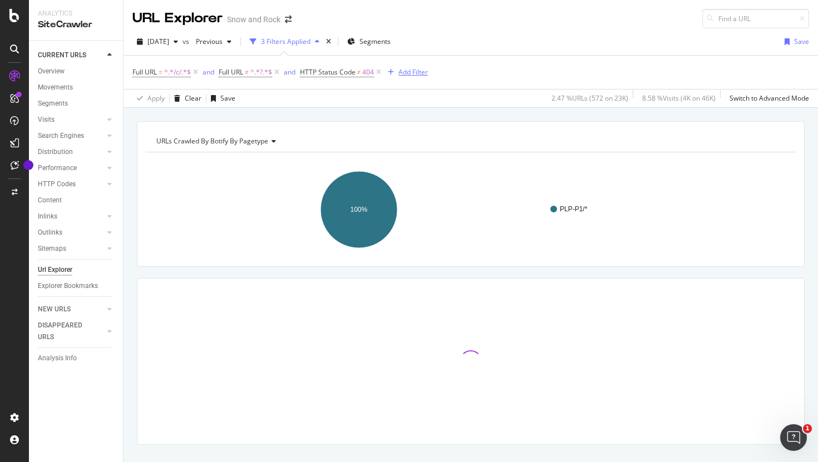
click at [421, 68] on div "Add Filter" at bounding box center [412, 71] width 29 height 9
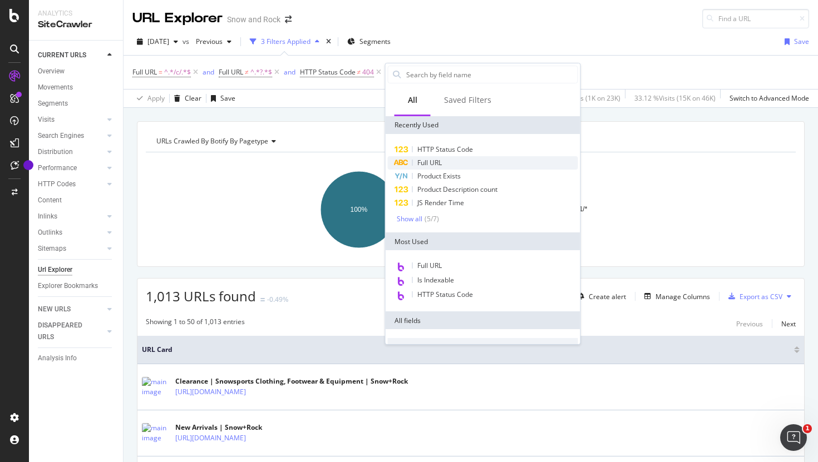
click at [438, 159] on span "Full URL" at bounding box center [429, 162] width 24 height 9
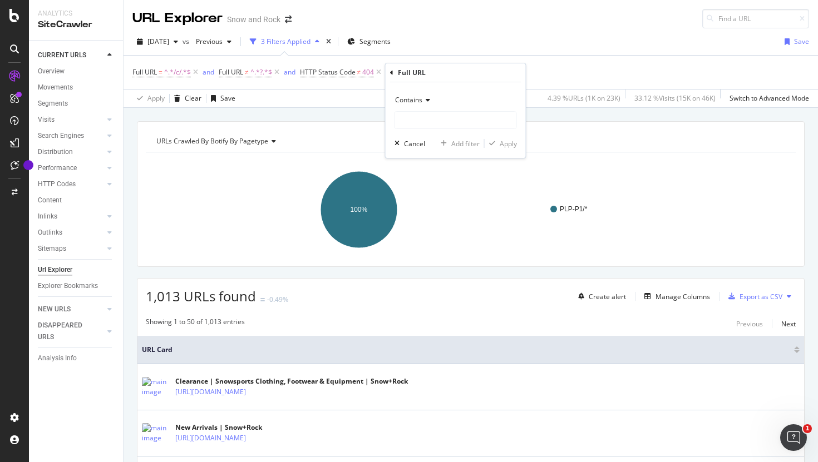
click at [426, 89] on div "Contains Cancel Add filter Apply" at bounding box center [455, 120] width 140 height 76
click at [423, 97] on icon at bounding box center [426, 100] width 8 height 7
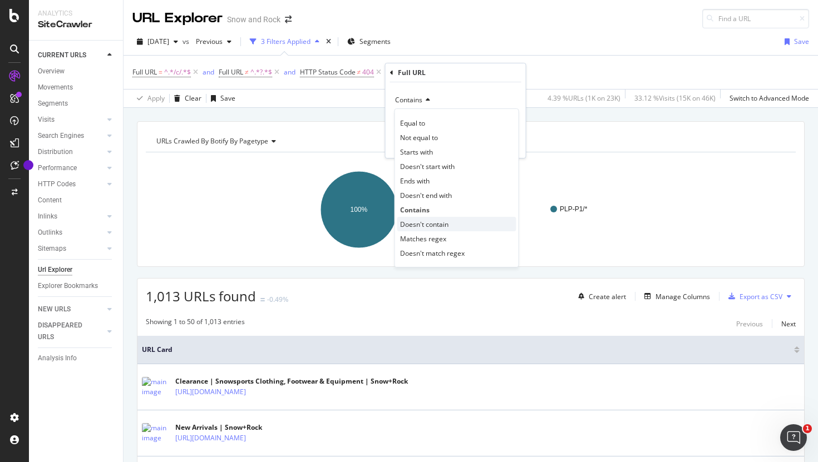
click at [423, 222] on span "Doesn't contain" at bounding box center [424, 224] width 48 height 9
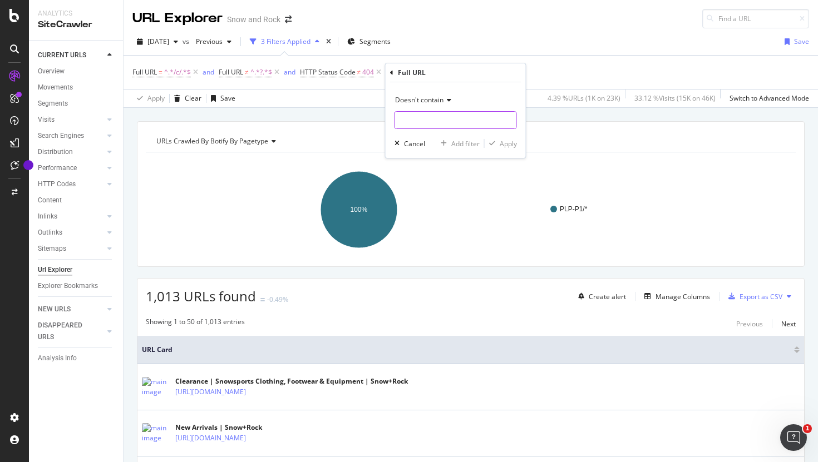
click at [421, 115] on input "text" at bounding box center [455, 120] width 121 height 18
type input "stores"
click at [505, 145] on div "Apply" at bounding box center [507, 143] width 17 height 9
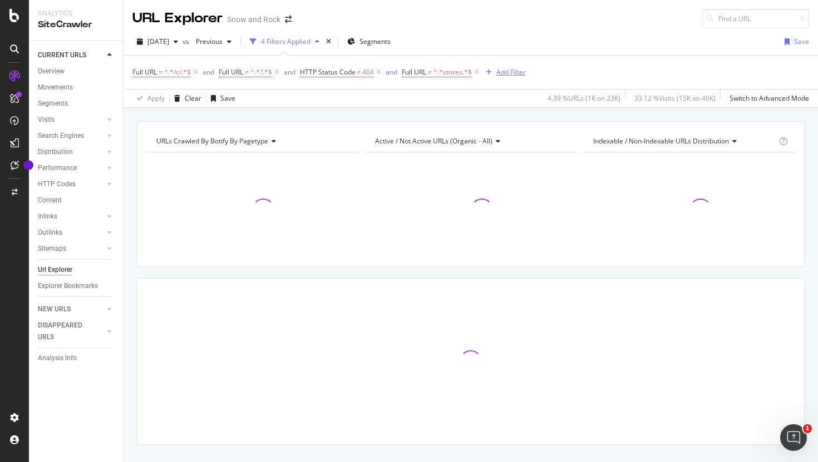
click at [516, 72] on div "Add Filter" at bounding box center [510, 71] width 29 height 9
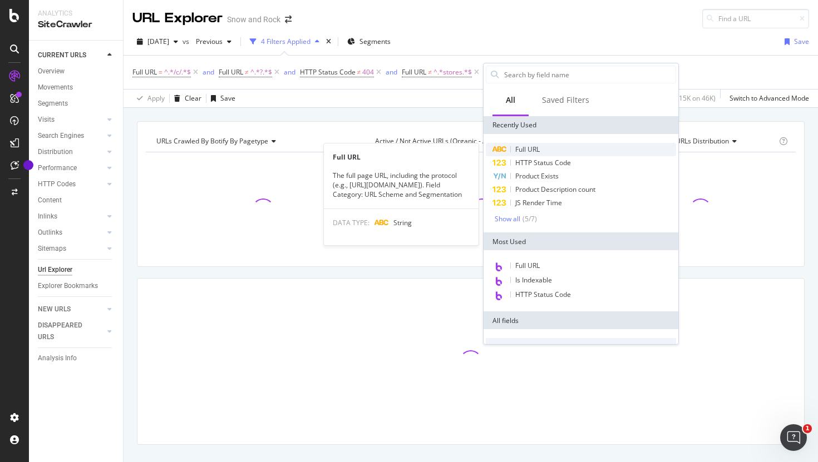
click at [525, 151] on span "Full URL" at bounding box center [527, 149] width 24 height 9
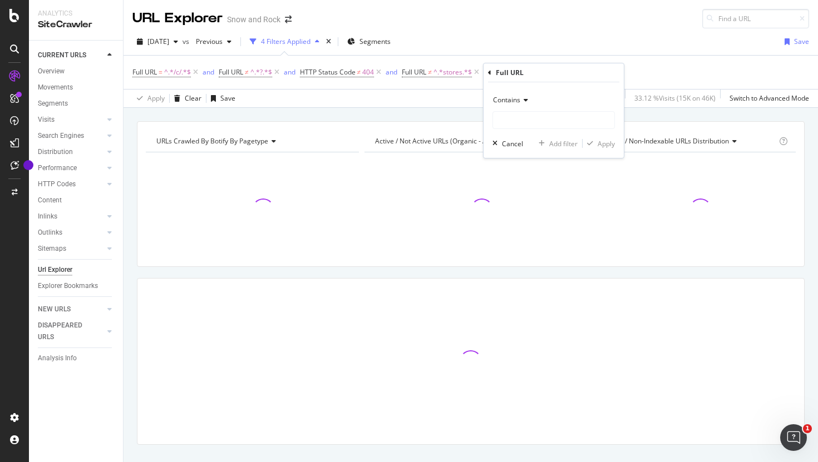
click at [516, 102] on span "Contains" at bounding box center [506, 99] width 27 height 9
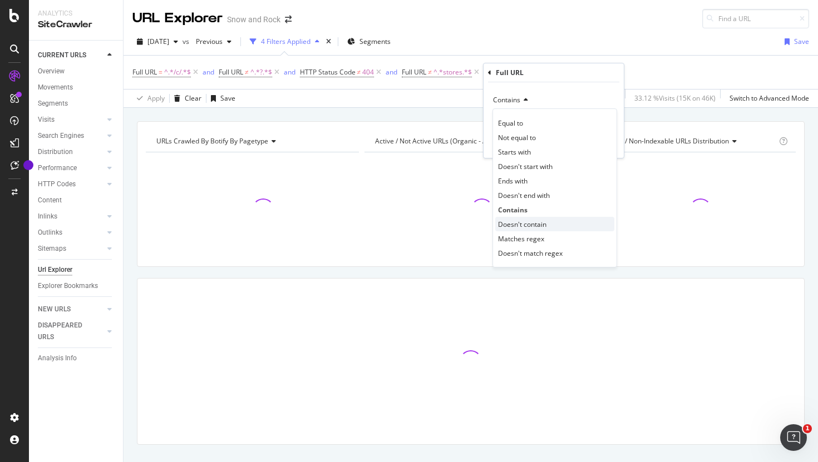
click at [523, 227] on span "Doesn't contain" at bounding box center [522, 224] width 48 height 9
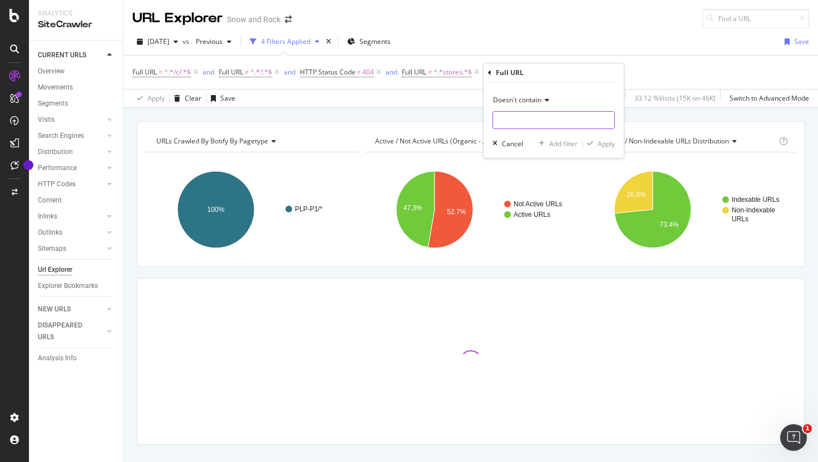
click at [503, 120] on input "text" at bounding box center [553, 120] width 121 height 18
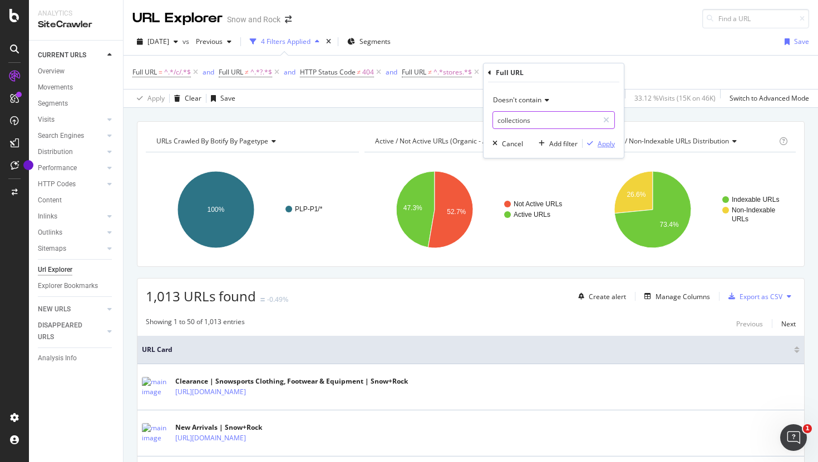
type input "collections"
click at [600, 140] on div "Apply" at bounding box center [605, 143] width 17 height 9
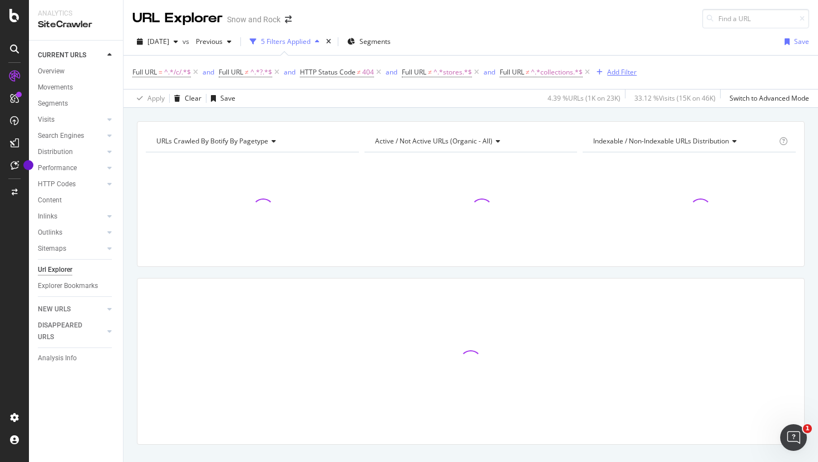
click at [634, 75] on div "Add Filter" at bounding box center [621, 71] width 29 height 9
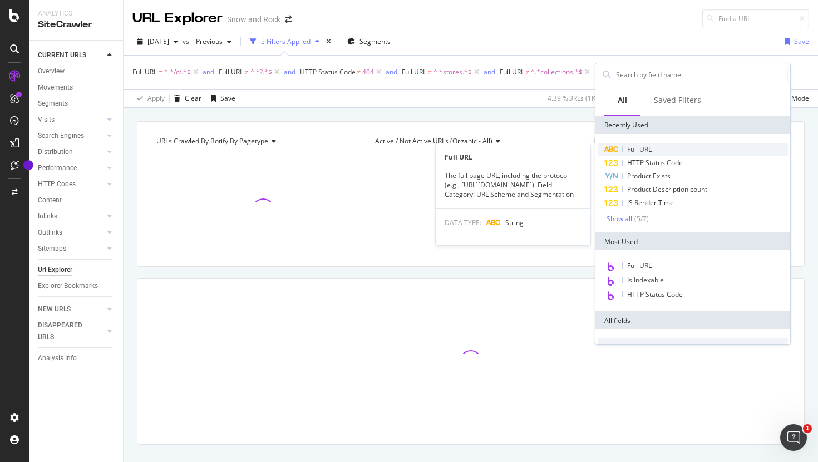
click at [644, 145] on span "Full URL" at bounding box center [639, 149] width 24 height 9
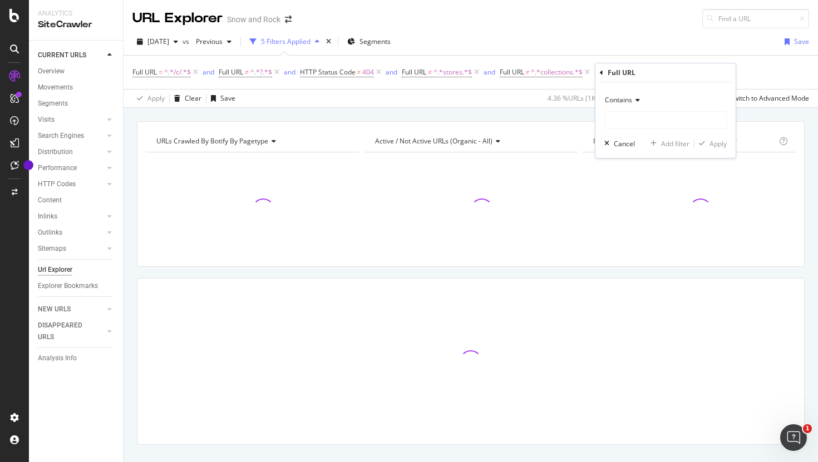
click at [629, 102] on span "Contains" at bounding box center [618, 99] width 27 height 9
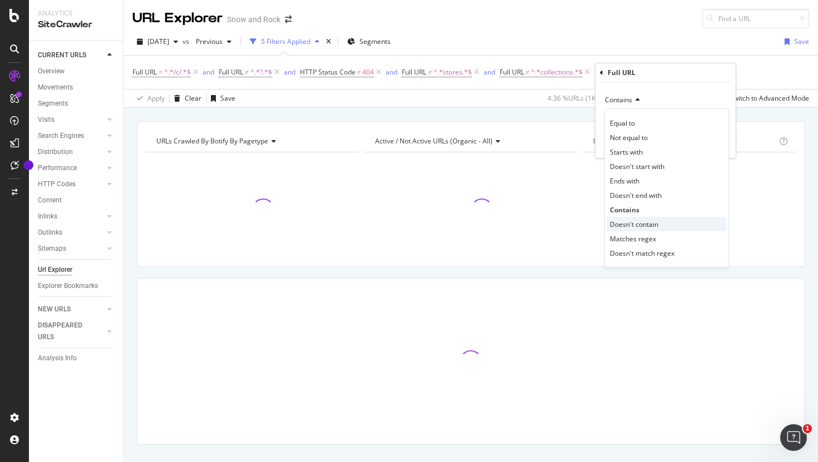
click at [642, 221] on span "Doesn't contain" at bounding box center [634, 224] width 48 height 9
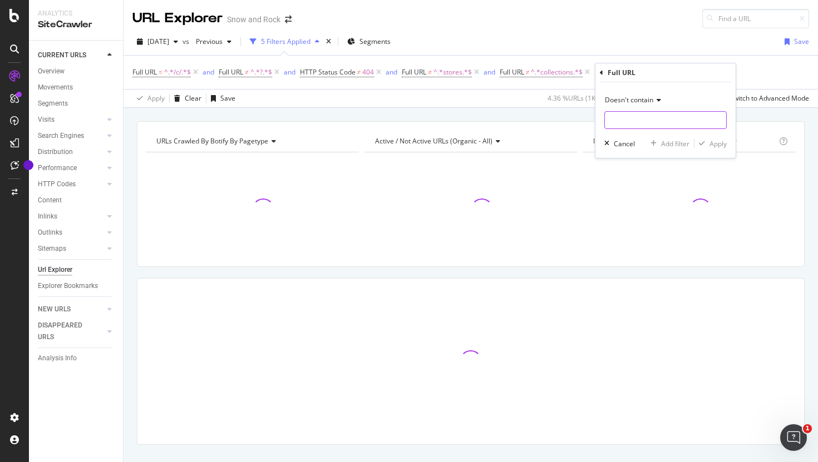
click at [634, 123] on input "text" at bounding box center [665, 120] width 121 height 18
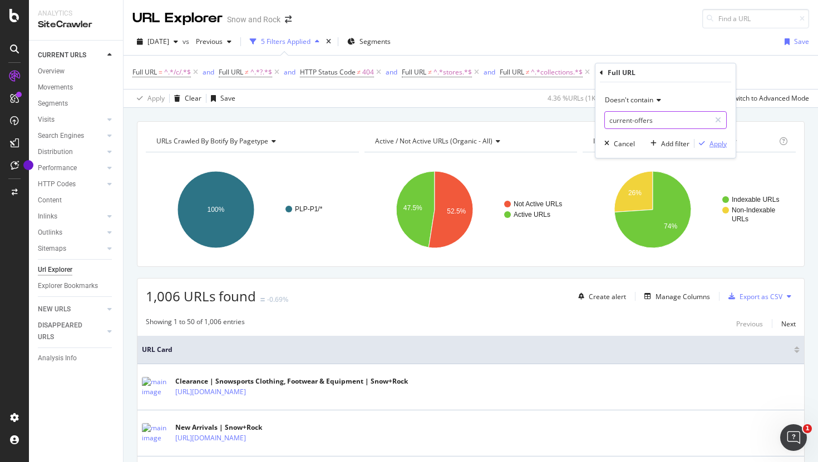
type input "current-offers"
click at [710, 148] on div "Apply" at bounding box center [717, 143] width 17 height 9
click at [731, 68] on div "Add Filter" at bounding box center [736, 72] width 44 height 12
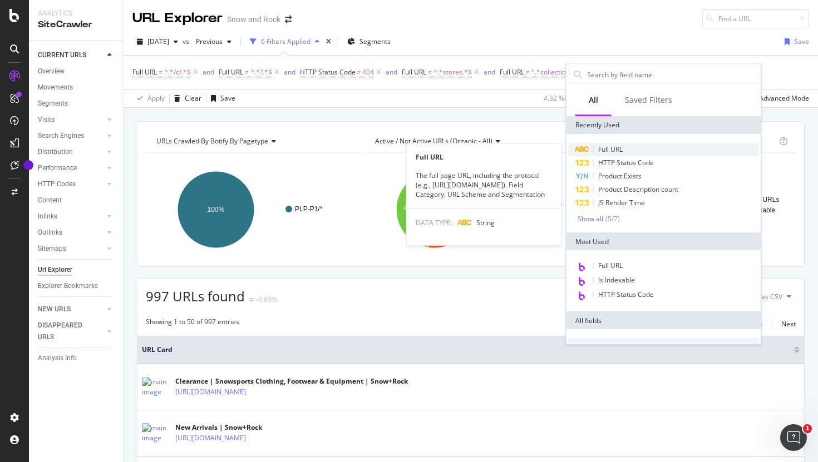
click at [605, 151] on span "Full URL" at bounding box center [610, 149] width 24 height 9
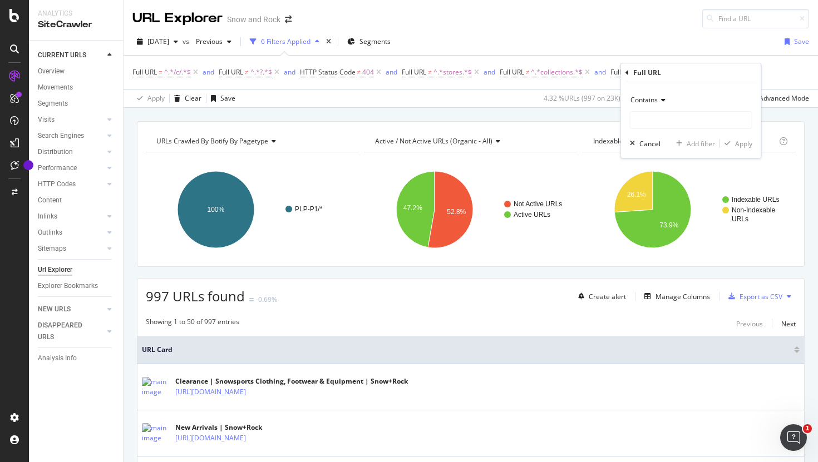
click at [655, 102] on span "Contains" at bounding box center [643, 99] width 27 height 9
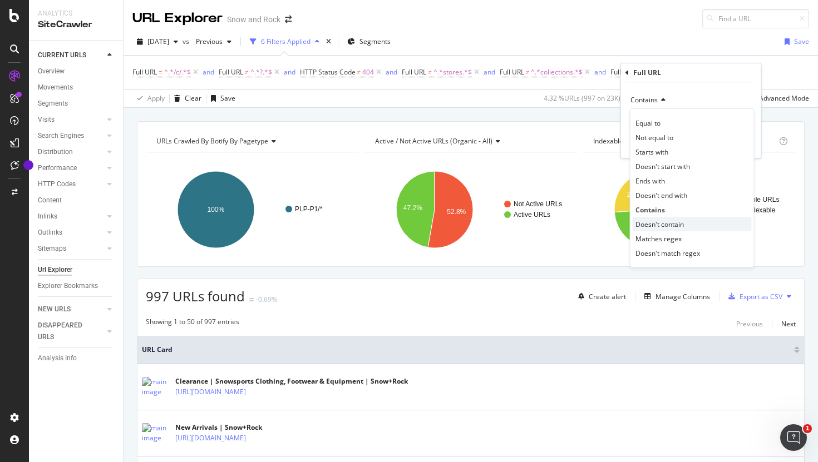
click at [649, 224] on span "Doesn't contain" at bounding box center [659, 224] width 48 height 9
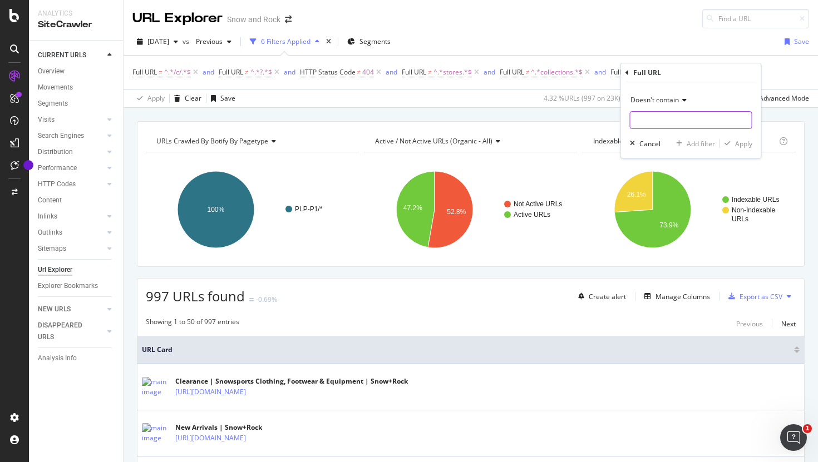
click at [642, 124] on input "text" at bounding box center [690, 120] width 121 height 18
type input "new-collection"
click at [736, 144] on div "Apply" at bounding box center [743, 143] width 17 height 9
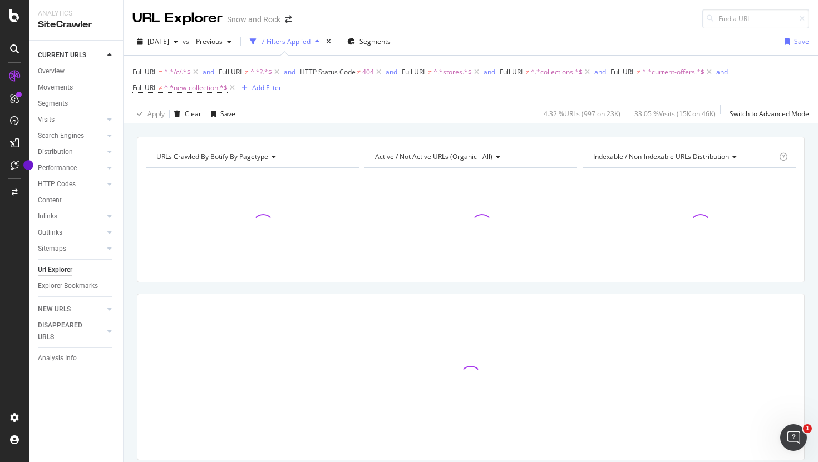
click at [255, 90] on div "Add Filter" at bounding box center [266, 87] width 29 height 9
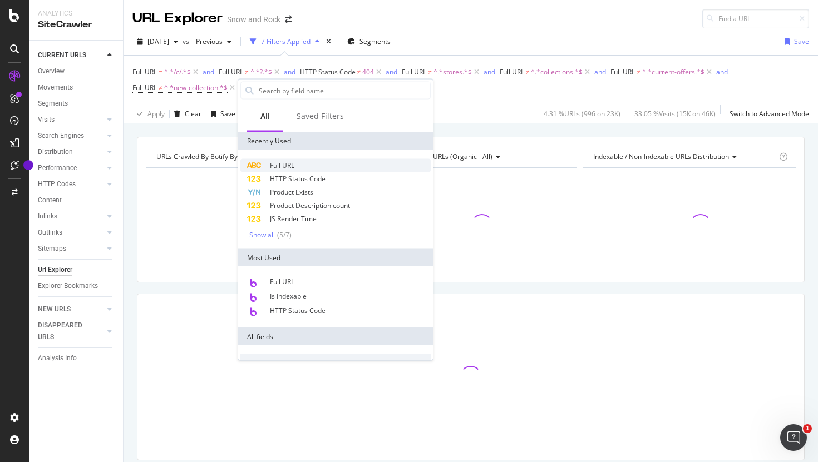
click at [291, 168] on span "Full URL" at bounding box center [282, 165] width 24 height 9
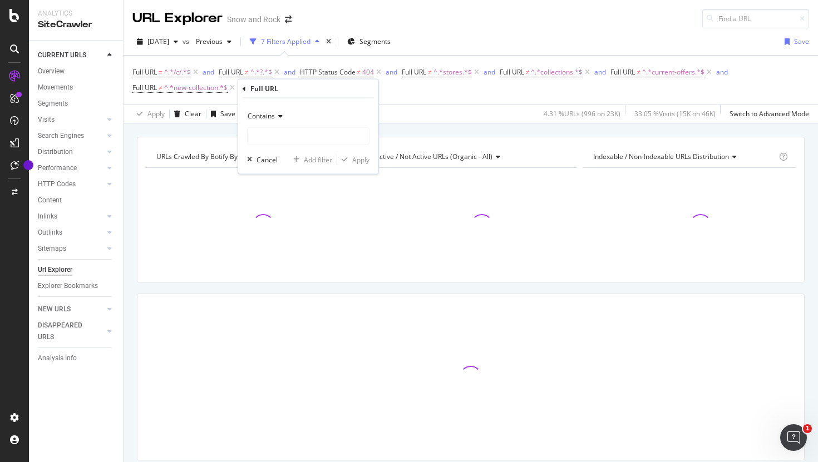
click at [275, 115] on icon at bounding box center [279, 116] width 8 height 7
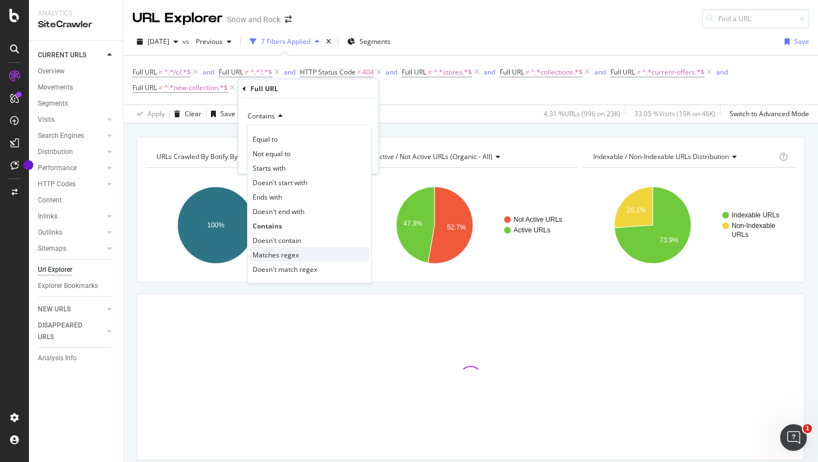
click at [288, 251] on span "Matches regex" at bounding box center [276, 254] width 46 height 9
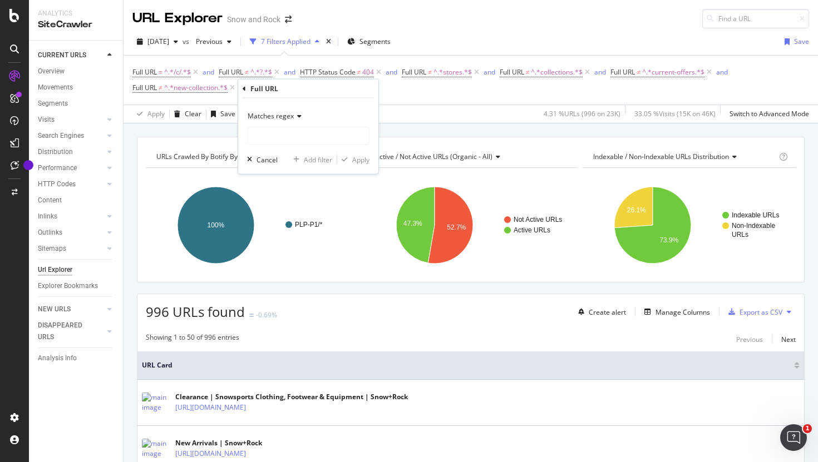
click at [277, 120] on div "Matches regex" at bounding box center [308, 116] width 122 height 18
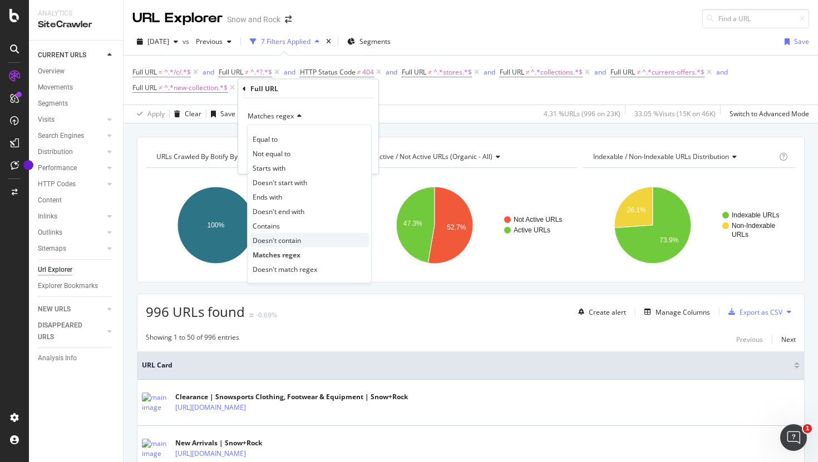
click at [280, 241] on span "Doesn't contain" at bounding box center [277, 239] width 48 height 9
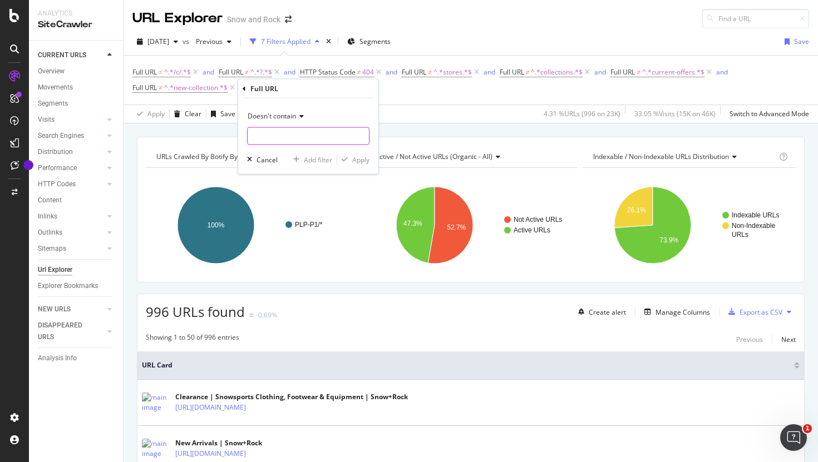
click at [286, 136] on input "text" at bounding box center [308, 136] width 121 height 18
click at [280, 137] on input "/new-" at bounding box center [300, 136] width 105 height 18
type input "/new/"
click at [364, 159] on div "Apply" at bounding box center [360, 159] width 17 height 9
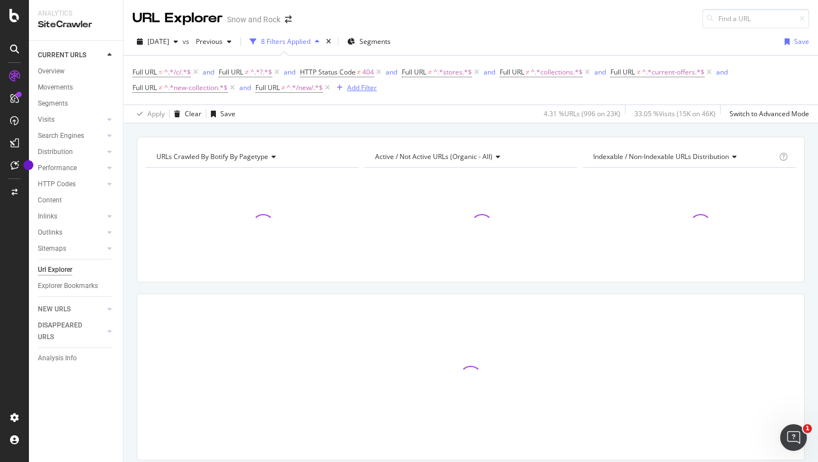
click at [360, 92] on div "Add Filter" at bounding box center [361, 87] width 29 height 9
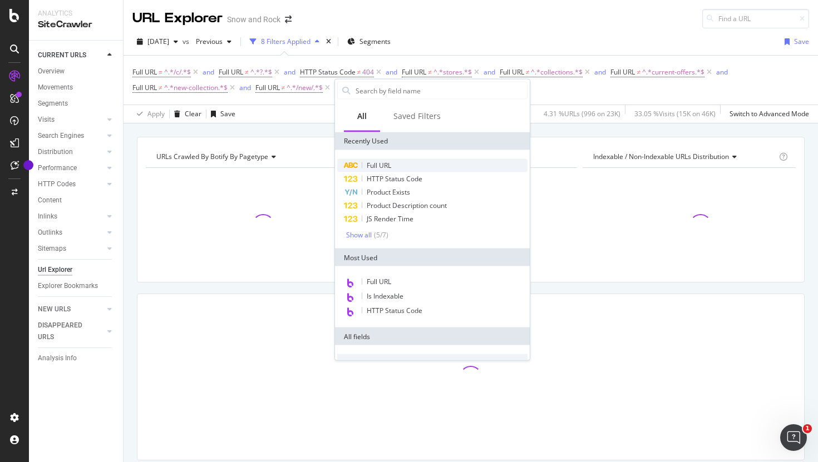
click at [392, 169] on div "Full URL" at bounding box center [432, 165] width 190 height 13
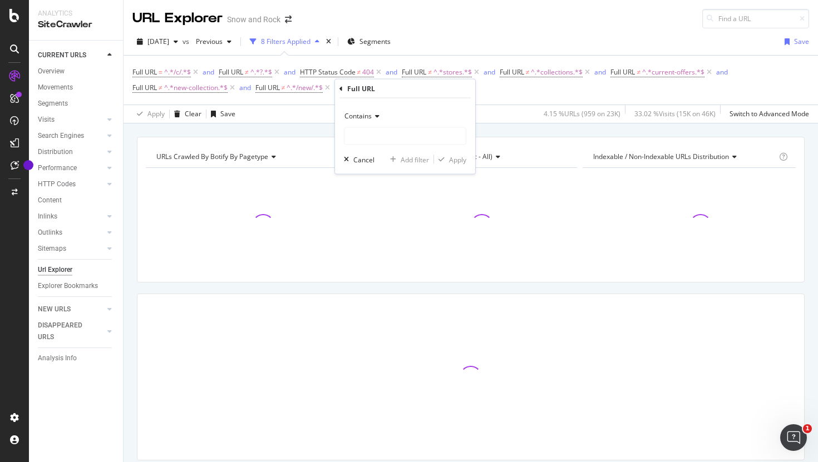
click at [362, 120] on div "Contains" at bounding box center [405, 116] width 122 height 18
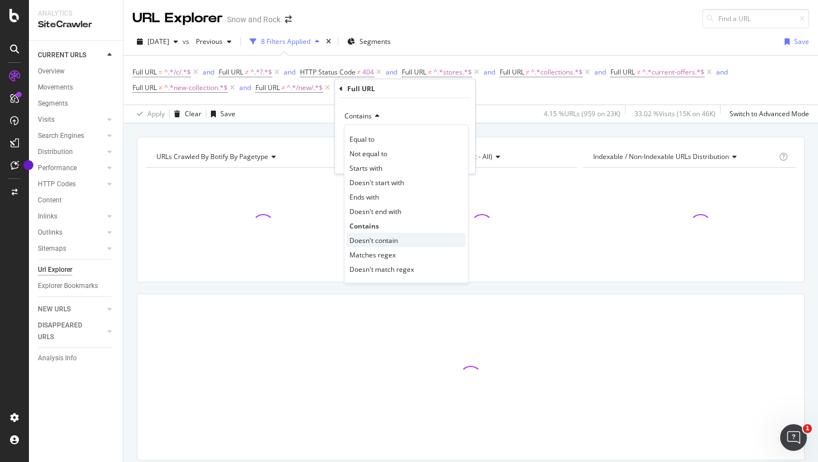
click at [378, 241] on span "Doesn't contain" at bounding box center [373, 239] width 48 height 9
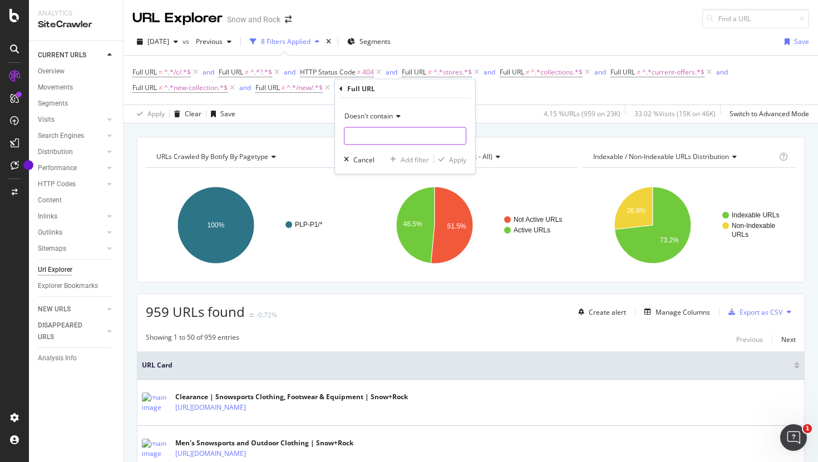
click at [410, 127] on input "text" at bounding box center [404, 136] width 121 height 18
type input "runners-need"
click at [452, 155] on div "Apply" at bounding box center [457, 159] width 17 height 9
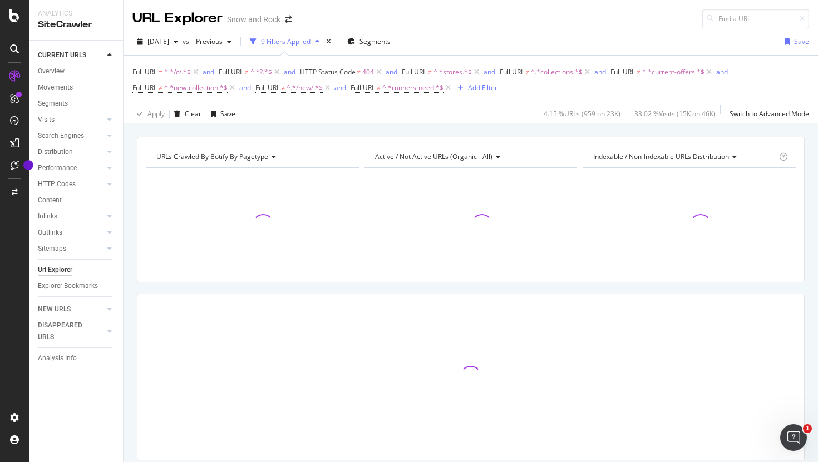
click at [488, 89] on div "Add Filter" at bounding box center [482, 87] width 29 height 9
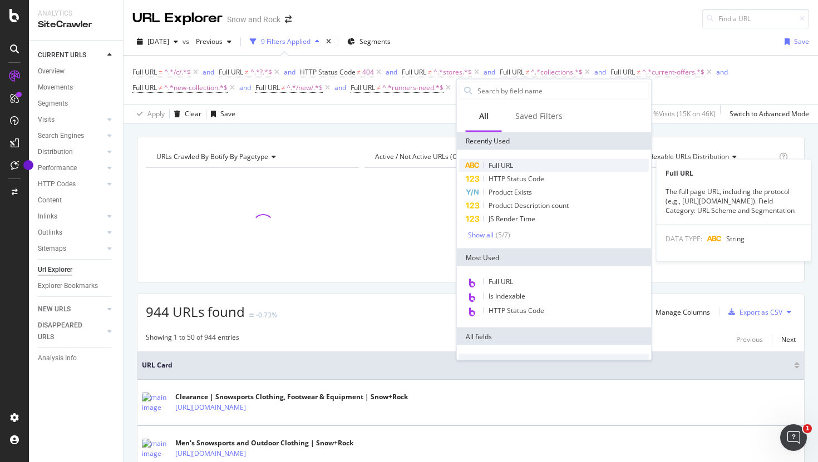
click at [497, 169] on span "Full URL" at bounding box center [500, 165] width 24 height 9
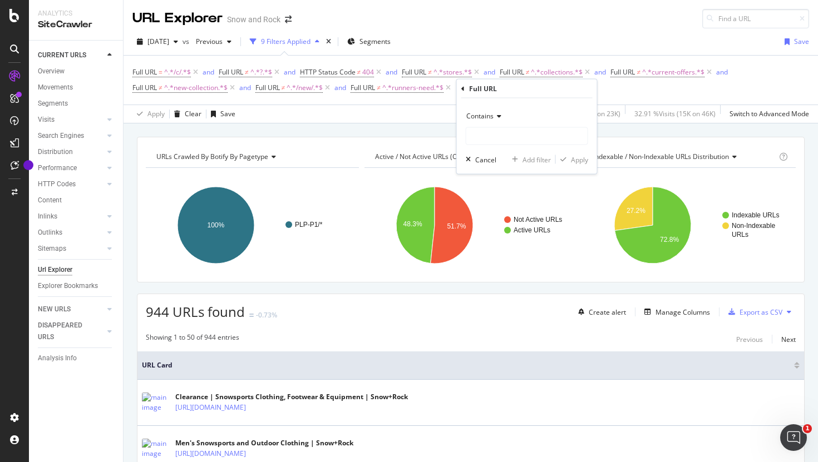
click at [504, 112] on div "Contains" at bounding box center [527, 116] width 122 height 18
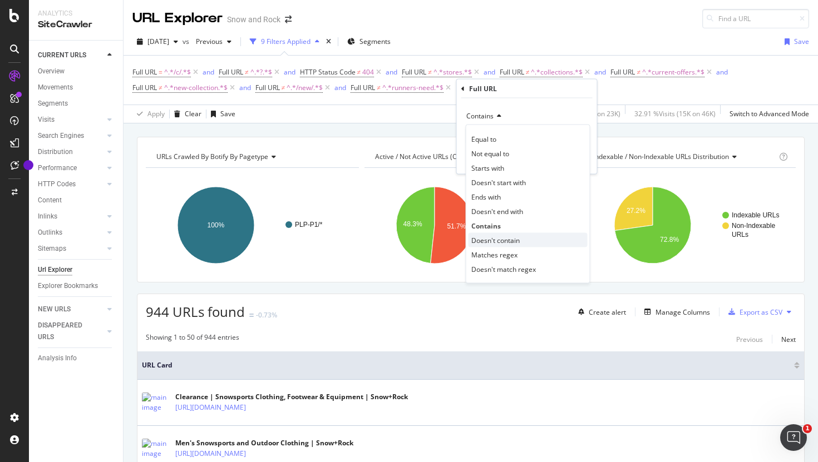
click at [497, 238] on span "Doesn't contain" at bounding box center [495, 239] width 48 height 9
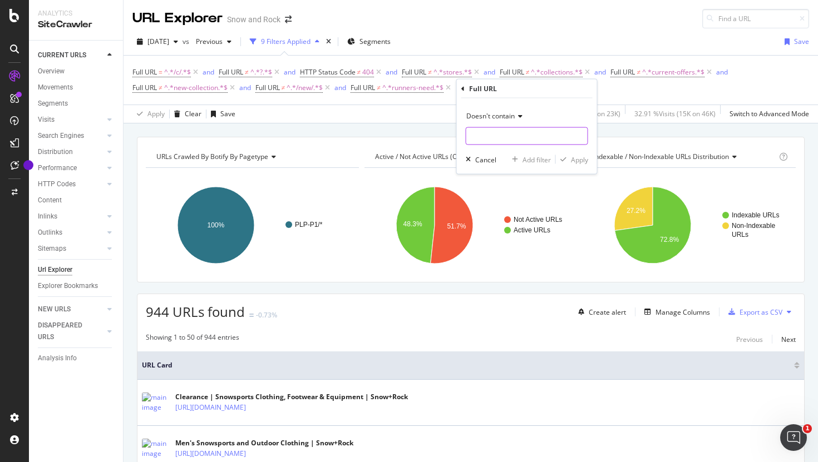
click at [522, 136] on input "text" at bounding box center [526, 136] width 121 height 18
type input "sale"
click at [579, 162] on div "Apply" at bounding box center [579, 159] width 17 height 9
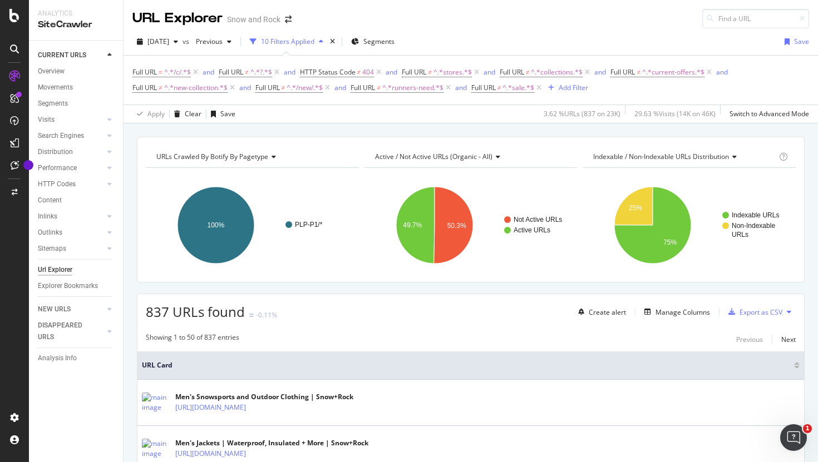
click at [159, 313] on span "837 URLs found" at bounding box center [195, 312] width 99 height 18
copy span "837"
